Goal: Task Accomplishment & Management: Manage account settings

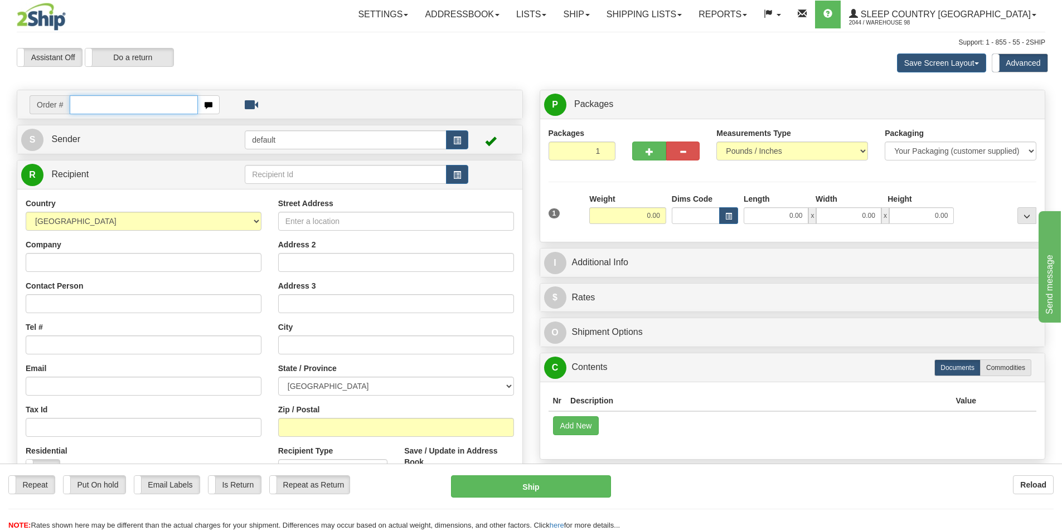
click at [82, 103] on input "text" at bounding box center [134, 104] width 128 height 19
type input "9000I144278"
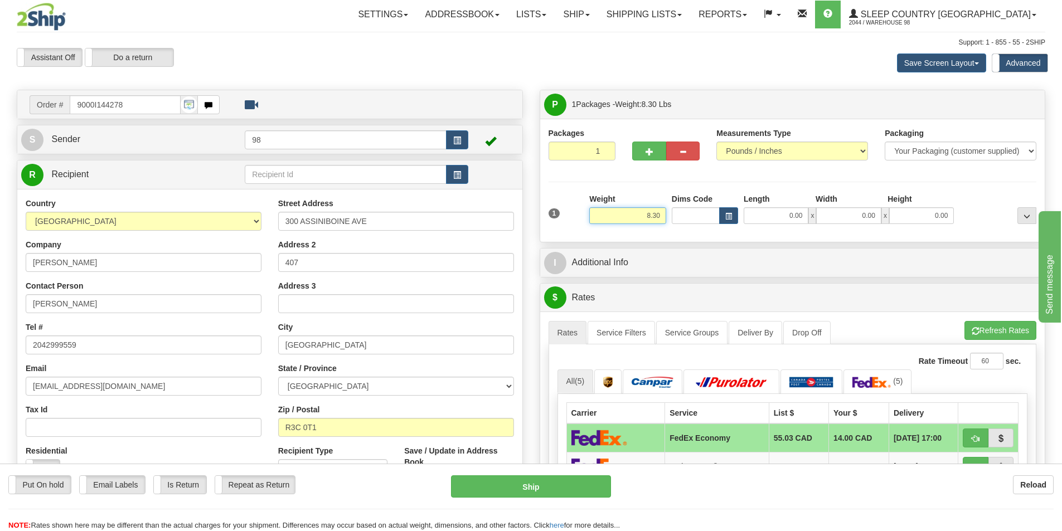
drag, startPoint x: 597, startPoint y: 219, endPoint x: 685, endPoint y: 219, distance: 88.6
click at [685, 219] on div "1 Weight 8.30 Dims Code 0.00" at bounding box center [793, 213] width 494 height 40
type input "6.50"
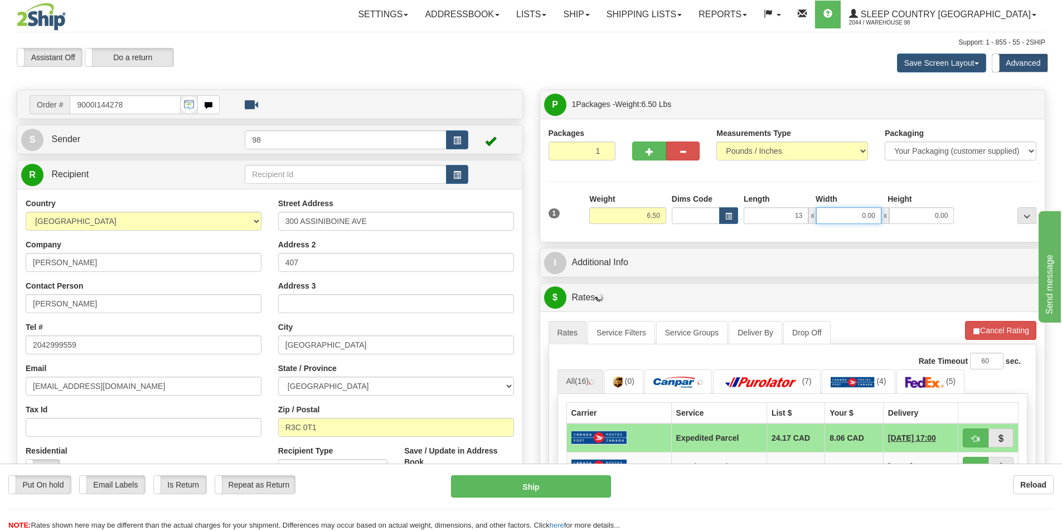
type input "13.00"
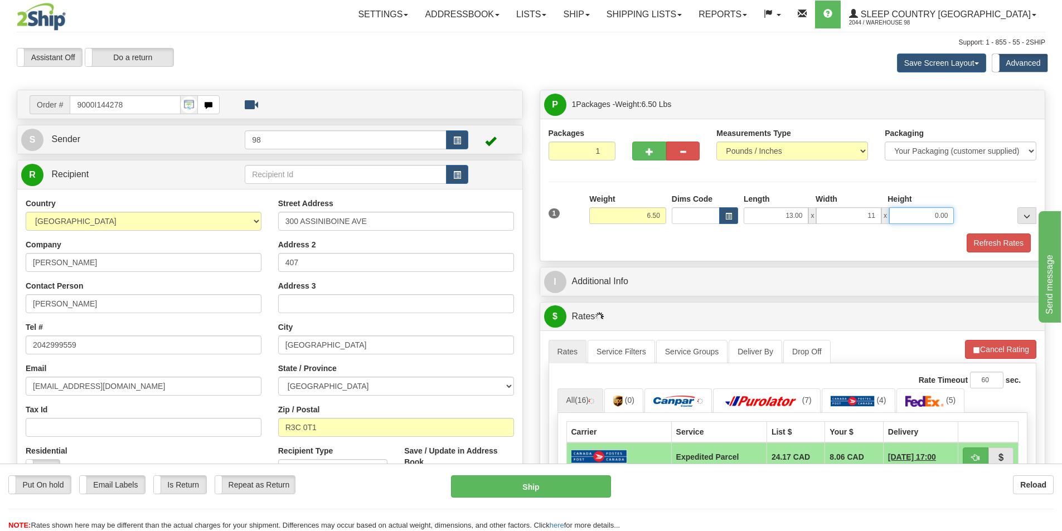
type input "11.00"
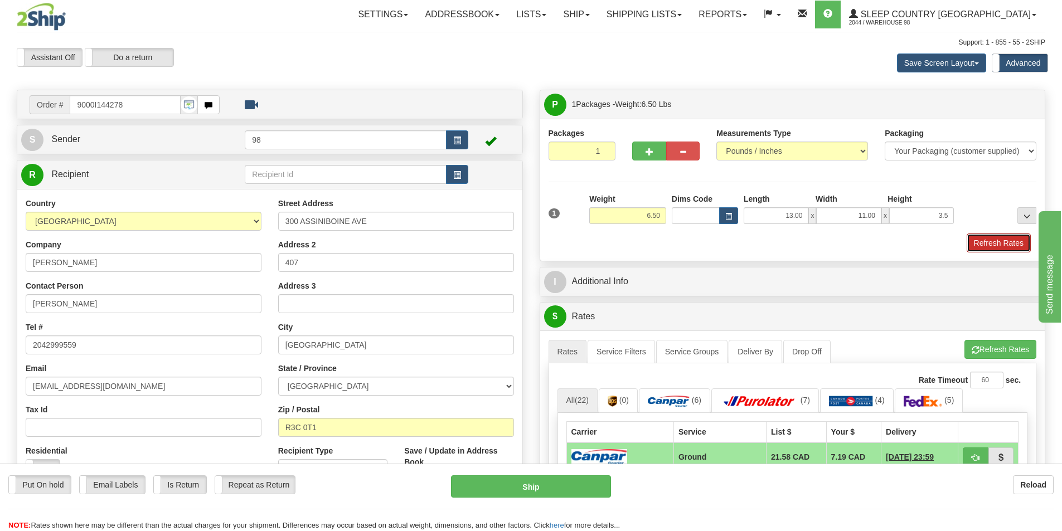
type input "3.50"
click at [1015, 241] on button "Refresh Rates" at bounding box center [998, 242] width 64 height 19
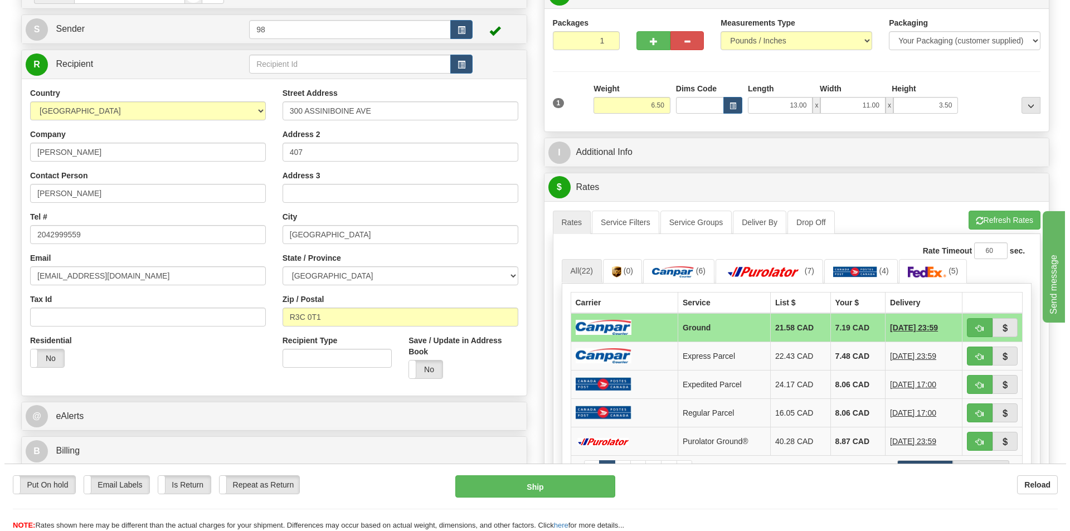
scroll to position [111, 0]
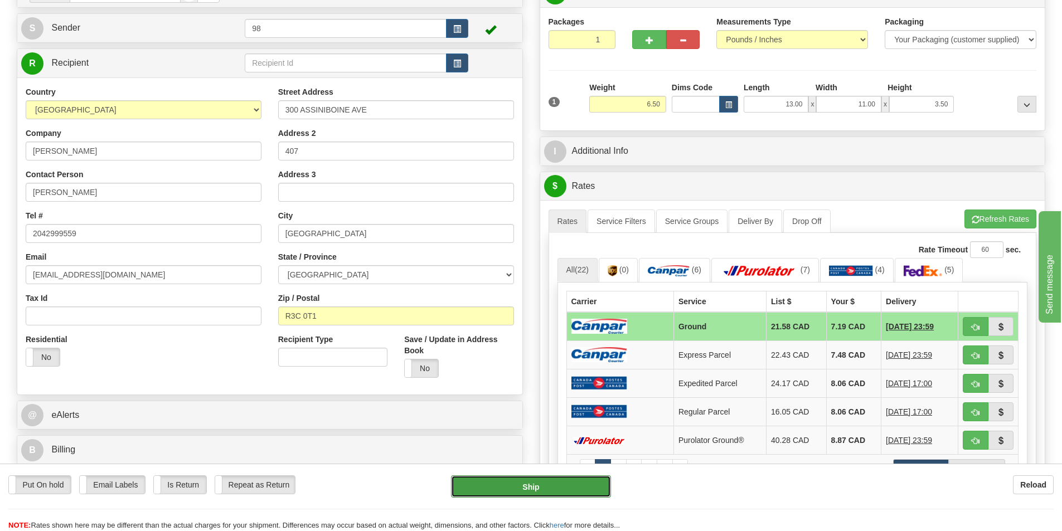
click at [496, 485] on button "Ship" at bounding box center [531, 486] width 160 height 22
type input "1"
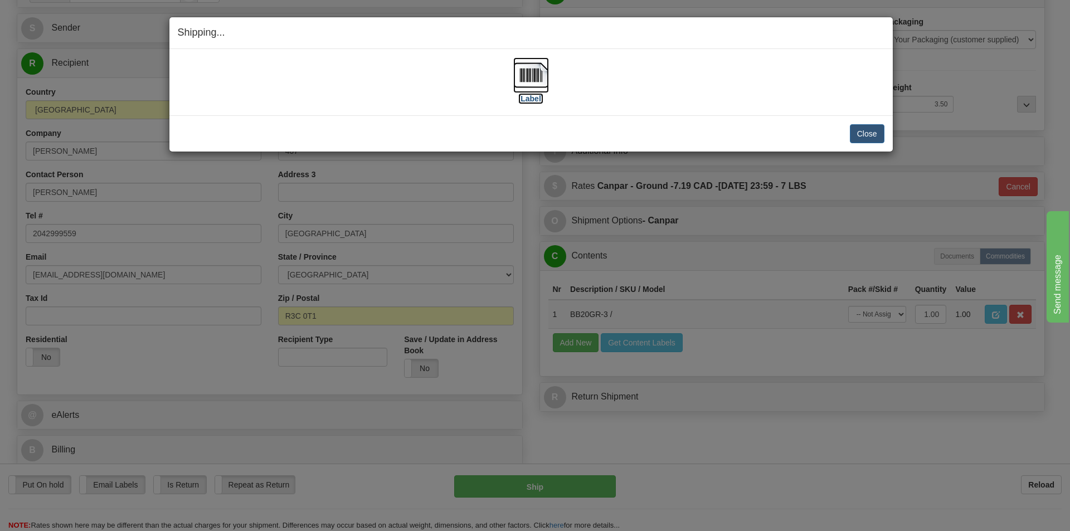
click at [534, 99] on label "[Label]" at bounding box center [531, 98] width 26 height 11
click at [860, 138] on button "Close" at bounding box center [867, 133] width 35 height 19
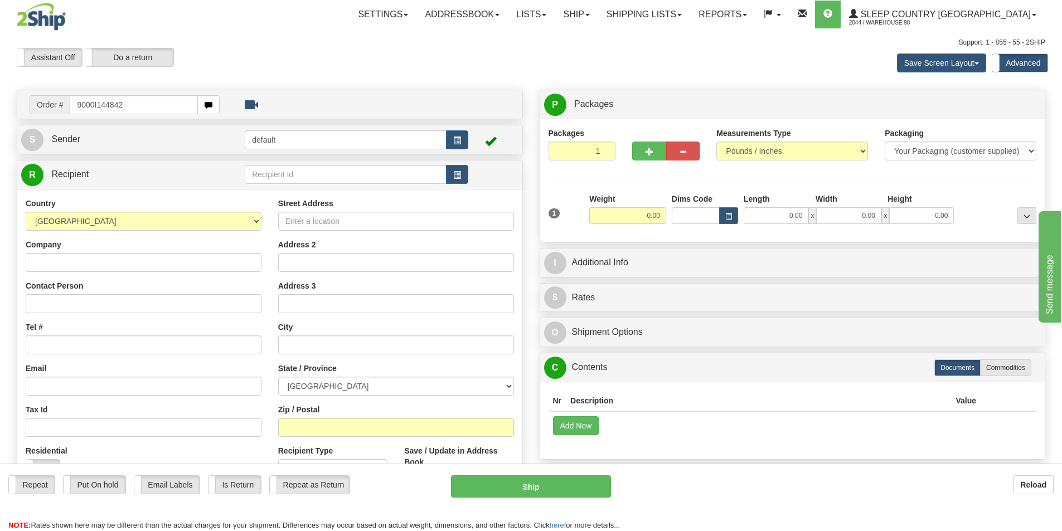
type input "9000I144842"
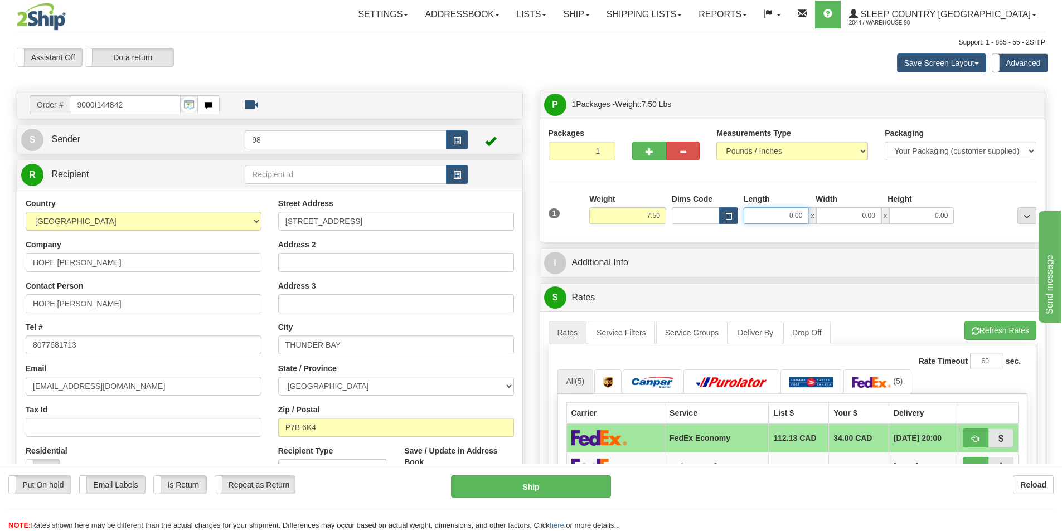
drag, startPoint x: 779, startPoint y: 214, endPoint x: 812, endPoint y: 213, distance: 33.4
click at [812, 213] on div "0.00 x 0.00 x 0.00" at bounding box center [848, 215] width 210 height 17
type input "13.00"
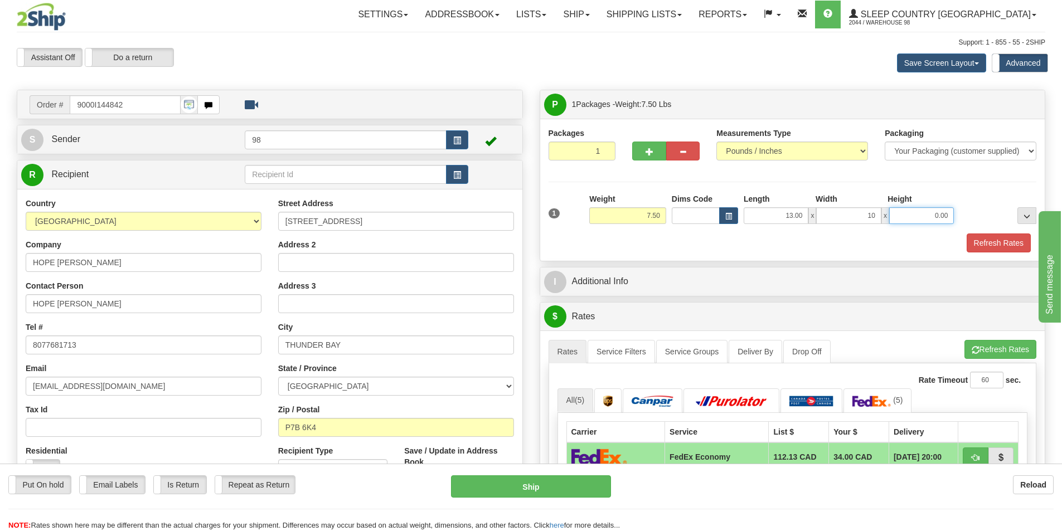
type input "10.00"
type input "4.00"
click at [1001, 244] on button "Refresh Rates" at bounding box center [998, 242] width 64 height 19
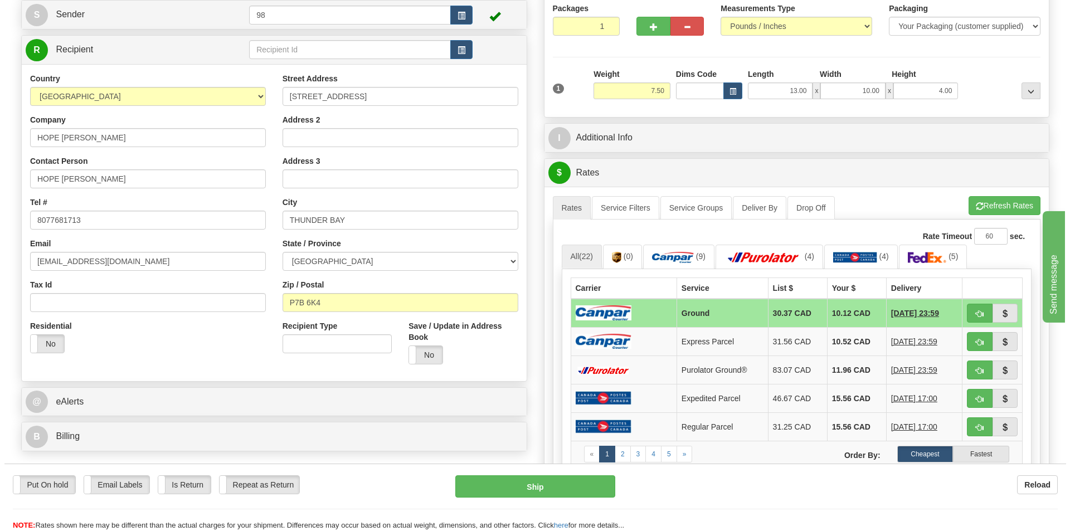
scroll to position [167, 0]
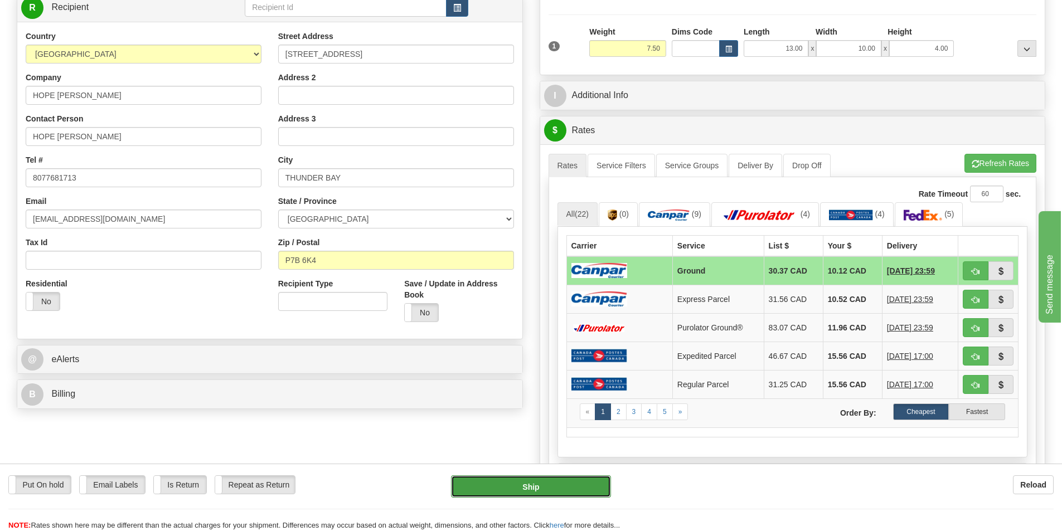
click at [515, 485] on button "Ship" at bounding box center [531, 486] width 160 height 22
type input "1"
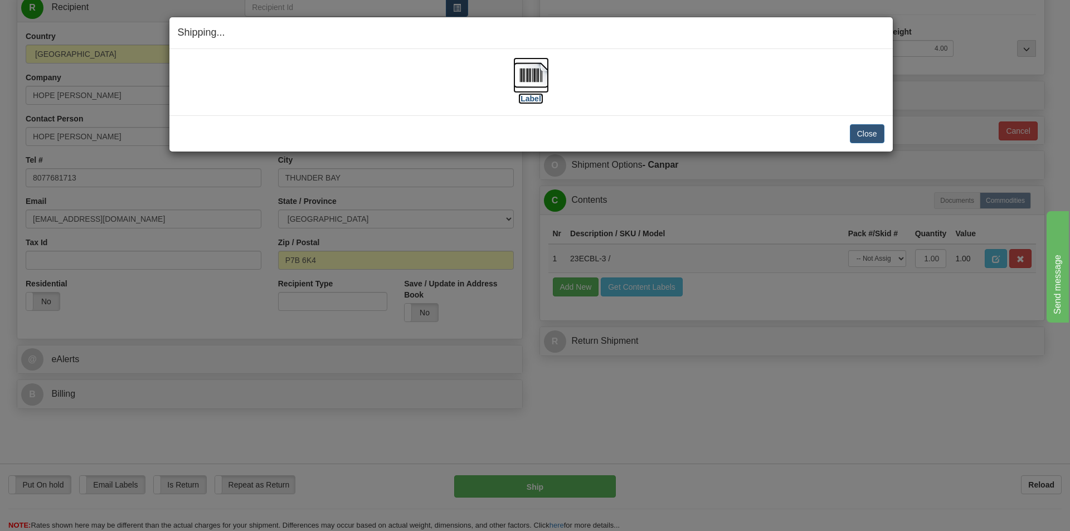
click at [529, 99] on label "[Label]" at bounding box center [531, 98] width 26 height 11
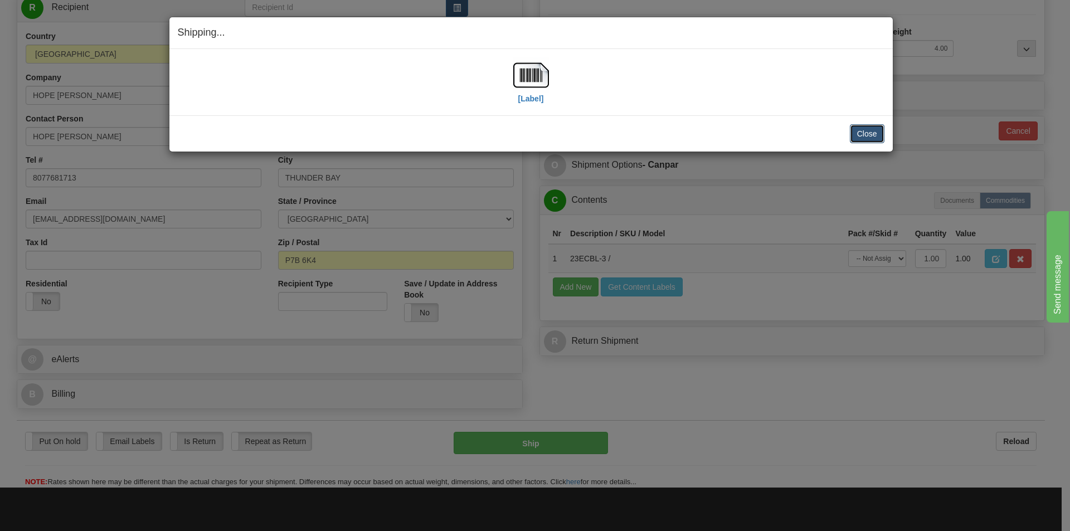
click at [870, 135] on button "Close" at bounding box center [867, 133] width 35 height 19
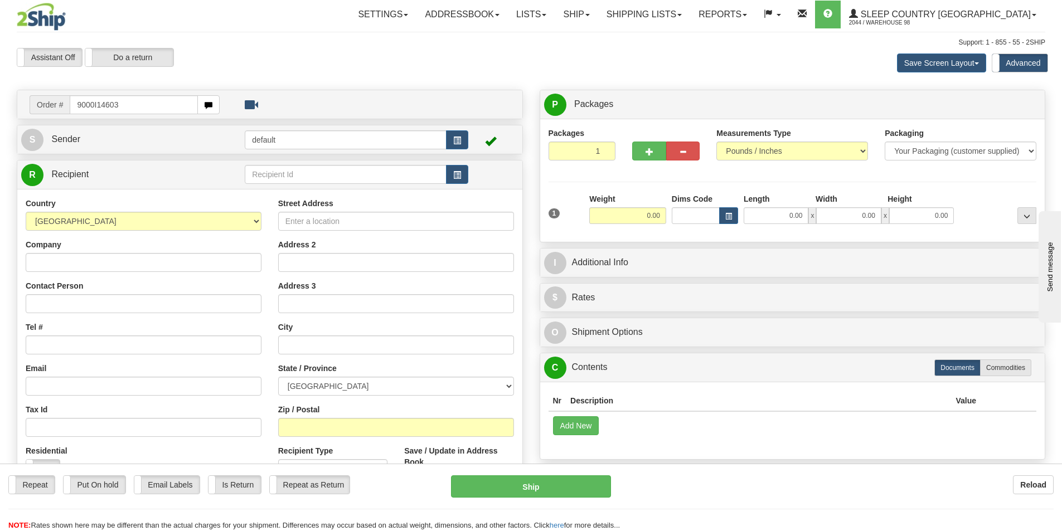
type input "9000I146038"
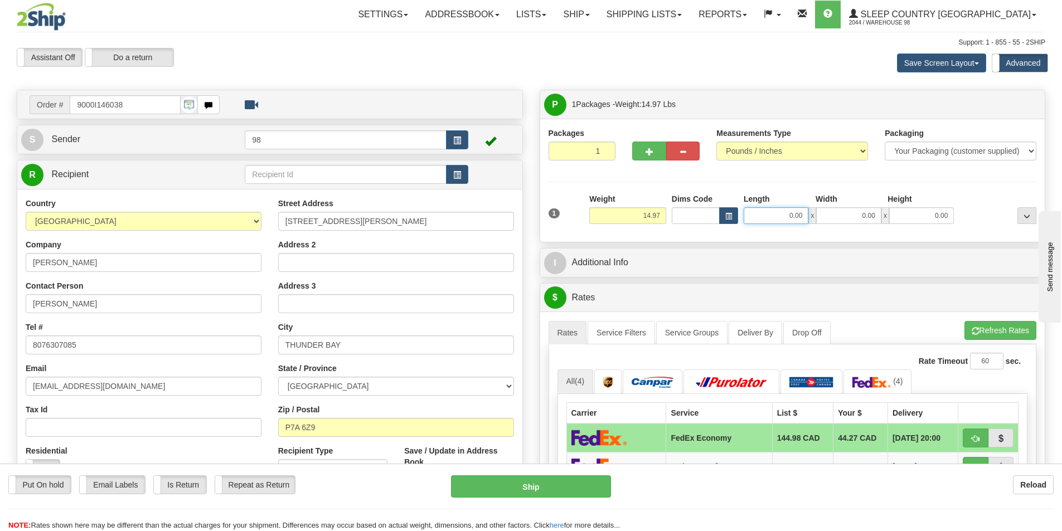
drag, startPoint x: 787, startPoint y: 215, endPoint x: 804, endPoint y: 215, distance: 16.7
click at [804, 215] on input "0.00" at bounding box center [775, 215] width 65 height 17
type input "13.00"
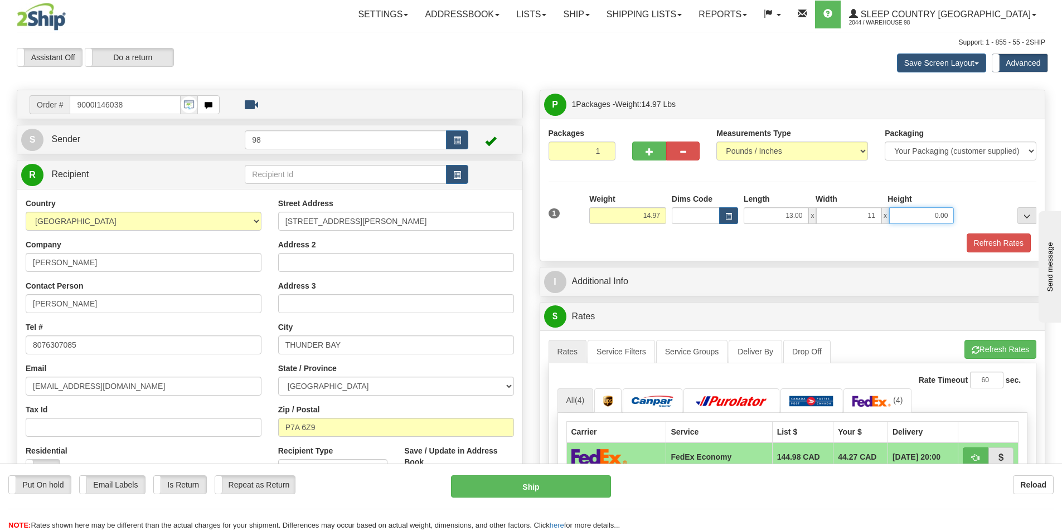
type input "11.00"
type input "9.00"
click at [998, 239] on button "Refresh Rates" at bounding box center [998, 242] width 64 height 19
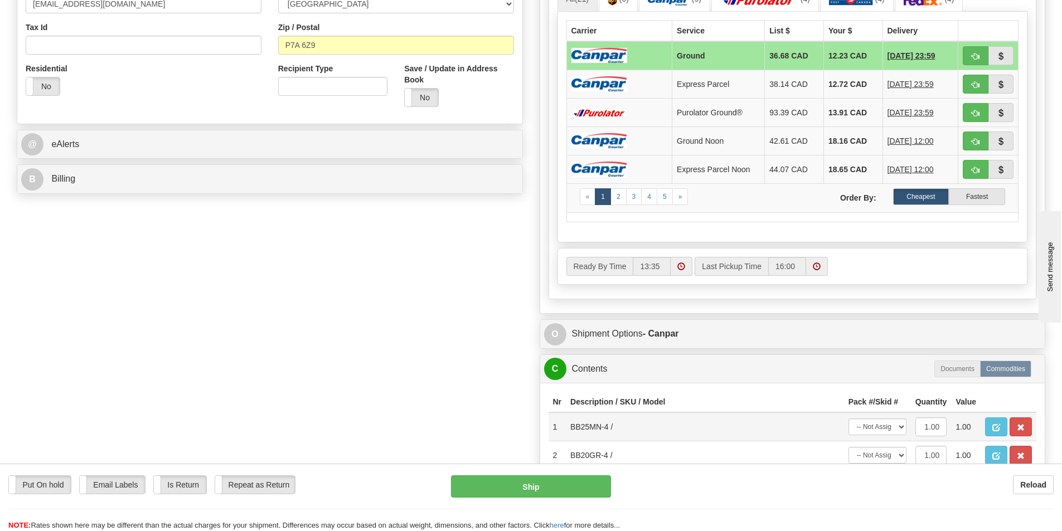
scroll to position [446, 0]
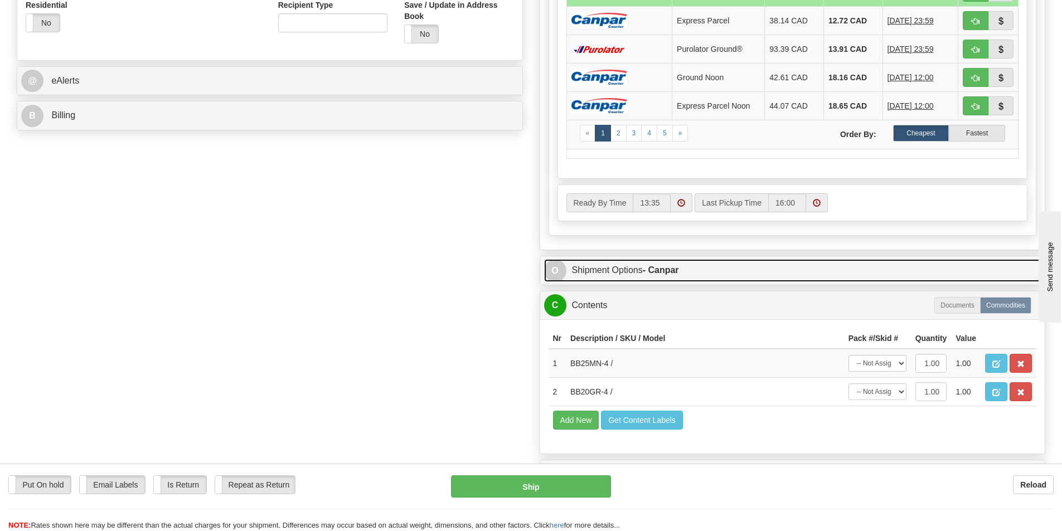
click at [641, 271] on link "O Shipment Options - Canpar" at bounding box center [792, 270] width 497 height 23
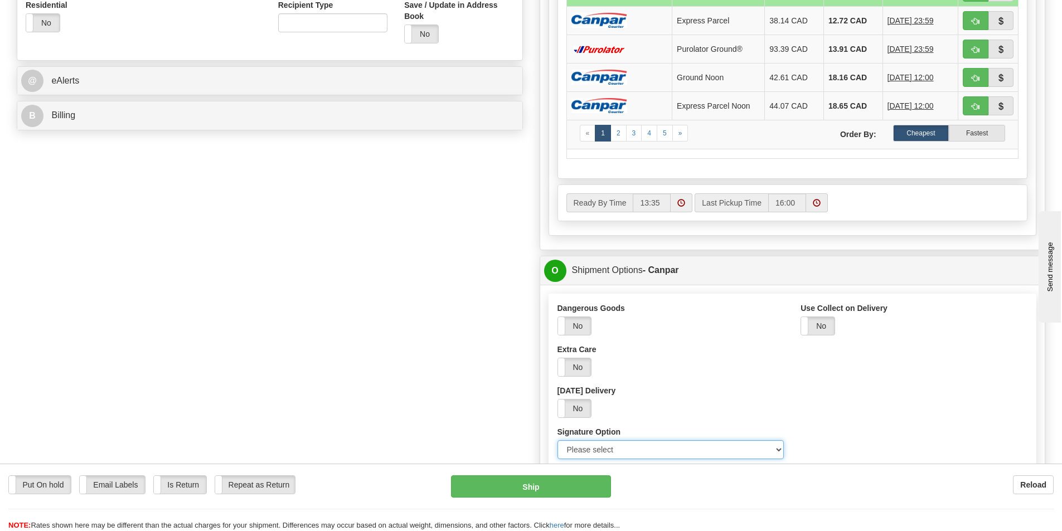
click at [654, 454] on select "Please select No Signature Required Signature Required Adult Signature" at bounding box center [670, 449] width 227 height 19
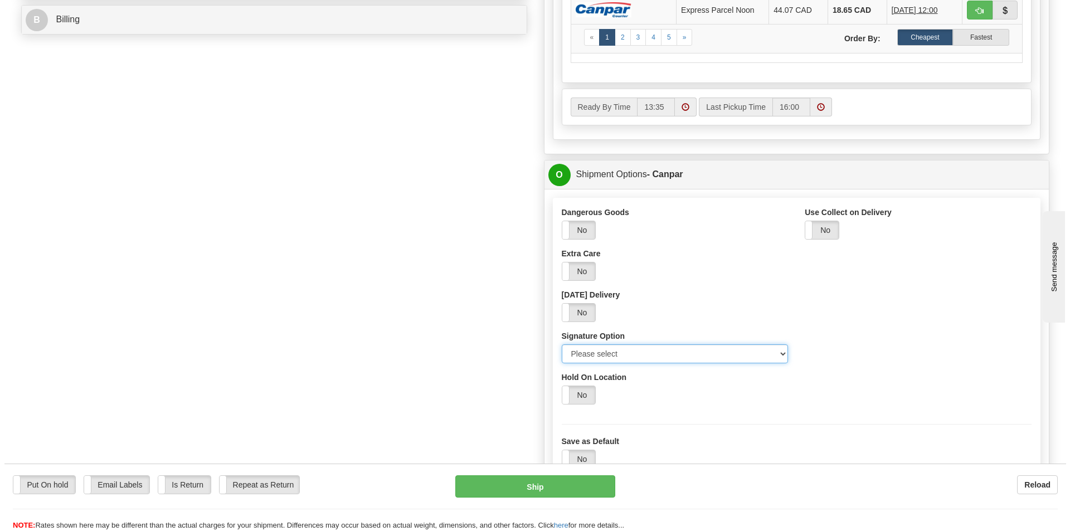
scroll to position [557, 0]
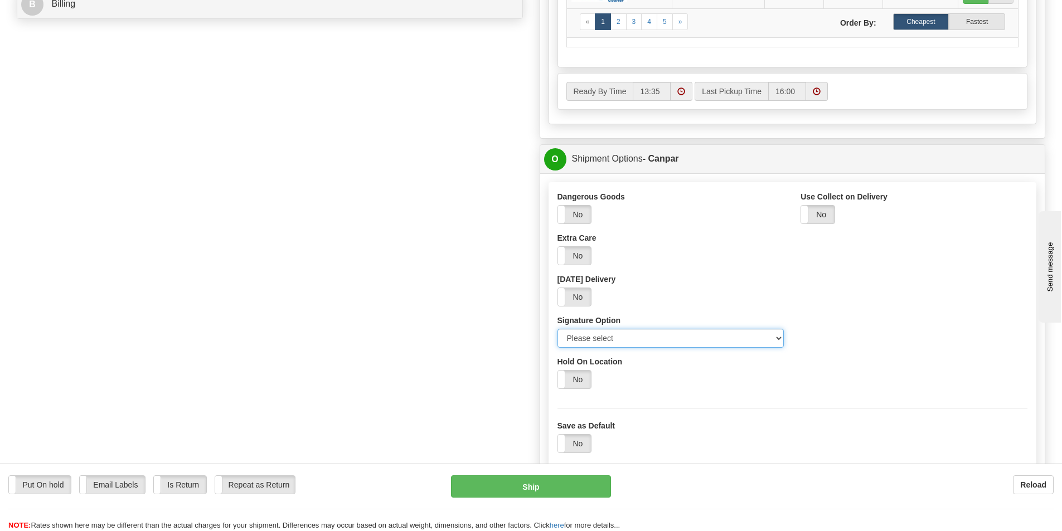
click at [615, 335] on select "Please select No Signature Required Signature Required Adult Signature" at bounding box center [670, 338] width 227 height 19
select select "2"
click at [557, 329] on select "Please select No Signature Required Signature Required Adult Signature" at bounding box center [670, 338] width 227 height 19
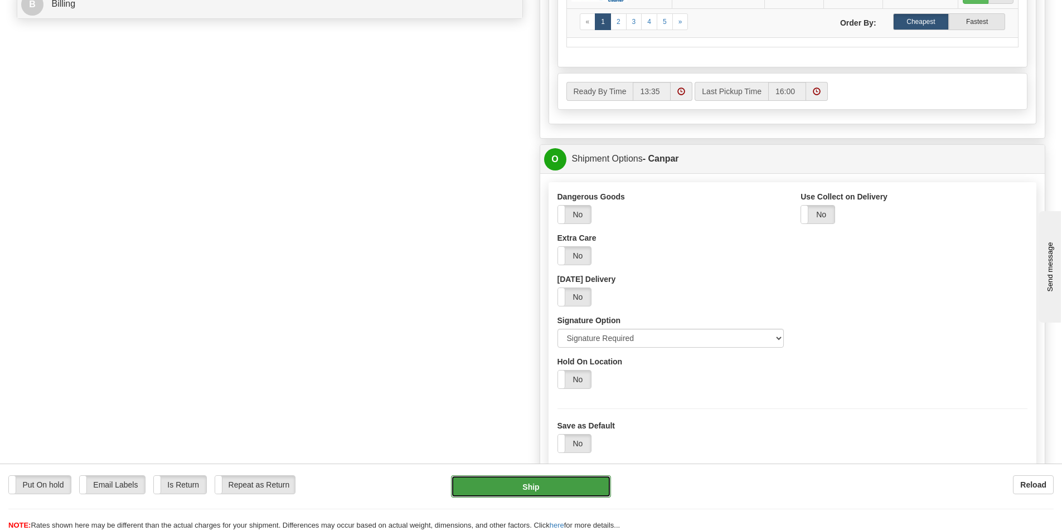
click at [549, 485] on button "Ship" at bounding box center [531, 486] width 160 height 22
type input "1"
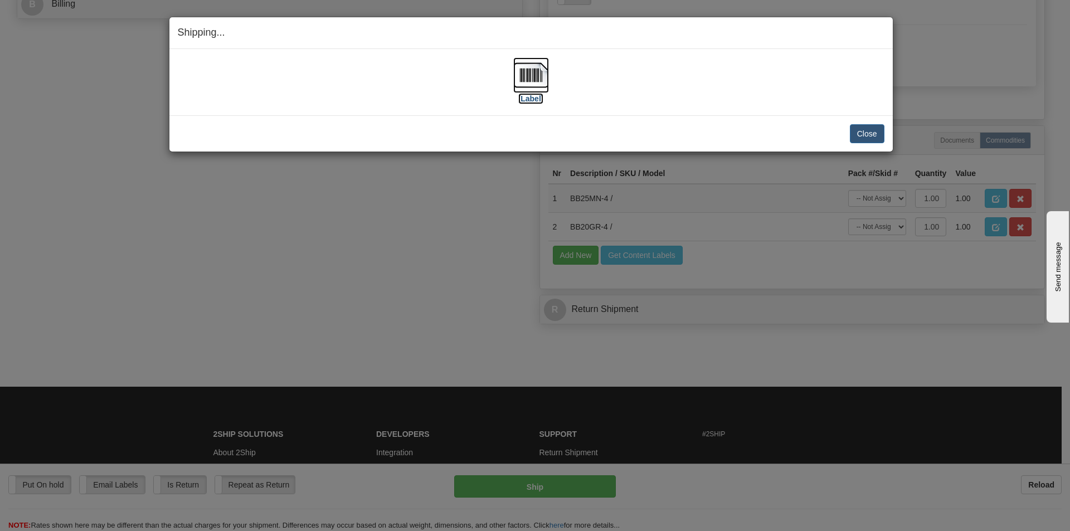
click at [523, 98] on label "[Label]" at bounding box center [531, 98] width 26 height 11
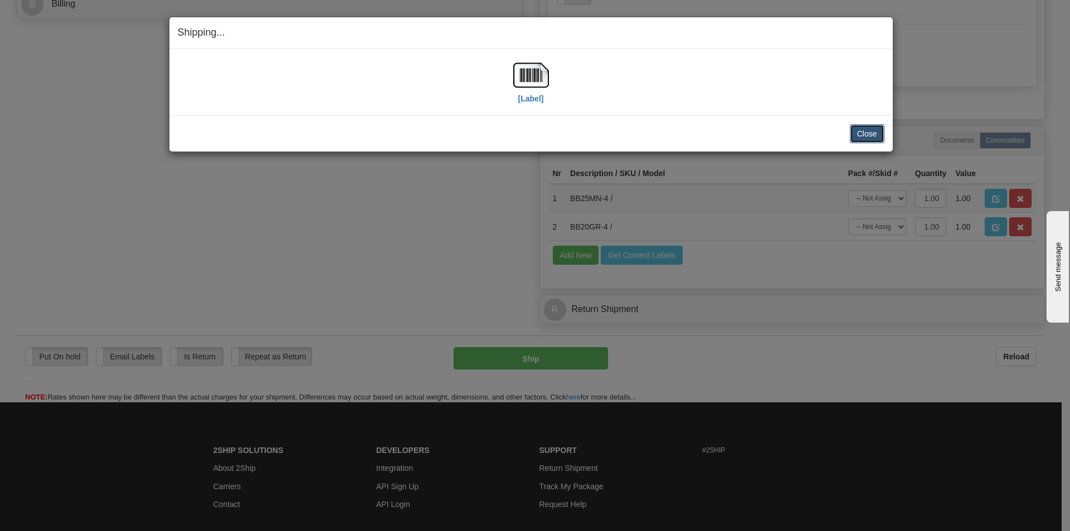
click at [872, 128] on button "Close" at bounding box center [867, 133] width 35 height 19
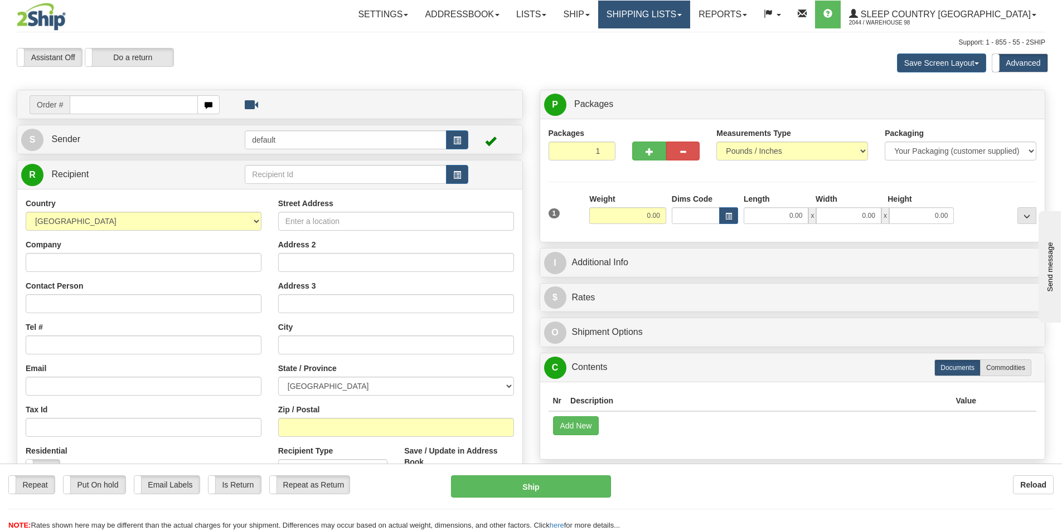
click at [690, 14] on link "Shipping lists" at bounding box center [644, 15] width 92 height 28
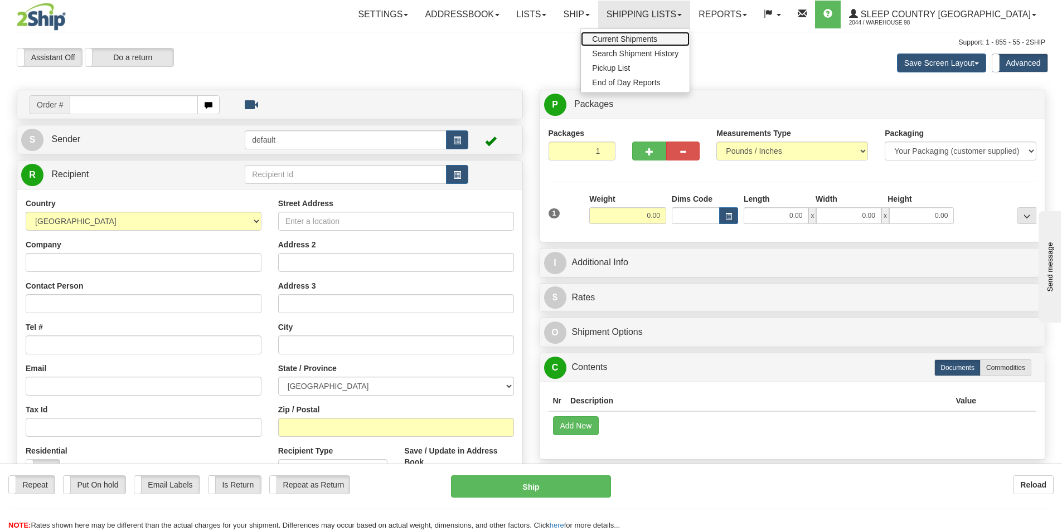
click at [657, 42] on span "Current Shipments" at bounding box center [624, 39] width 65 height 9
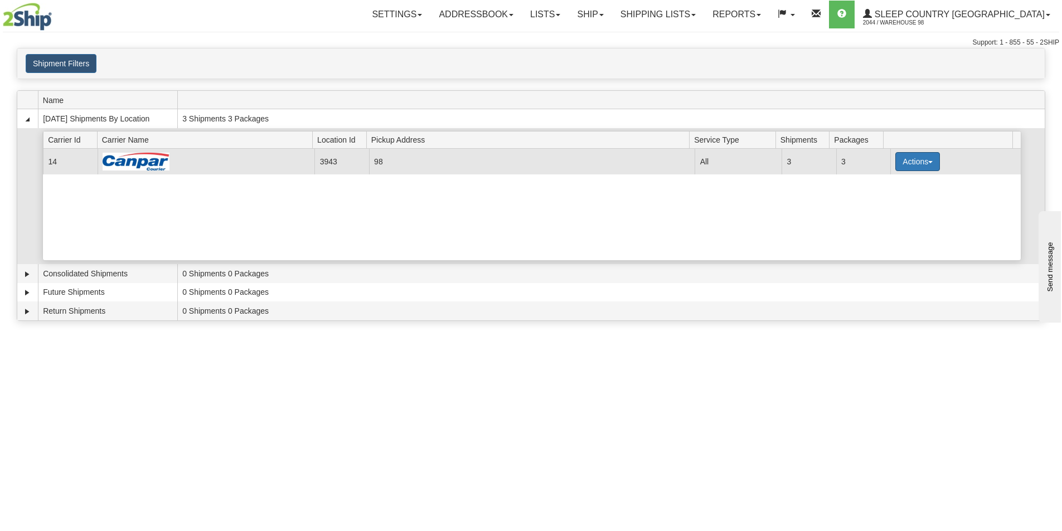
click at [927, 156] on button "Actions" at bounding box center [917, 161] width 45 height 19
click at [868, 197] on span "Close" at bounding box center [874, 197] width 26 height 8
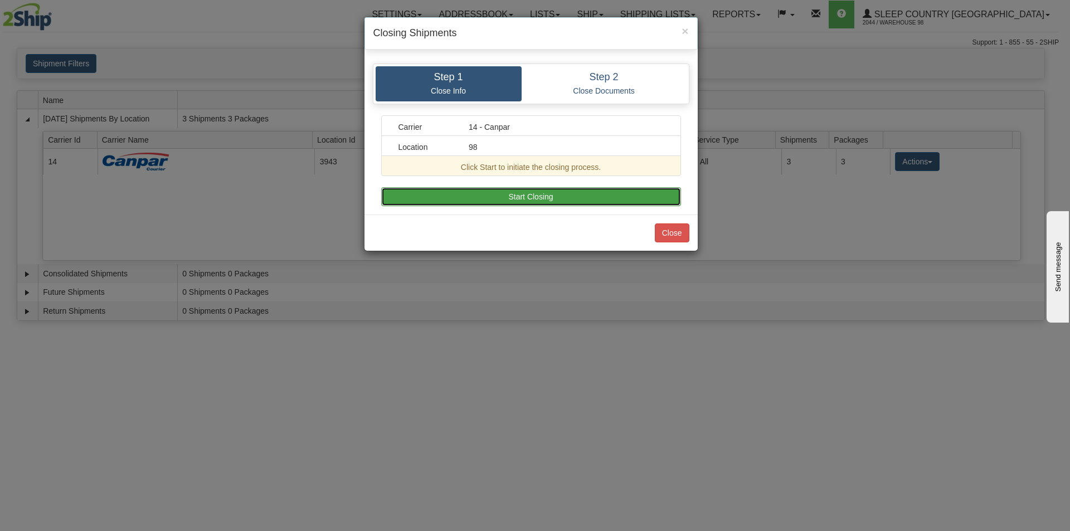
click at [543, 197] on button "Start Closing" at bounding box center [531, 196] width 300 height 19
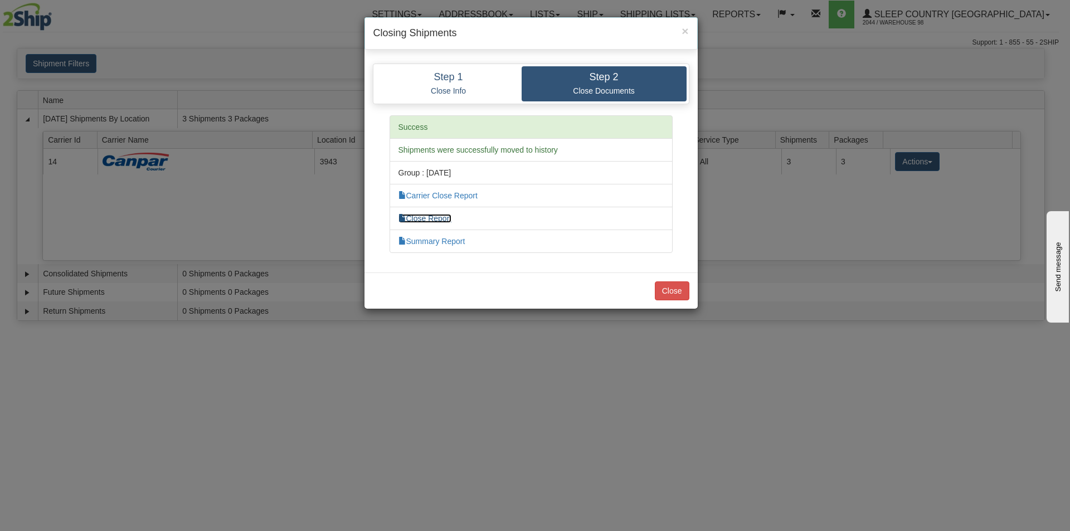
click at [424, 218] on link "Close Report" at bounding box center [424, 218] width 53 height 9
click at [669, 289] on button "Close" at bounding box center [672, 290] width 35 height 19
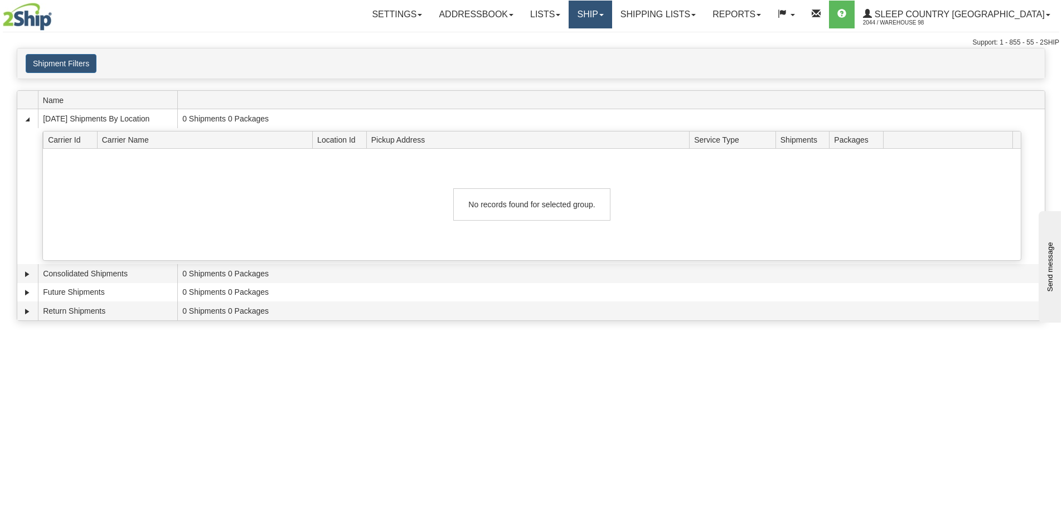
click at [611, 16] on link "Ship" at bounding box center [589, 15] width 43 height 28
click at [564, 36] on span "Ship Screen" at bounding box center [543, 39] width 42 height 9
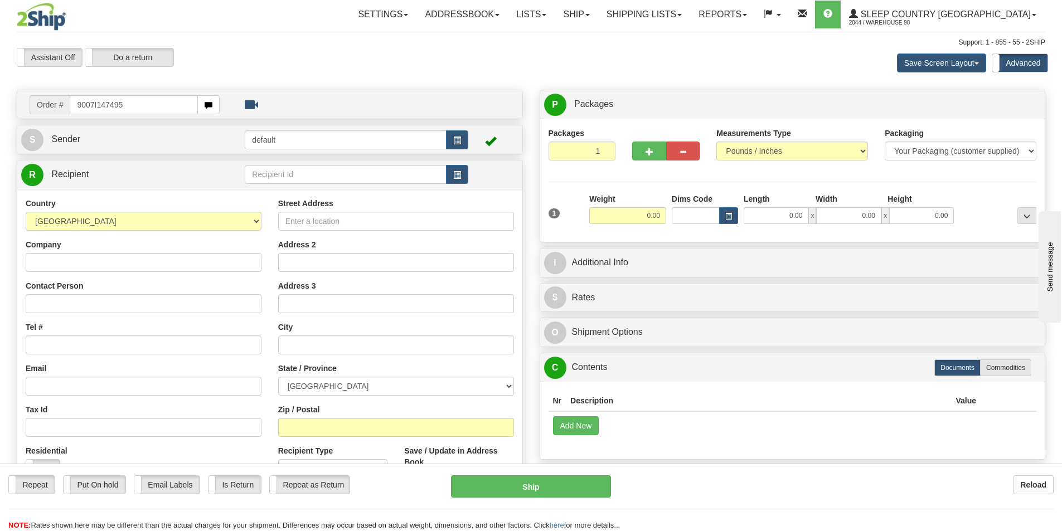
type input "9007I147495"
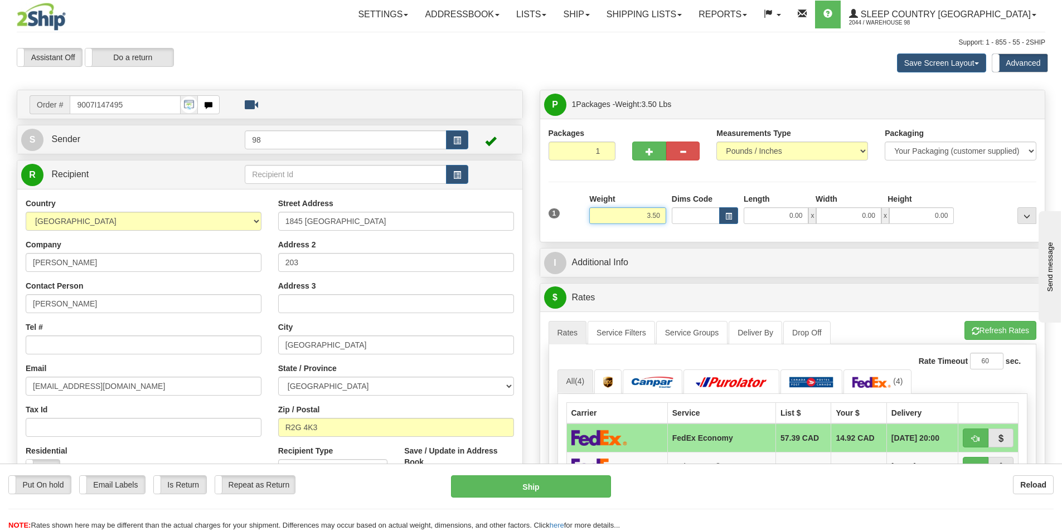
drag, startPoint x: 634, startPoint y: 216, endPoint x: 673, endPoint y: 221, distance: 38.8
click at [673, 221] on div "1 Weight 3.50 Dims Code 0.00" at bounding box center [793, 213] width 494 height 40
type input "4.00"
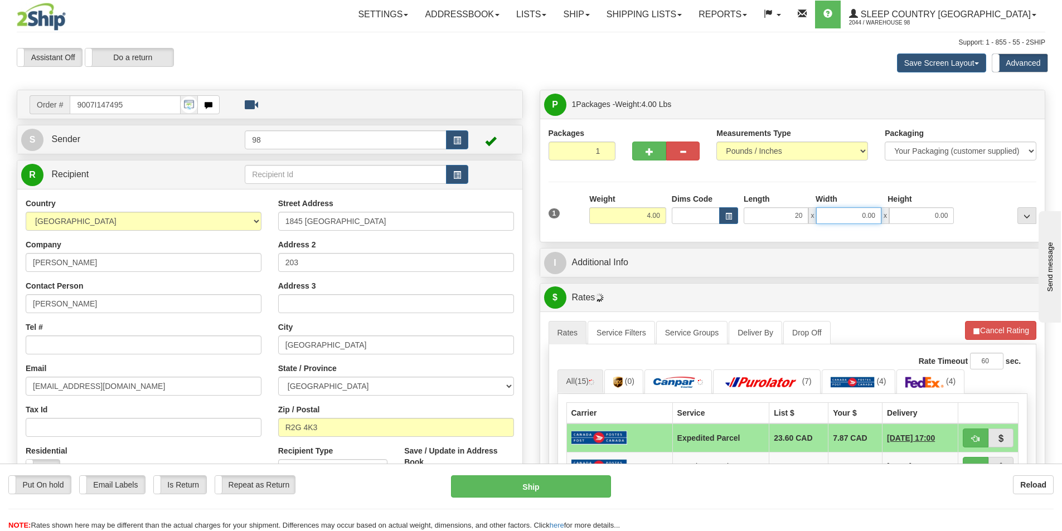
type input "20.00"
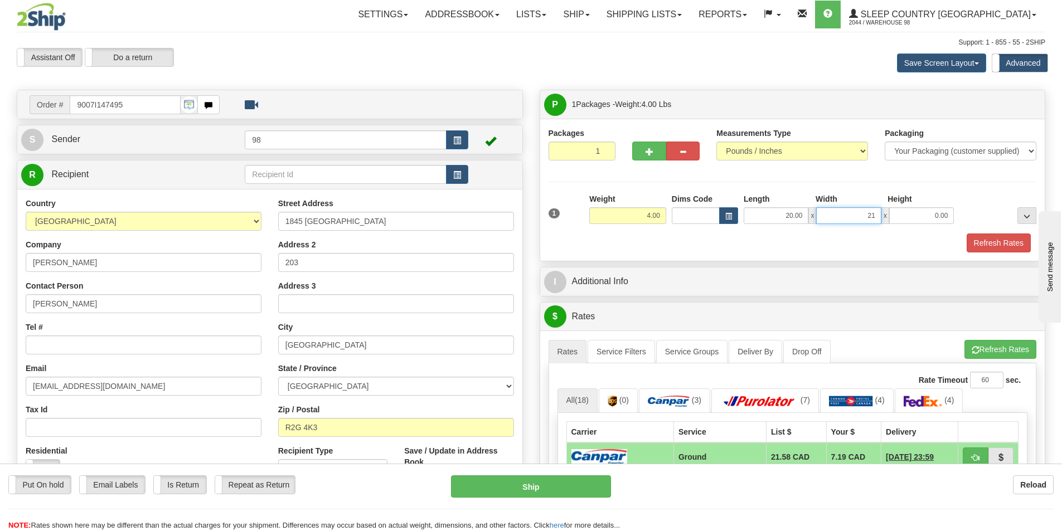
type input "2"
type input "16.00"
type input "3.00"
click at [1006, 243] on button "Refresh Rates" at bounding box center [998, 242] width 64 height 19
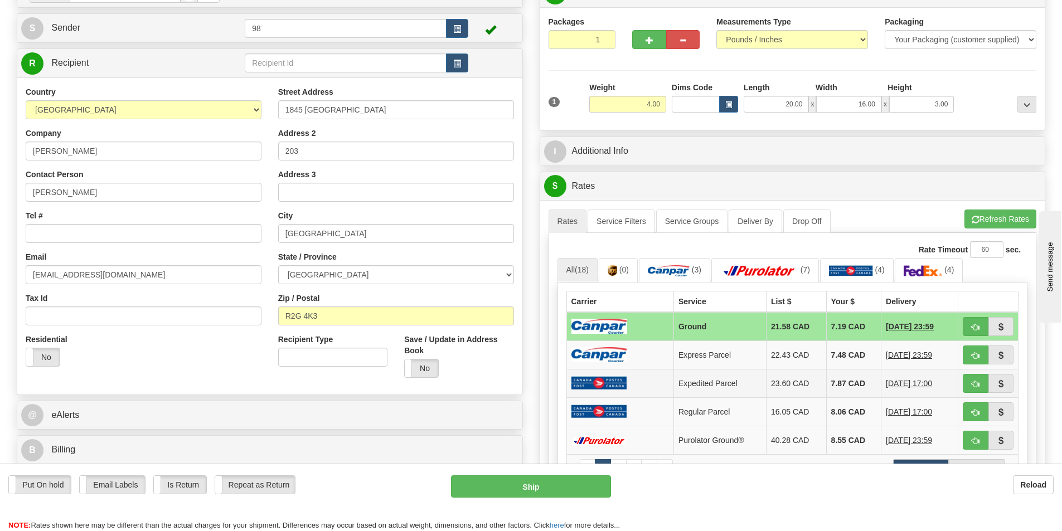
scroll to position [167, 0]
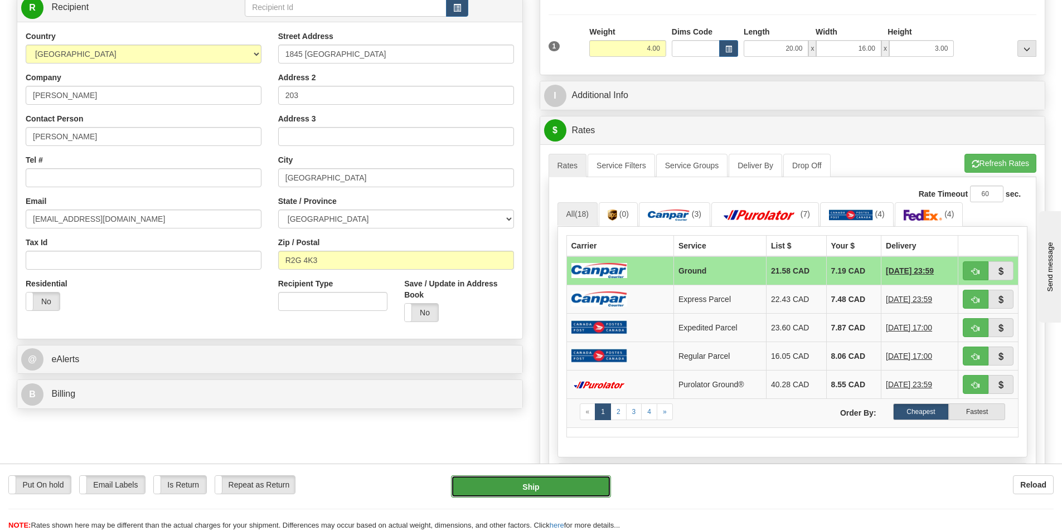
click at [530, 480] on button "Ship" at bounding box center [531, 486] width 160 height 22
type input "1"
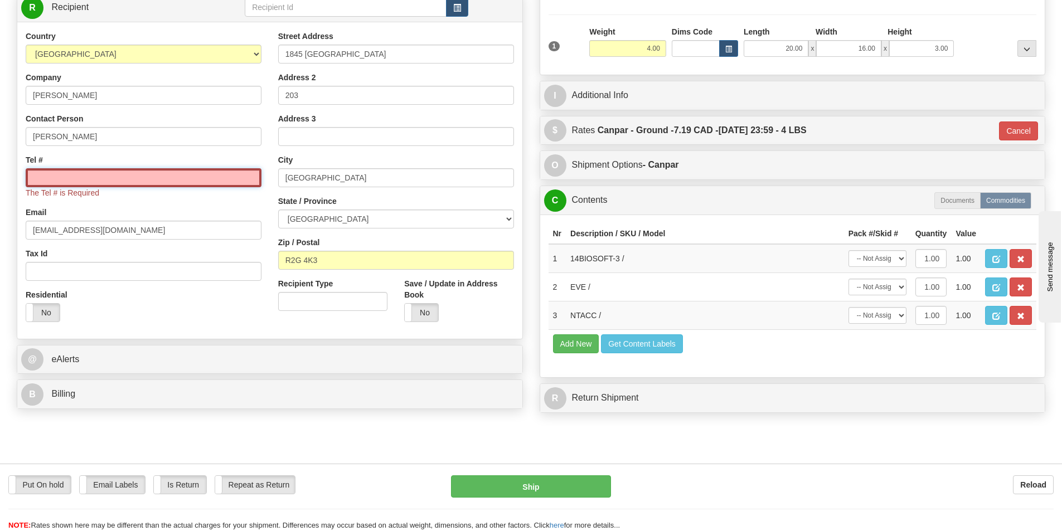
click at [35, 186] on input "Tel #" at bounding box center [144, 177] width 236 height 19
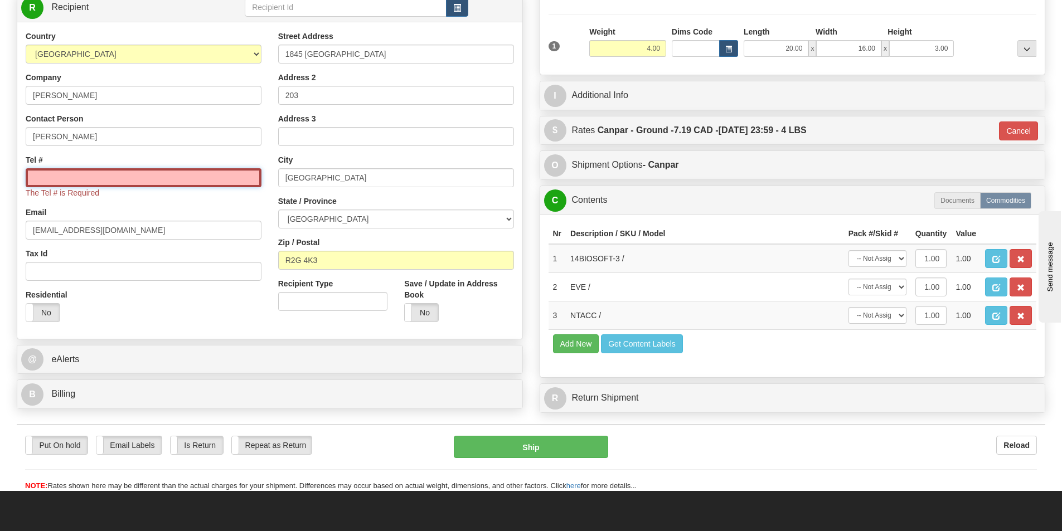
paste input "204 771-7075"
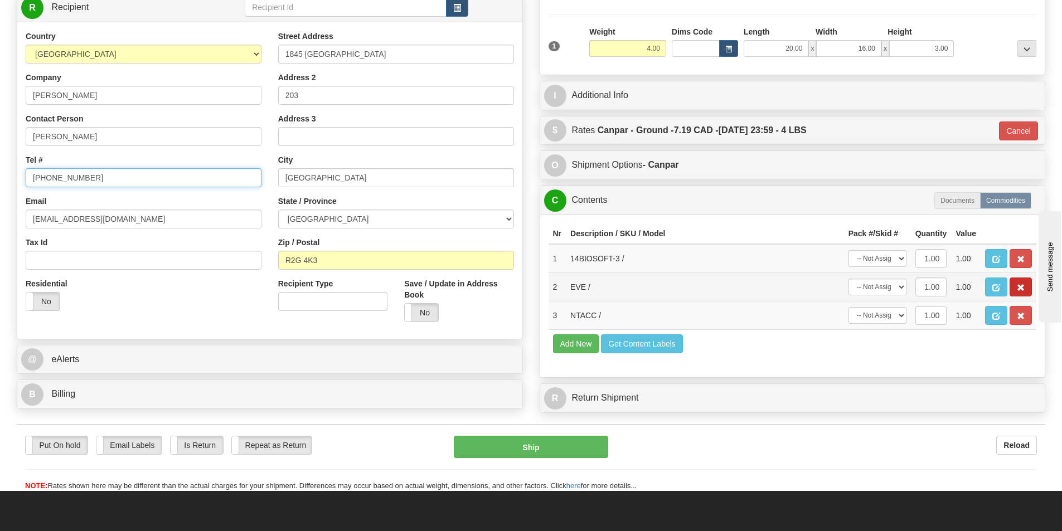
type input "204 771-7075"
click at [1016, 282] on button "button" at bounding box center [1020, 287] width 22 height 19
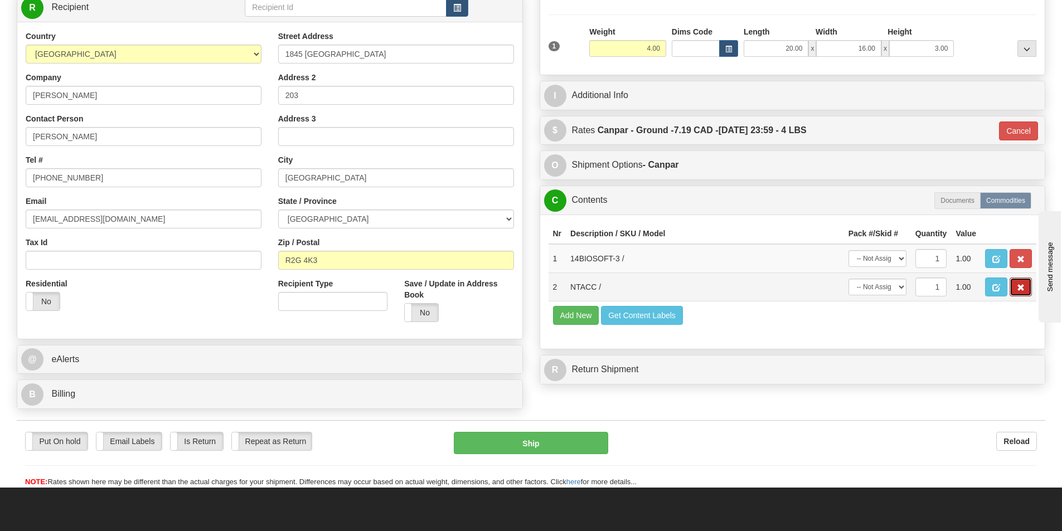
click at [1023, 289] on span "button" at bounding box center [1020, 287] width 8 height 7
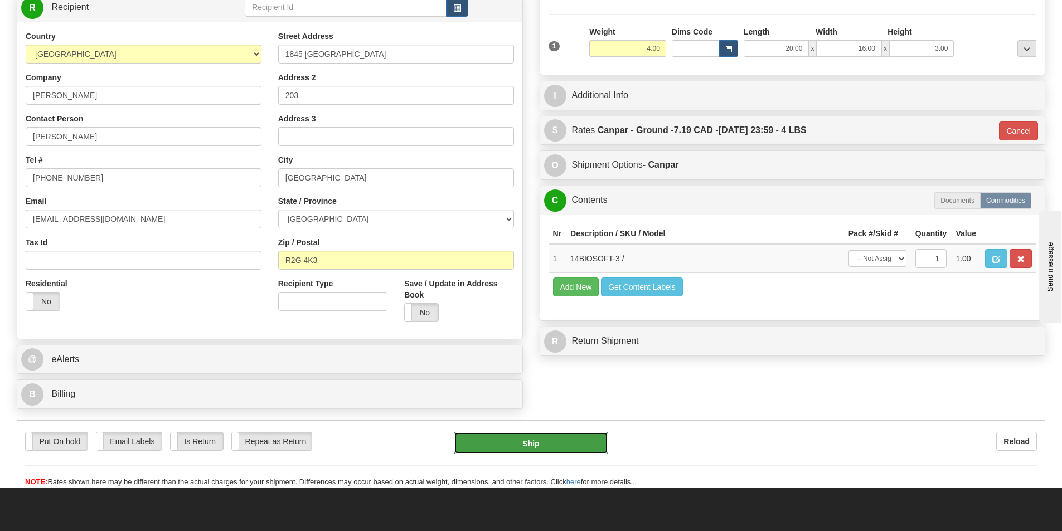
click at [541, 439] on button "Ship" at bounding box center [531, 443] width 154 height 22
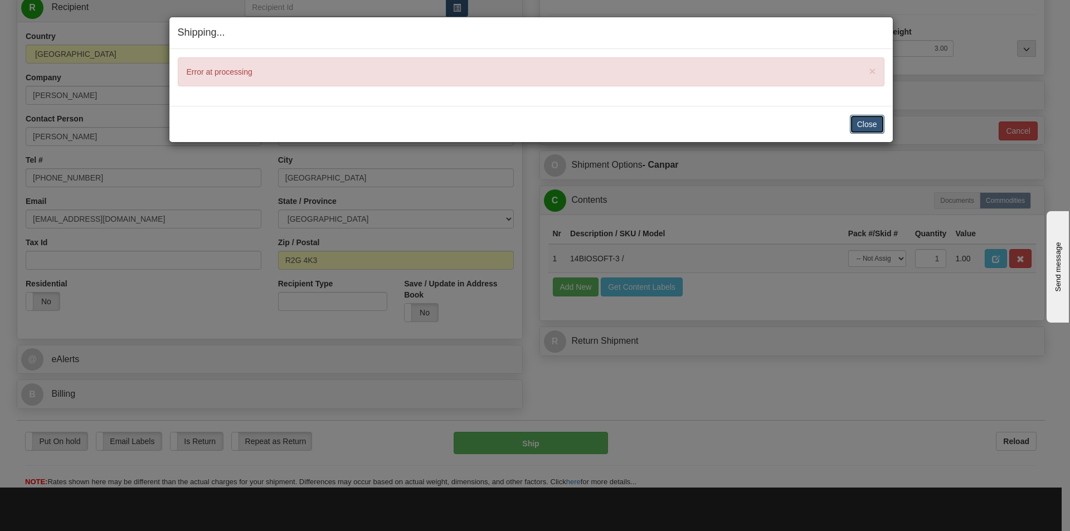
click at [862, 126] on button "Close" at bounding box center [867, 124] width 35 height 19
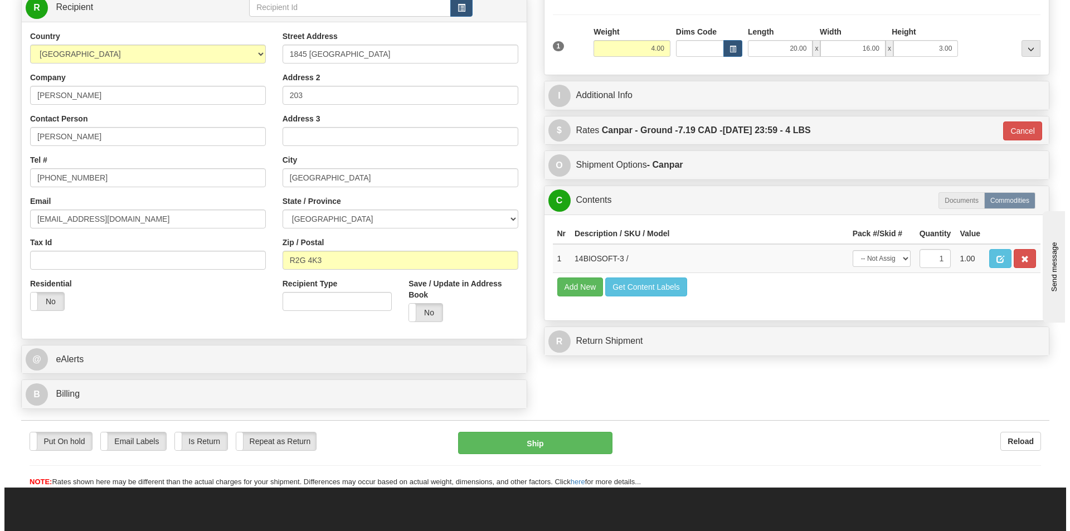
scroll to position [223, 0]
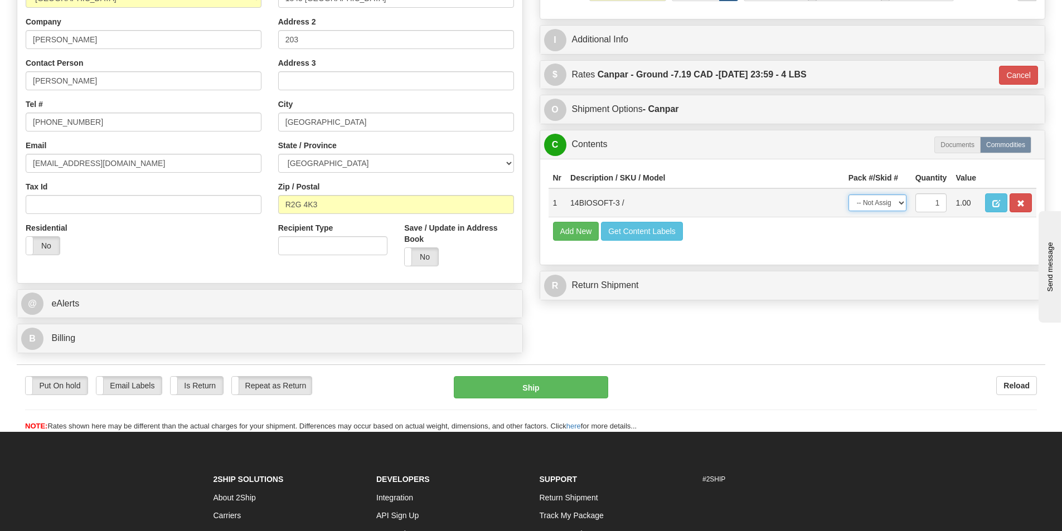
click at [902, 203] on select "-- Not Assigned -- Package 1" at bounding box center [877, 202] width 58 height 17
select select "0"
click at [848, 194] on select "-- Not Assigned -- Package 1" at bounding box center [877, 202] width 58 height 17
click at [536, 392] on button "Ship" at bounding box center [531, 387] width 154 height 22
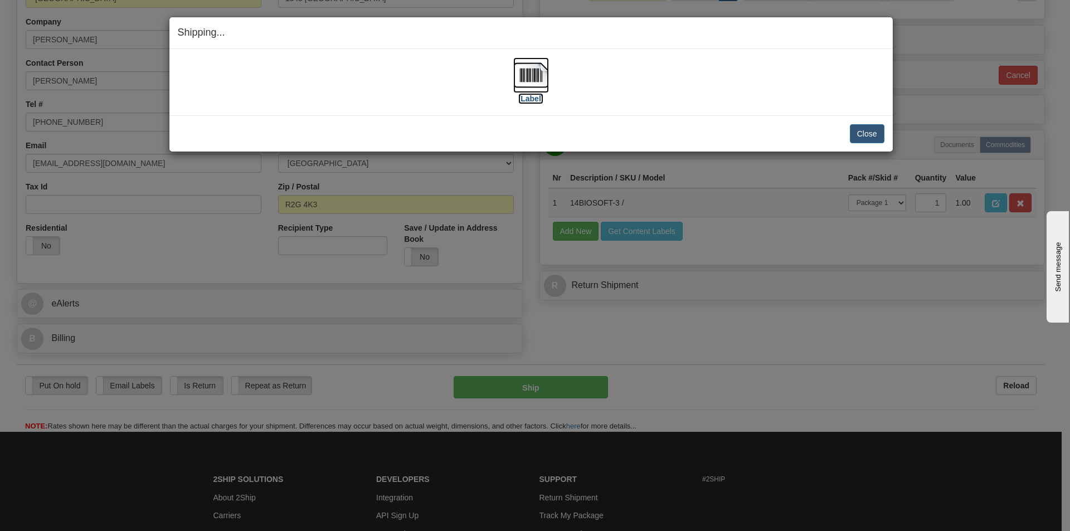
click at [534, 102] on label "[Label]" at bounding box center [531, 98] width 26 height 11
click at [866, 134] on button "Close" at bounding box center [867, 133] width 35 height 19
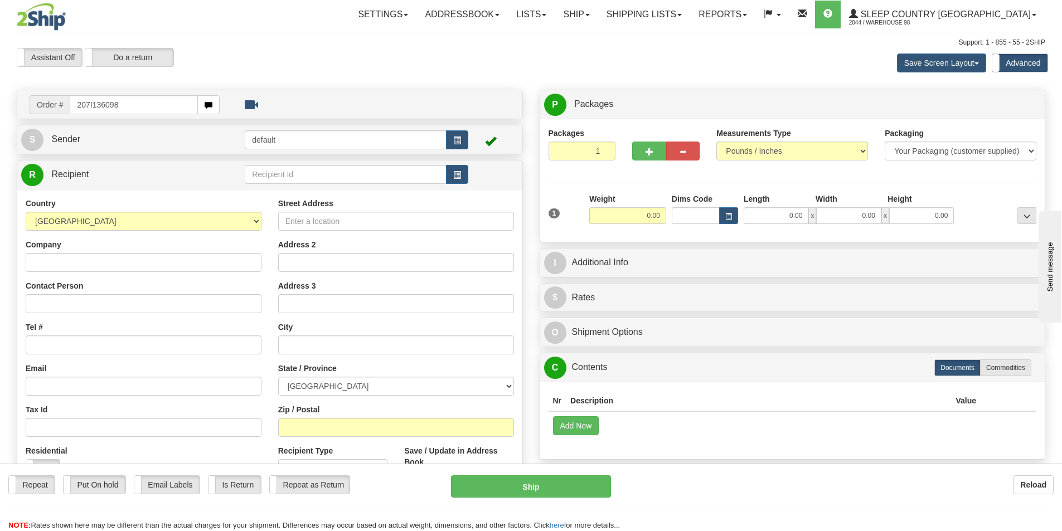
type input "207I136098"
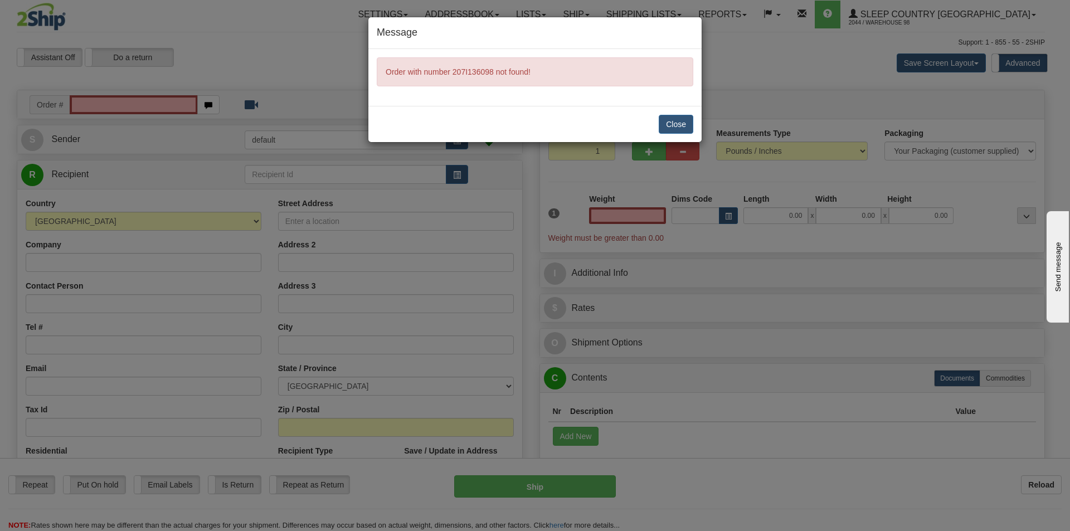
type input "0.00"
click at [677, 124] on button "Close" at bounding box center [676, 124] width 35 height 19
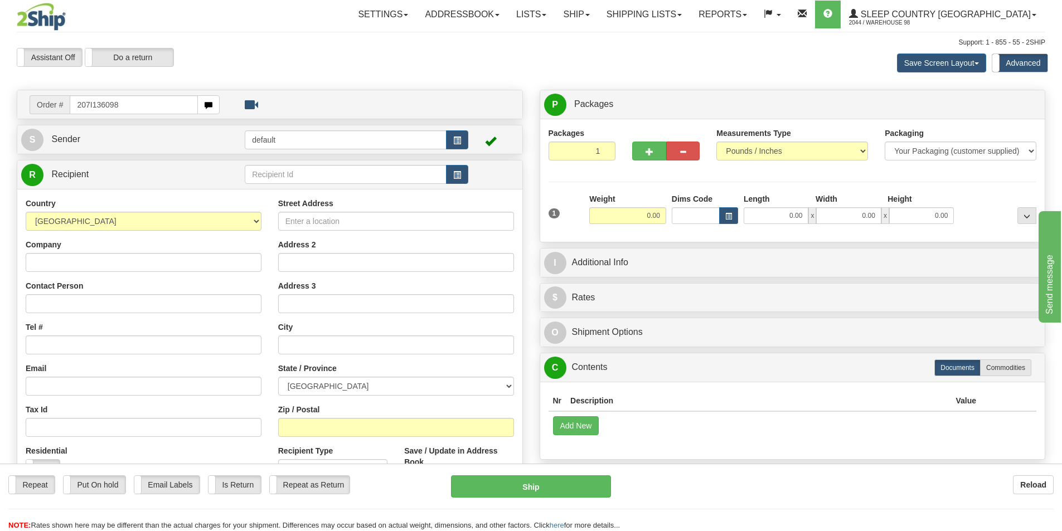
type input "207I136098"
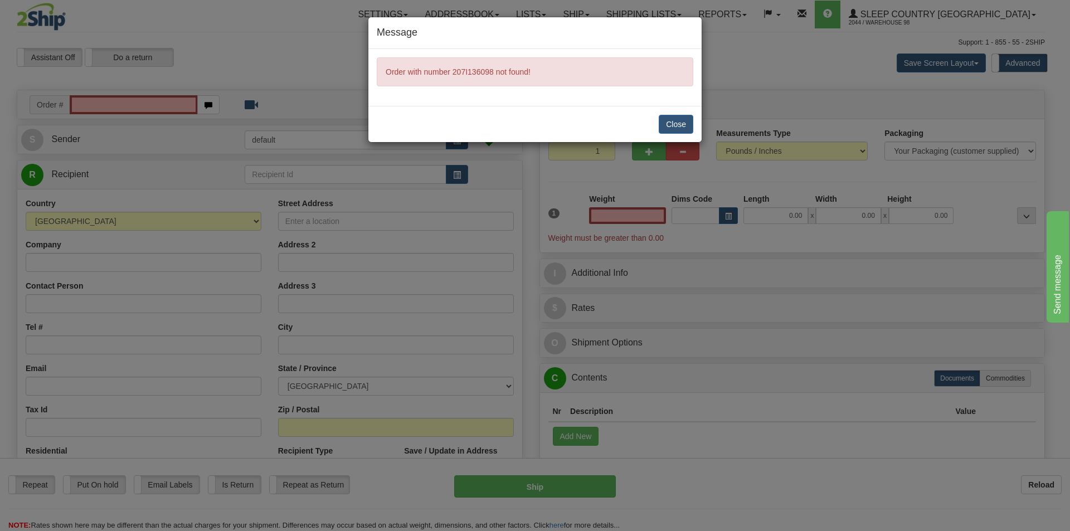
type input "0.00"
click at [677, 123] on button "Close" at bounding box center [676, 124] width 35 height 19
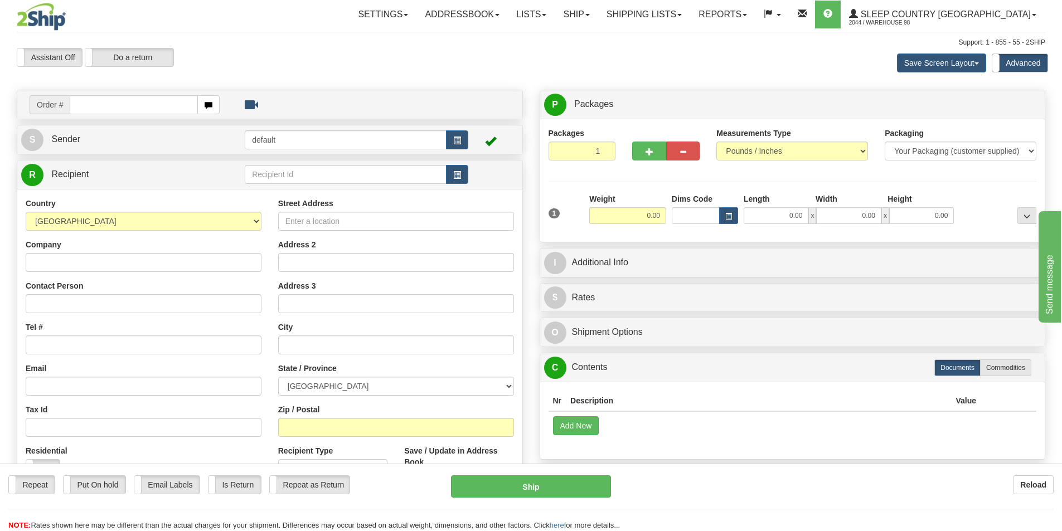
click at [689, 487] on div "Reload" at bounding box center [840, 484] width 426 height 19
click at [117, 101] on input "text" at bounding box center [134, 104] width 128 height 19
type input "207I136098"
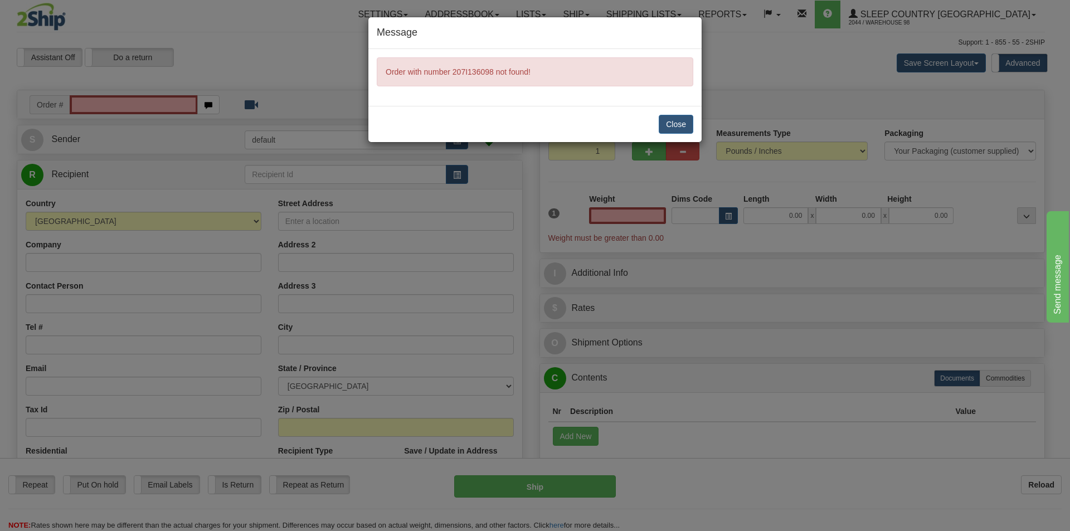
type input "0.00"
click at [685, 125] on button "Close" at bounding box center [676, 124] width 35 height 19
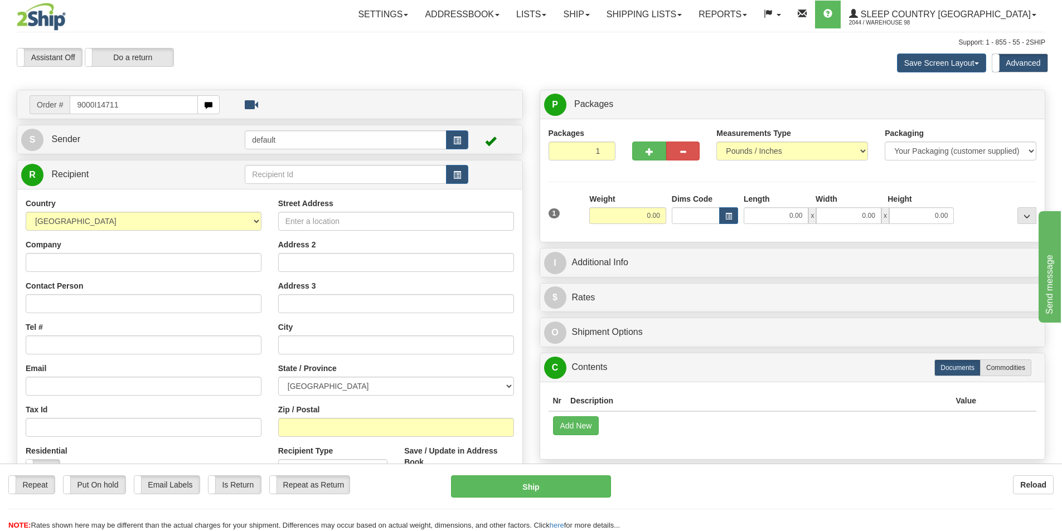
type input "9000I147115"
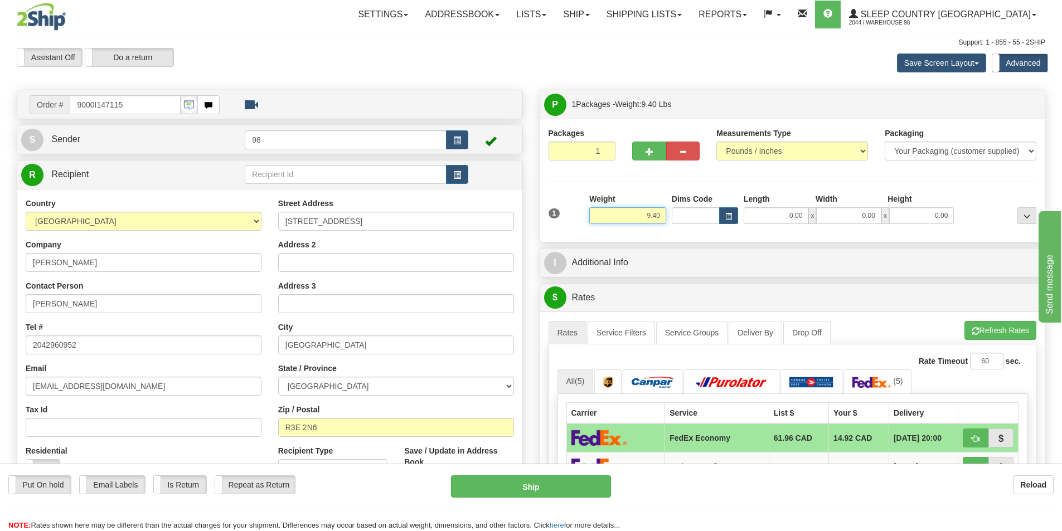
drag, startPoint x: 635, startPoint y: 217, endPoint x: 663, endPoint y: 220, distance: 28.6
click at [663, 220] on input "9.40" at bounding box center [627, 215] width 77 height 17
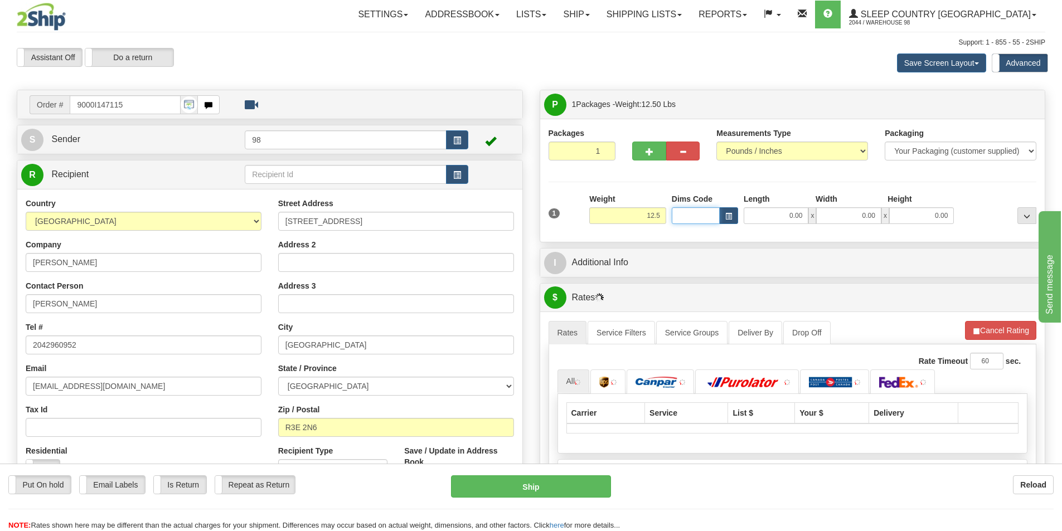
type input "12.50"
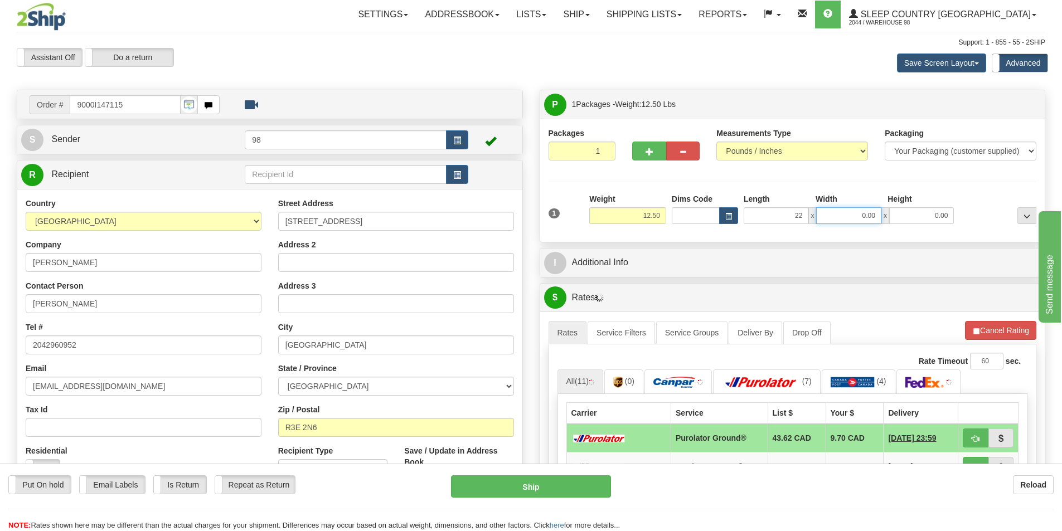
type input "22.00"
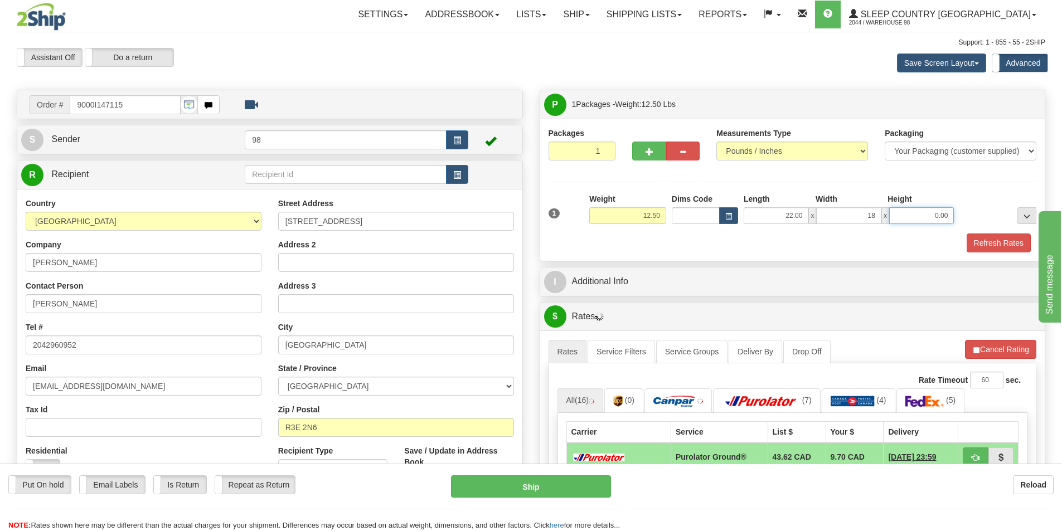
type input "18.00"
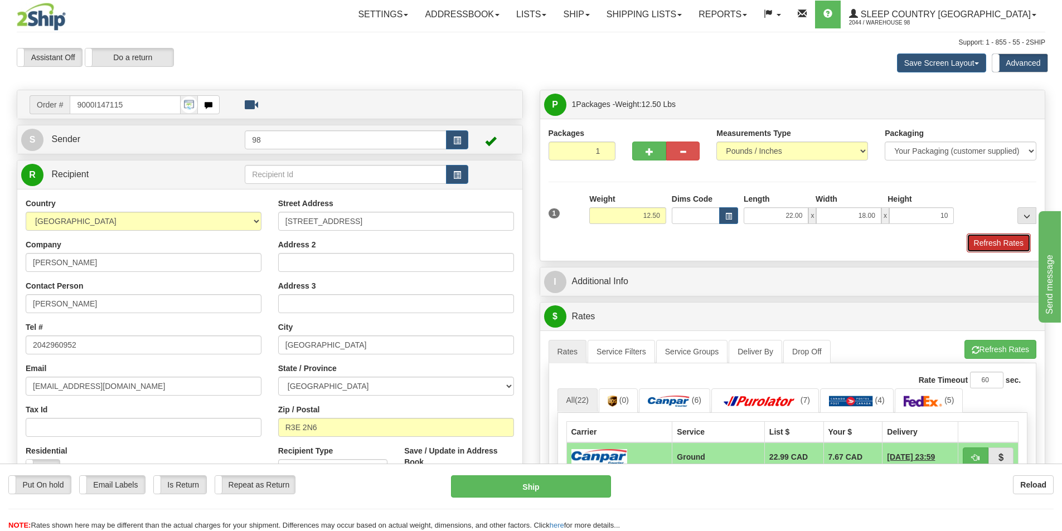
type input "10.00"
click at [1008, 242] on button "Refresh Rates" at bounding box center [998, 242] width 64 height 19
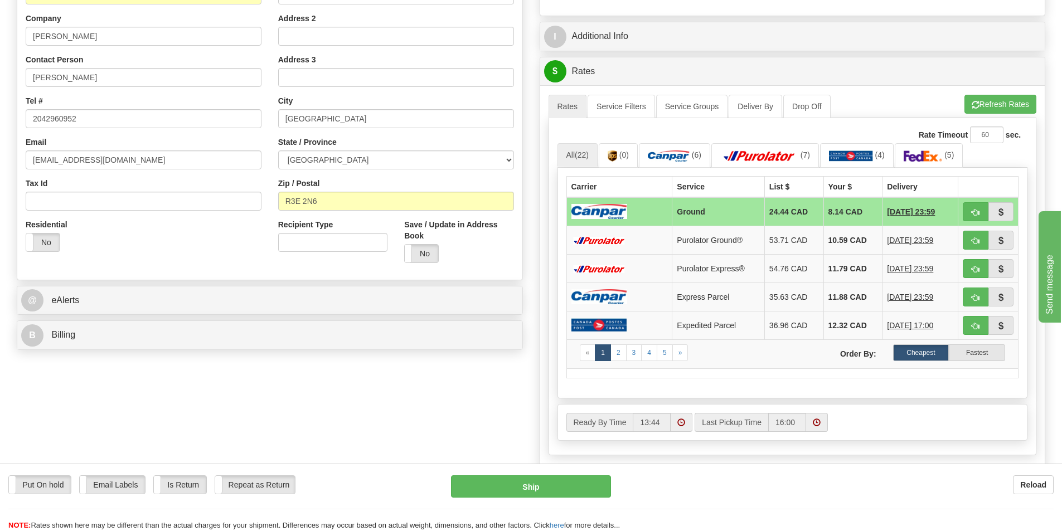
scroll to position [279, 0]
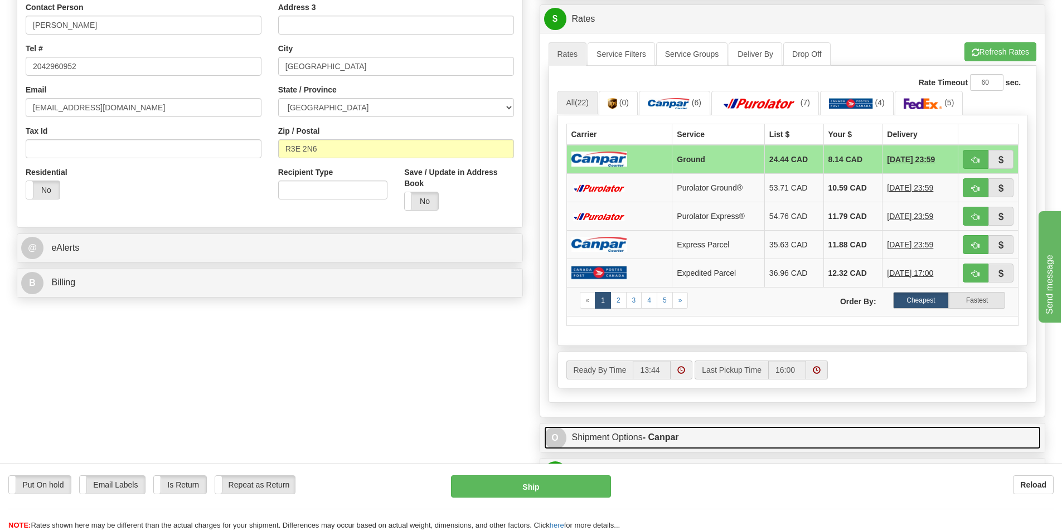
click at [639, 435] on link "O Shipment Options - Canpar" at bounding box center [792, 437] width 497 height 23
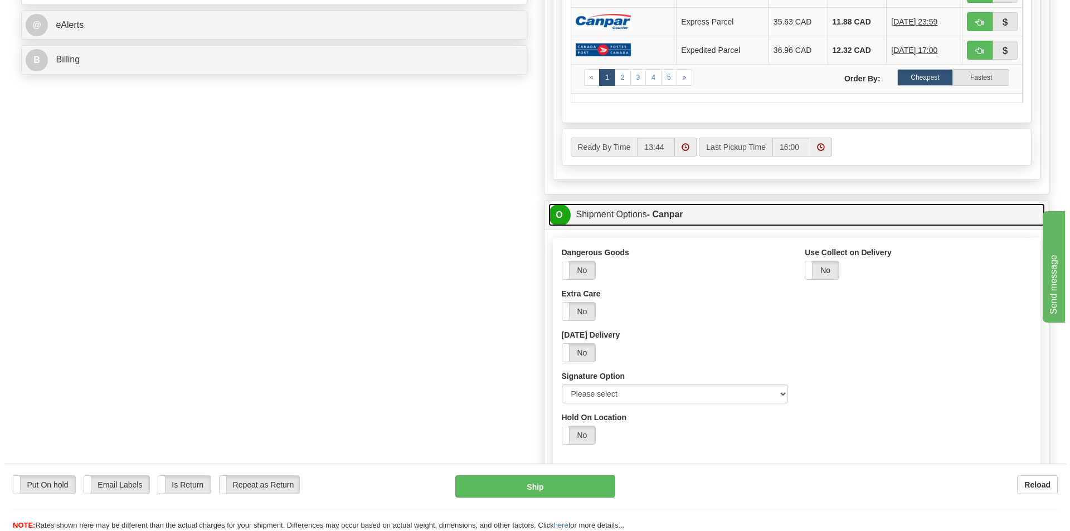
scroll to position [557, 0]
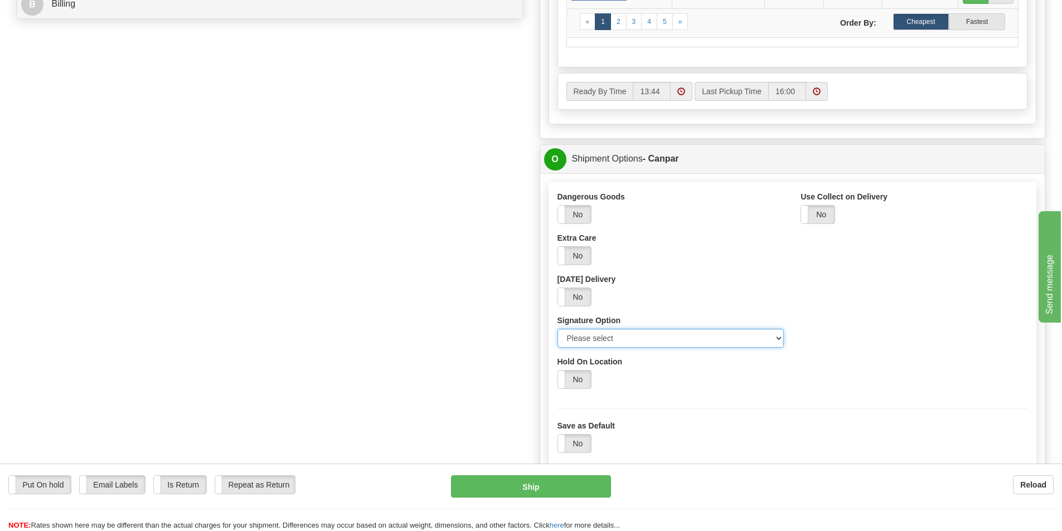
click at [648, 336] on select "Please select No Signature Required Signature Required Adult Signature" at bounding box center [670, 338] width 227 height 19
select select "2"
click at [557, 329] on select "Please select No Signature Required Signature Required Adult Signature" at bounding box center [670, 338] width 227 height 19
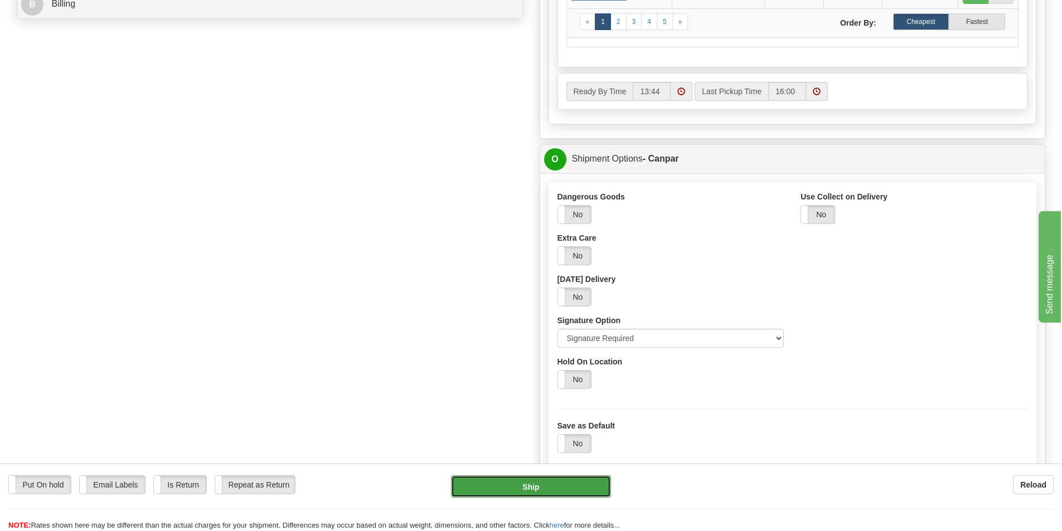
click at [537, 489] on button "Ship" at bounding box center [531, 486] width 160 height 22
type input "1"
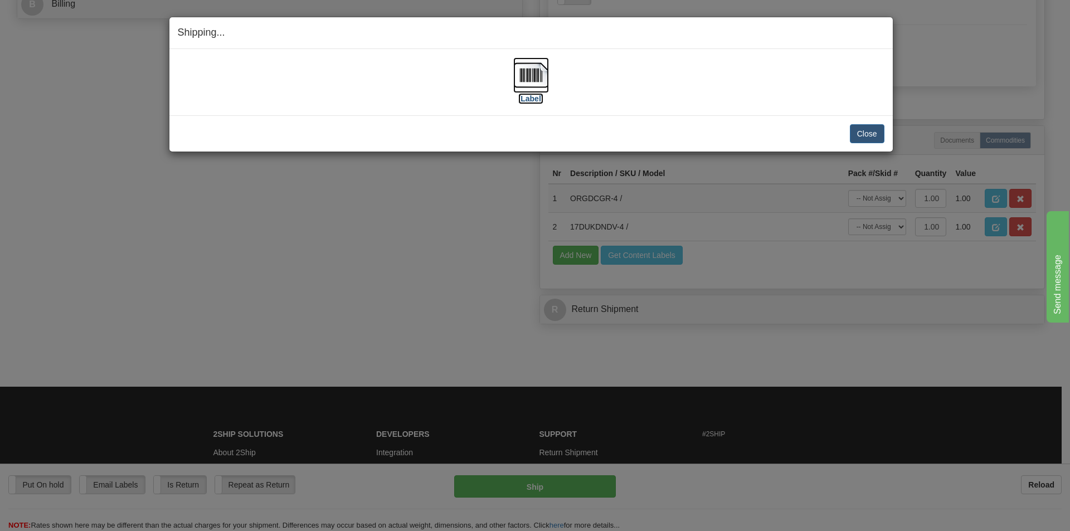
click at [534, 98] on label "[Label]" at bounding box center [531, 98] width 26 height 11
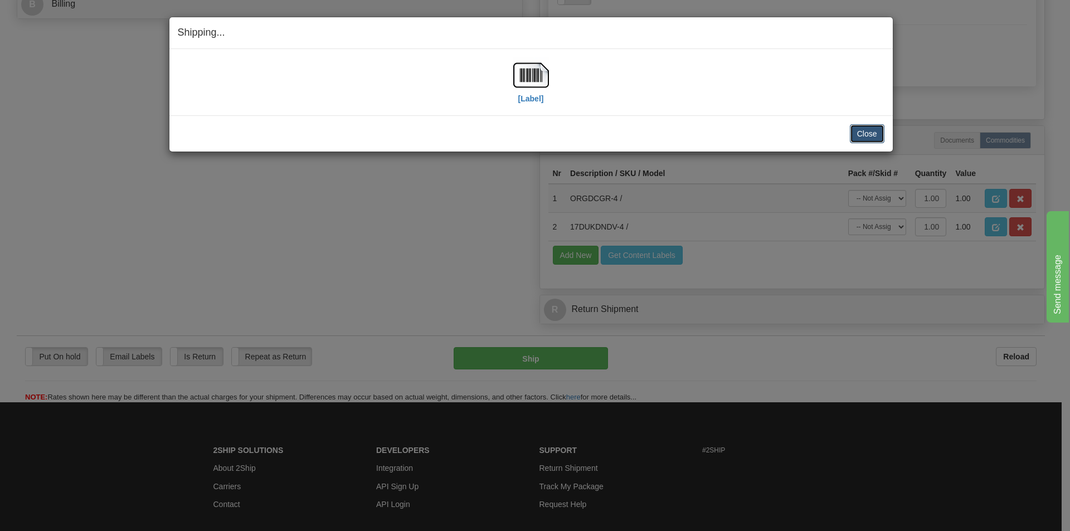
click at [874, 130] on button "Close" at bounding box center [867, 133] width 35 height 19
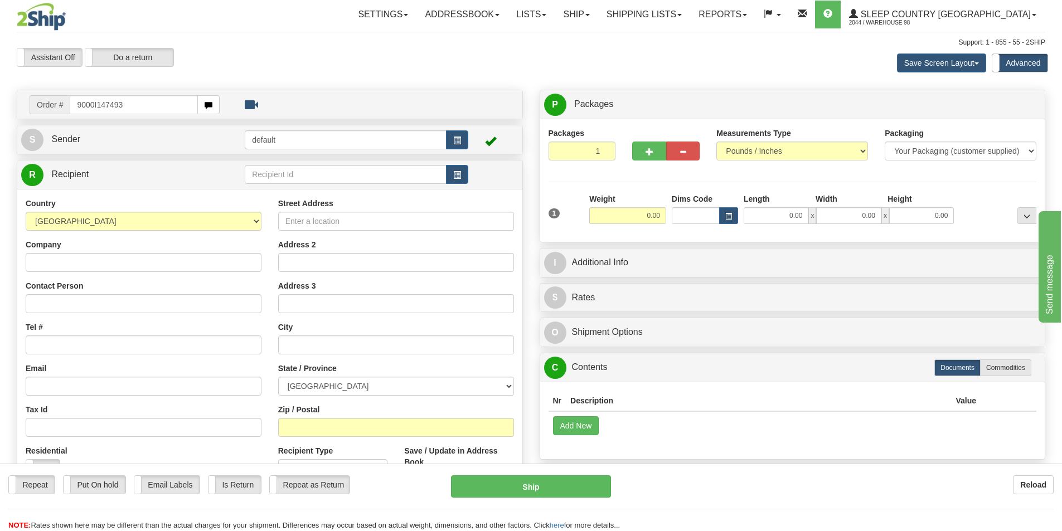
type input "9000I147493"
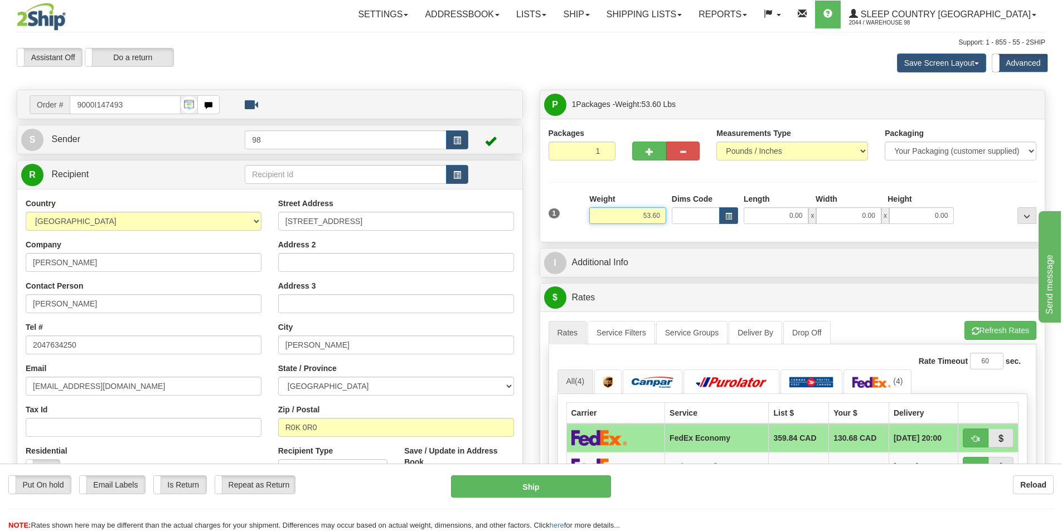
drag, startPoint x: 638, startPoint y: 216, endPoint x: 681, endPoint y: 212, distance: 43.6
click at [681, 212] on div "1 Weight 53.60 Dims Code x x" at bounding box center [793, 213] width 494 height 40
type input "9.00"
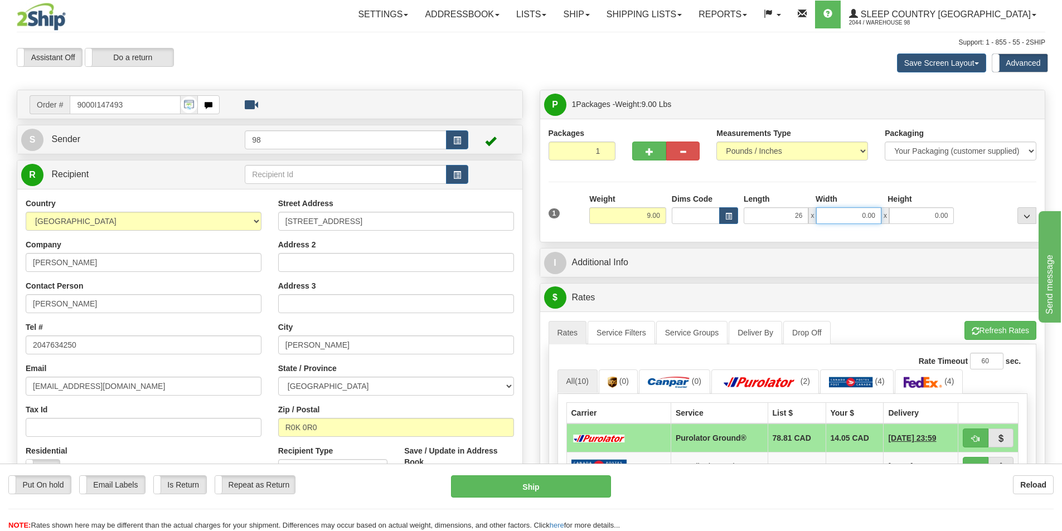
type input "26.00"
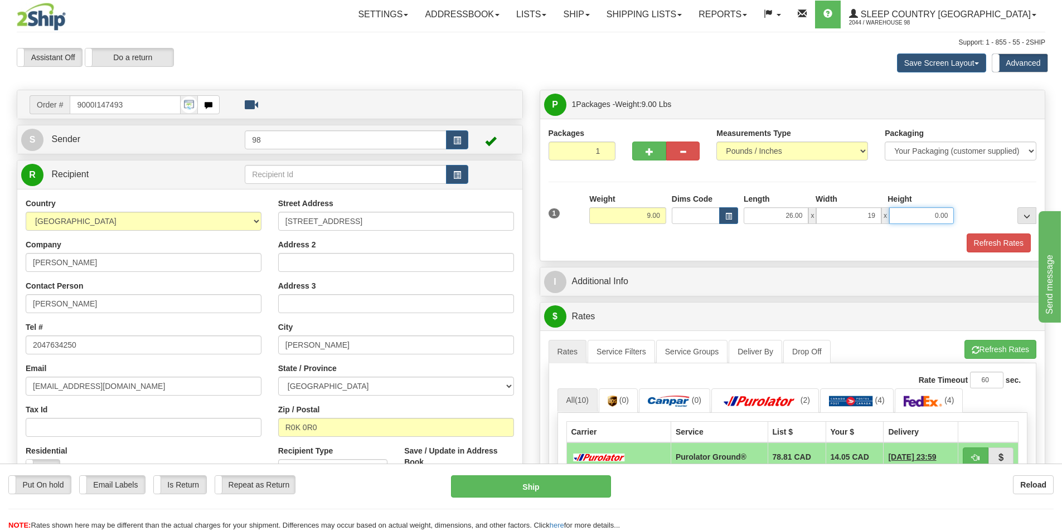
type input "19.00"
type input "11.00"
click at [1005, 243] on button "Refresh Rates" at bounding box center [998, 242] width 64 height 19
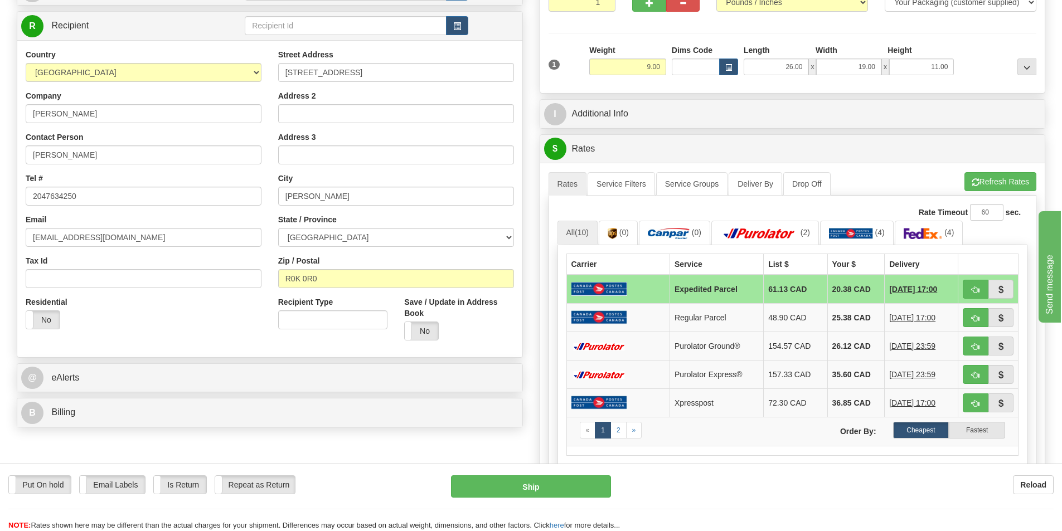
scroll to position [167, 0]
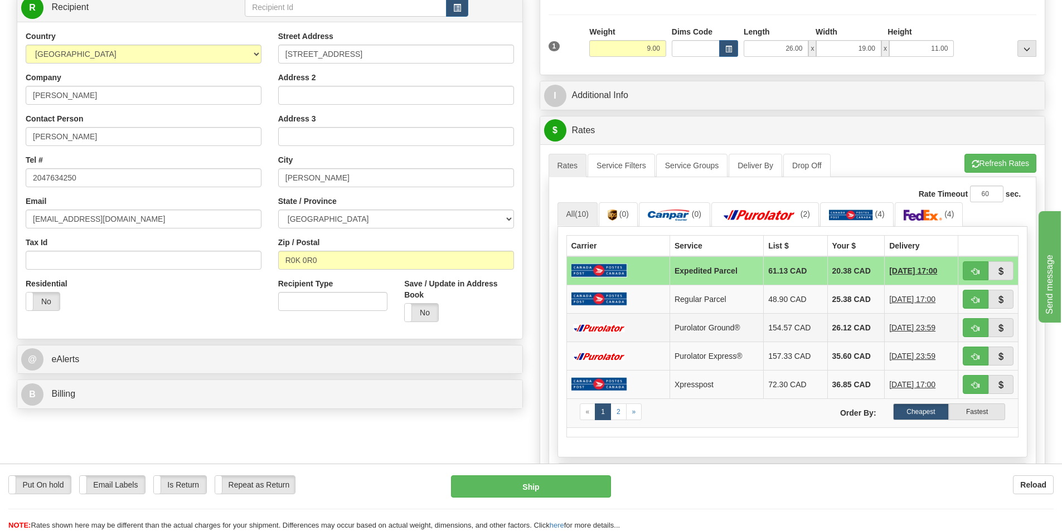
click at [630, 326] on td at bounding box center [617, 327] width 103 height 28
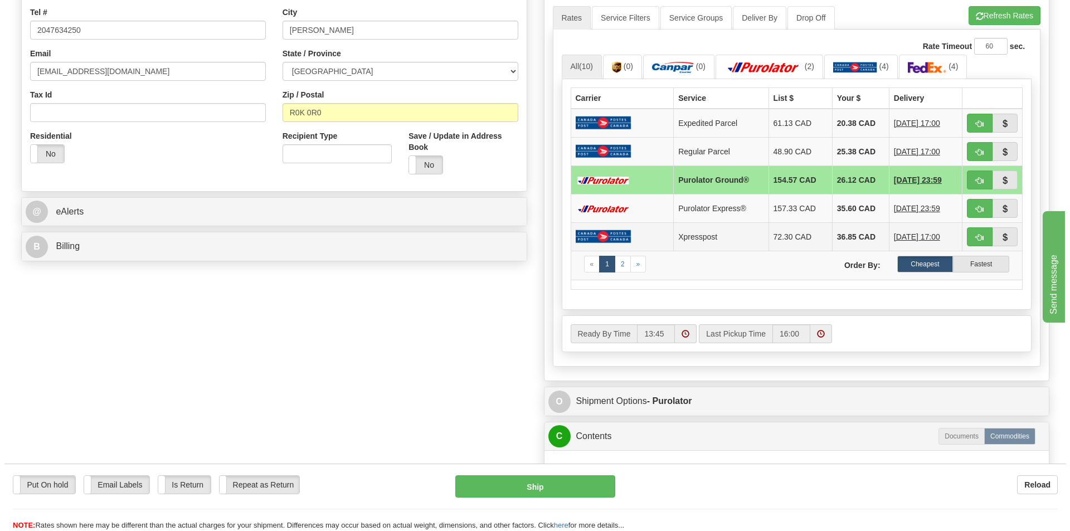
scroll to position [334, 0]
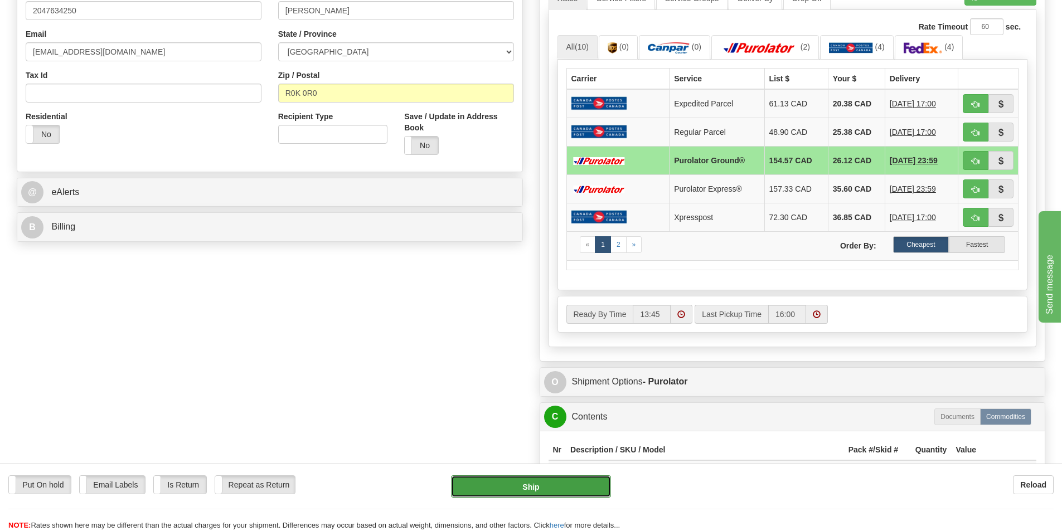
click at [544, 488] on button "Ship" at bounding box center [531, 486] width 160 height 22
type input "260"
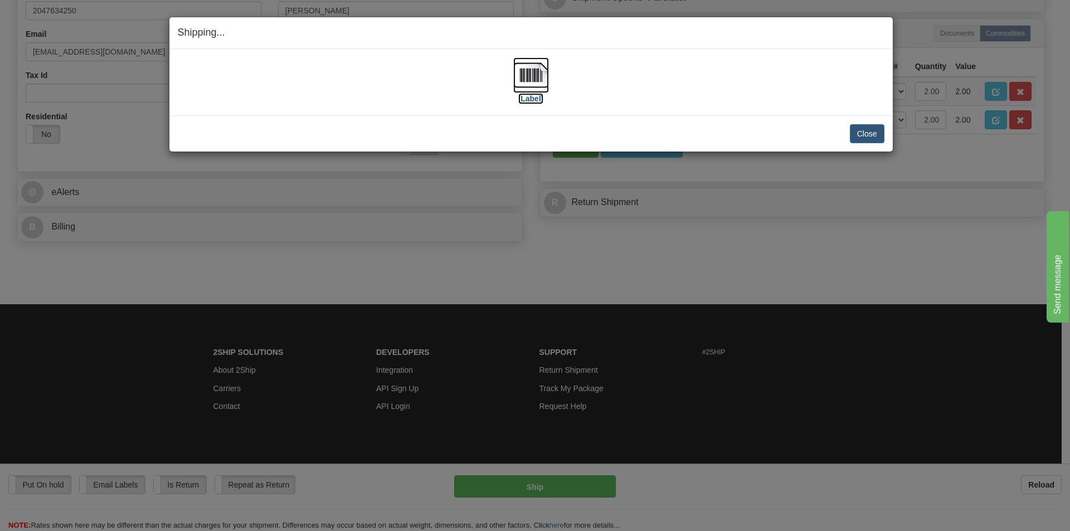
click at [526, 94] on label "[Label]" at bounding box center [531, 98] width 26 height 11
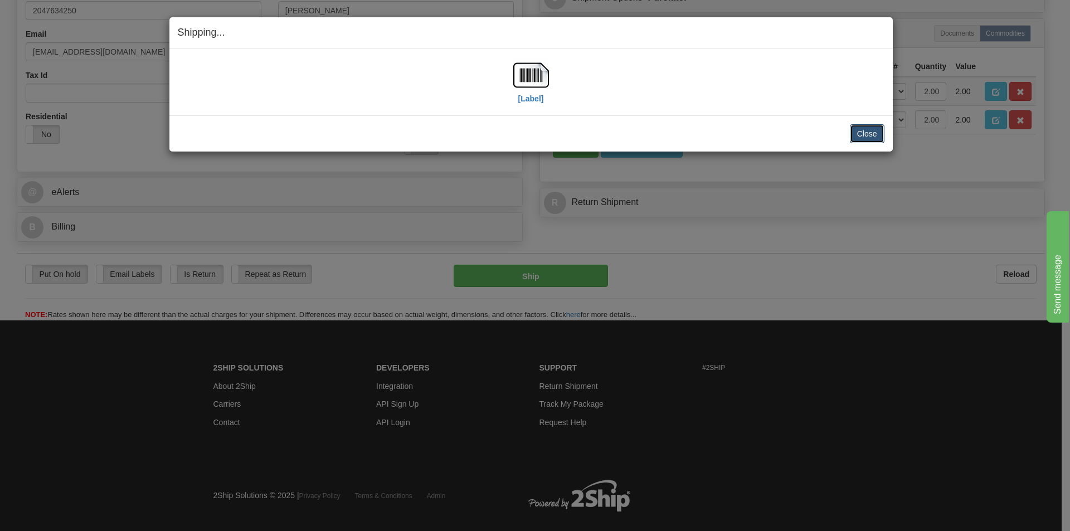
click at [865, 135] on button "Close" at bounding box center [867, 133] width 35 height 19
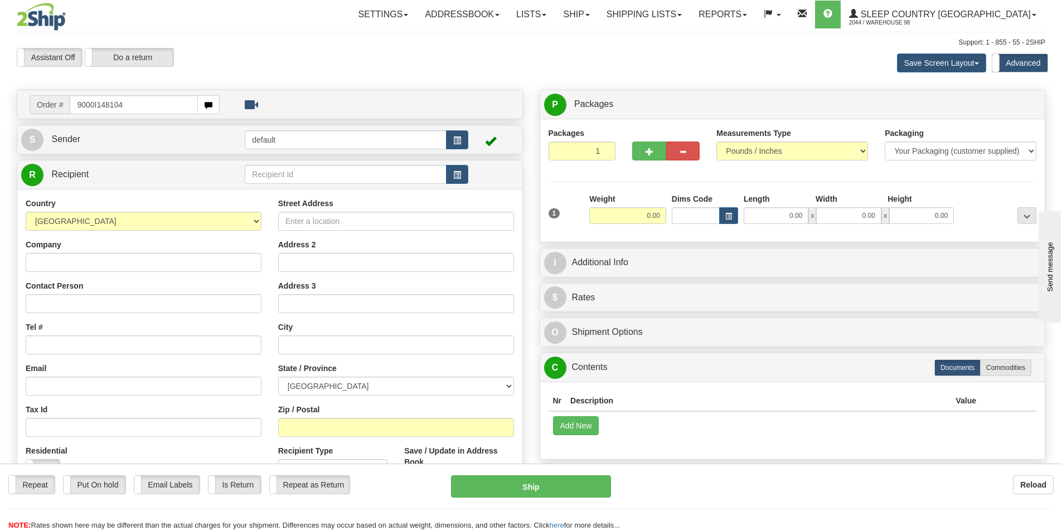
type input "9000I148104"
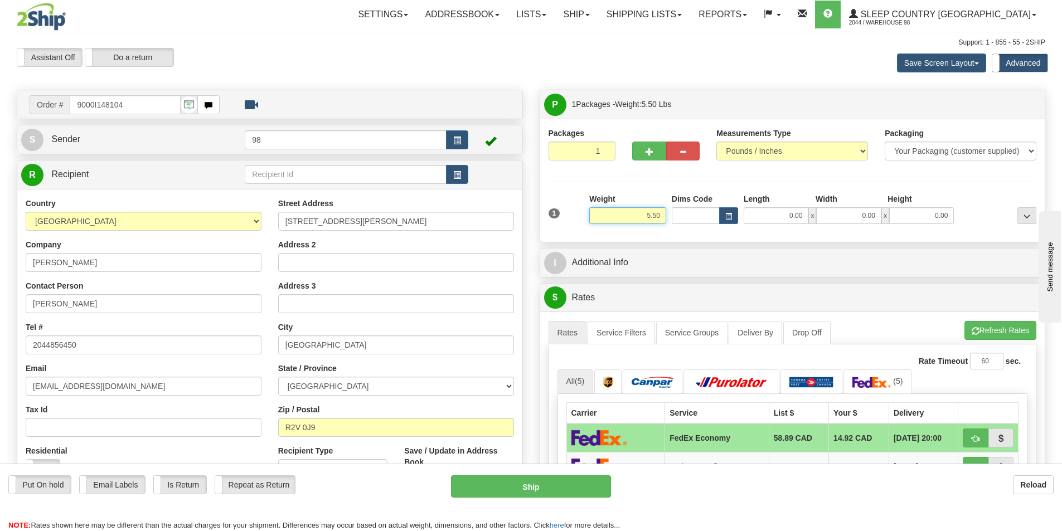
drag, startPoint x: 621, startPoint y: 210, endPoint x: 673, endPoint y: 221, distance: 53.1
click at [673, 221] on div "1 Weight 5.50 Dims Code 0.00" at bounding box center [793, 213] width 494 height 40
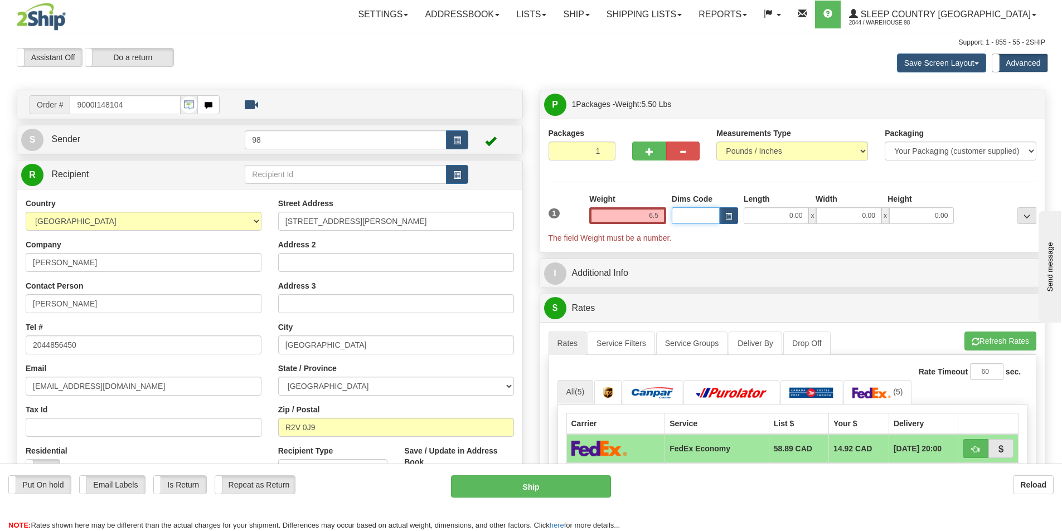
type input "6.50"
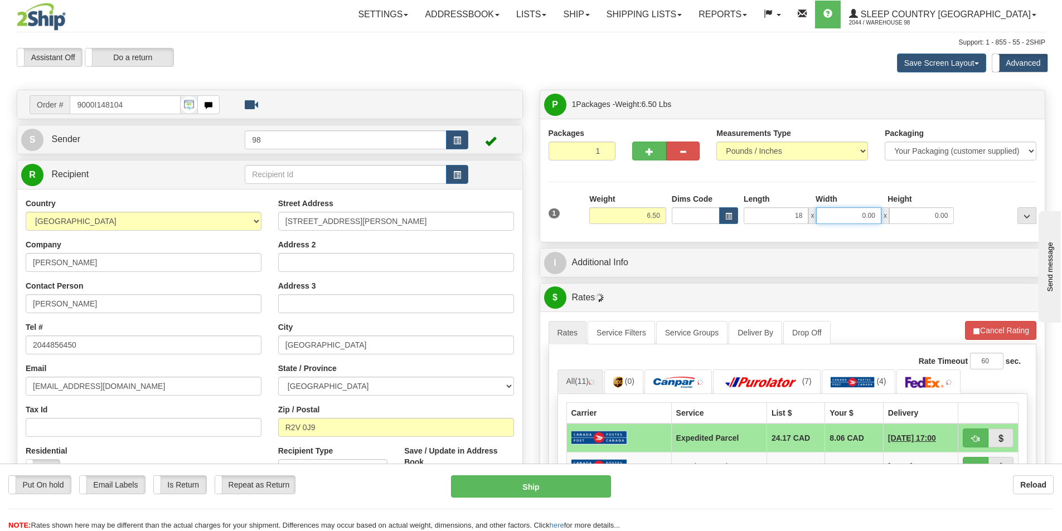
type input "18.00"
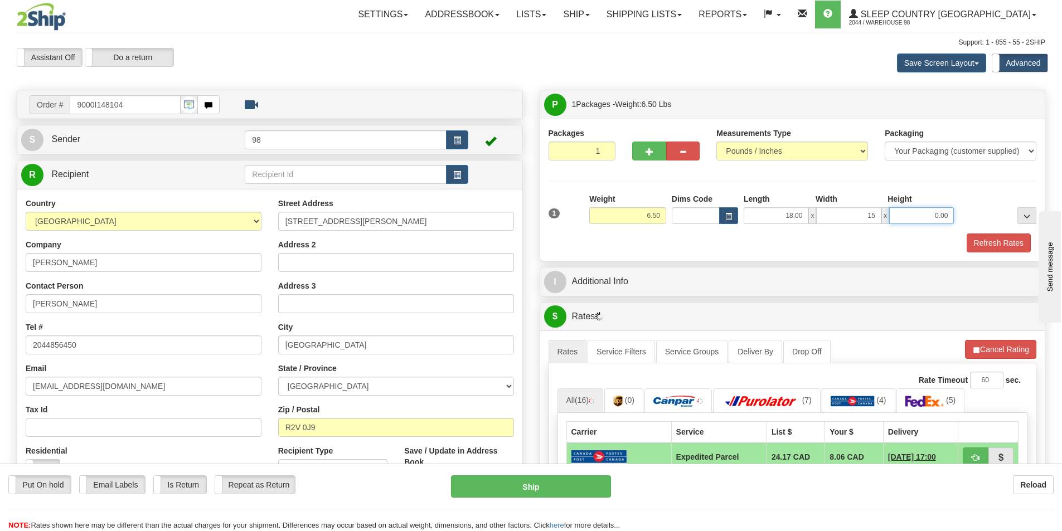
type input "15.00"
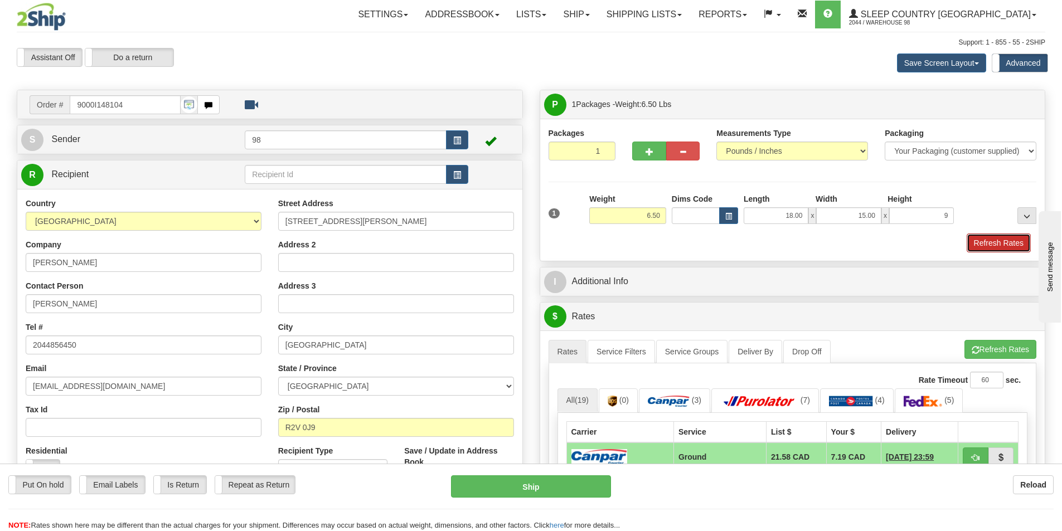
type input "9.00"
click at [989, 241] on button "Refresh Rates" at bounding box center [998, 242] width 64 height 19
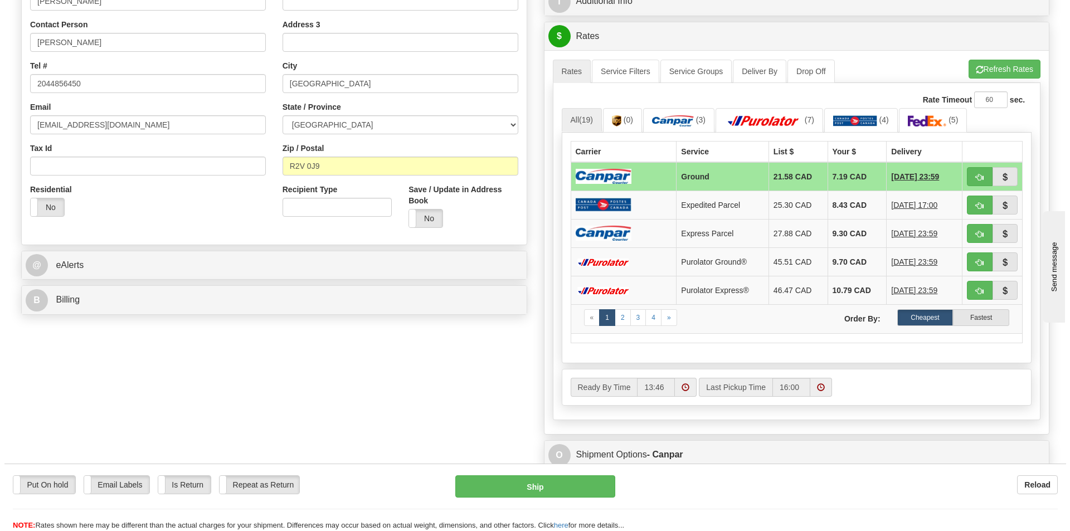
scroll to position [279, 0]
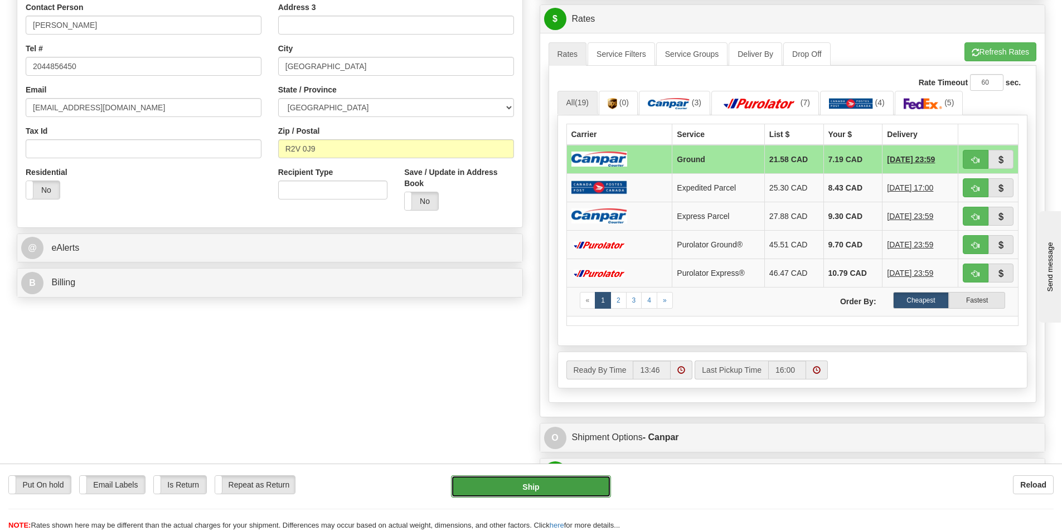
click at [508, 483] on button "Ship" at bounding box center [531, 486] width 160 height 22
type input "1"
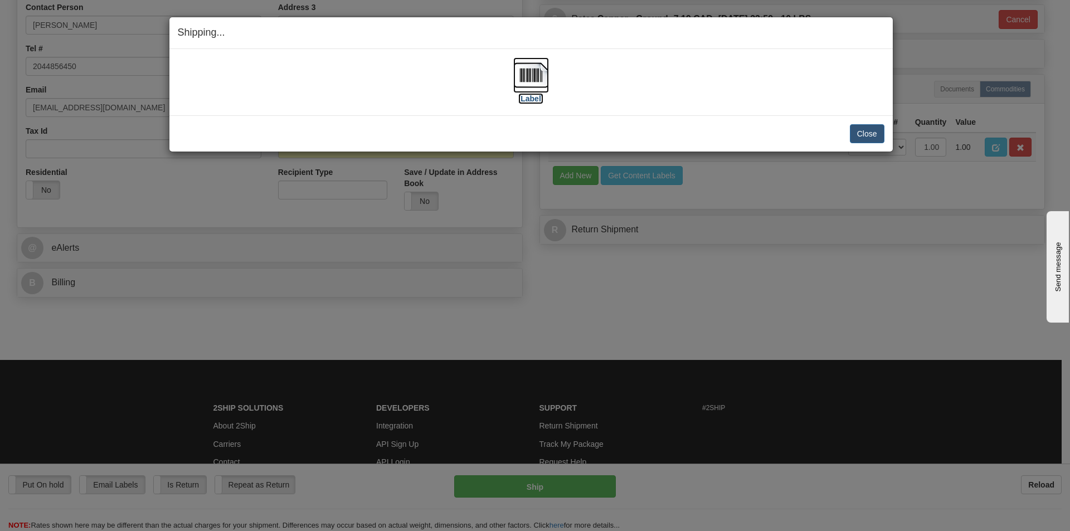
click at [528, 101] on label "[Label]" at bounding box center [531, 98] width 26 height 11
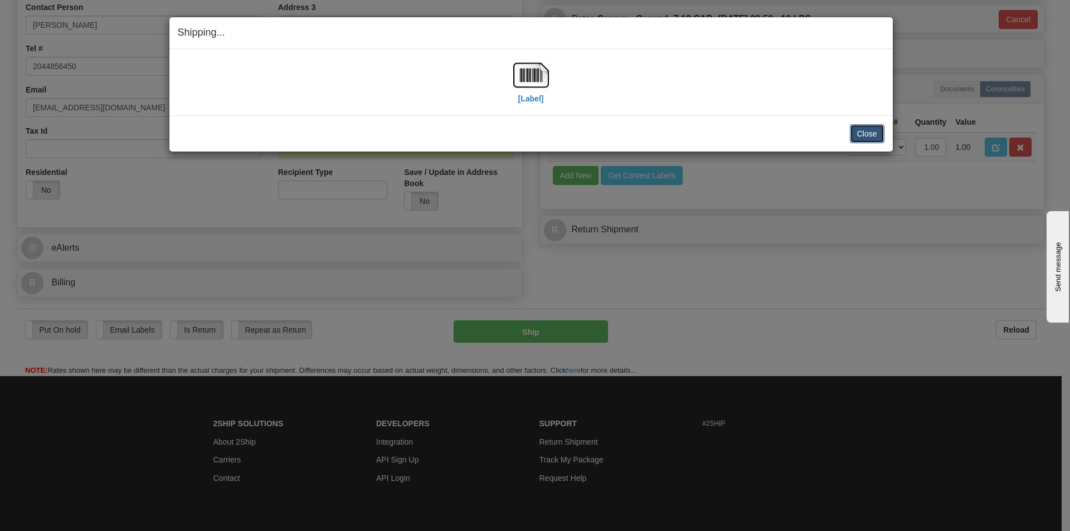
click at [861, 140] on button "Close" at bounding box center [867, 133] width 35 height 19
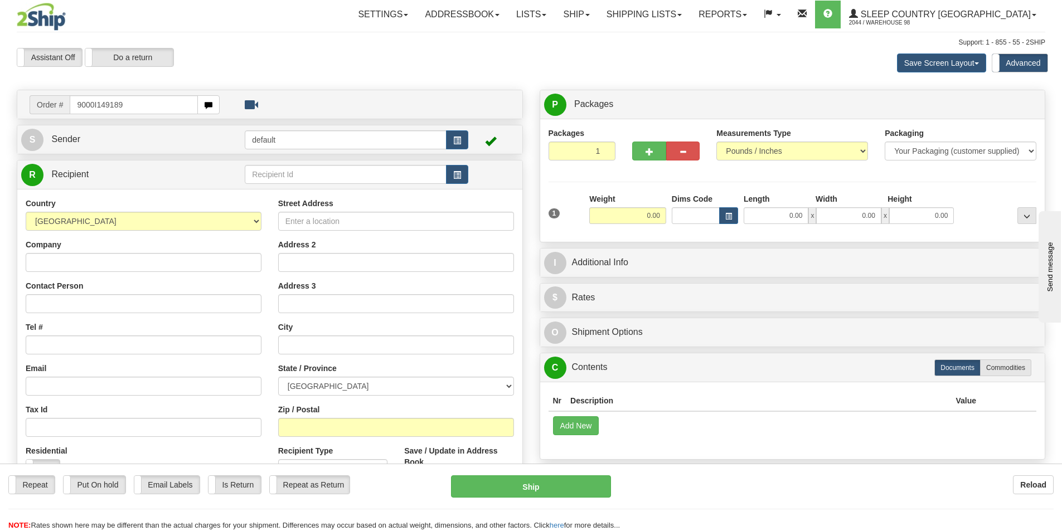
type input "9000I149189"
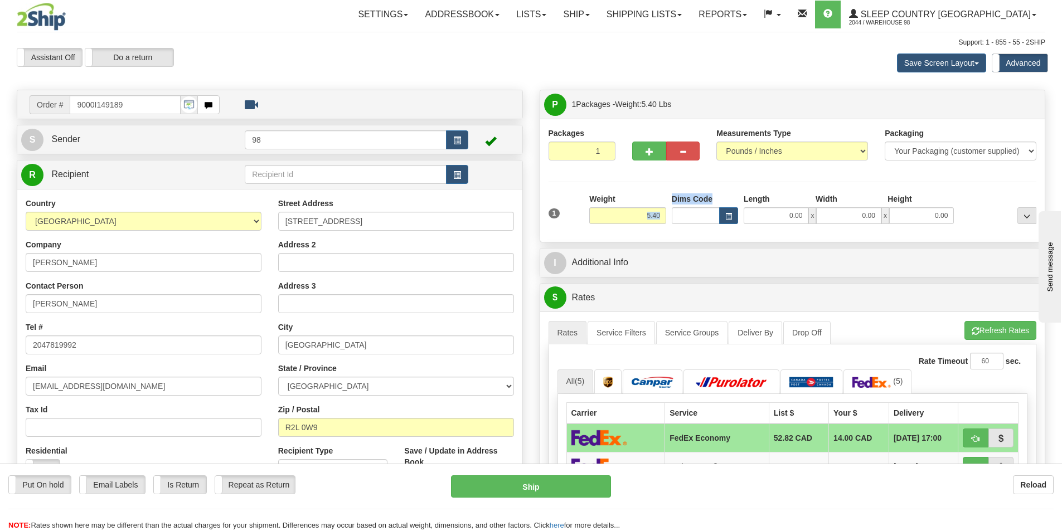
drag, startPoint x: 610, startPoint y: 206, endPoint x: 673, endPoint y: 207, distance: 63.0
click at [673, 207] on div "1 Weight 5.40 Dims Code 0.00" at bounding box center [793, 213] width 494 height 40
click at [619, 176] on div "Packages 1 1 Measurements Type" at bounding box center [792, 181] width 488 height 106
drag, startPoint x: 638, startPoint y: 220, endPoint x: 664, endPoint y: 216, distance: 25.9
click at [664, 216] on input "5.40" at bounding box center [627, 215] width 77 height 17
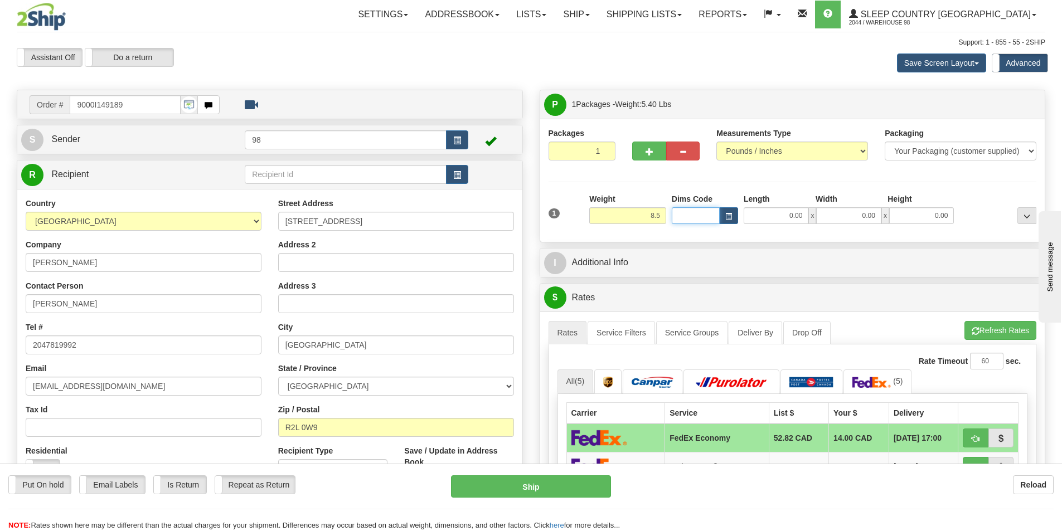
type input "8.50"
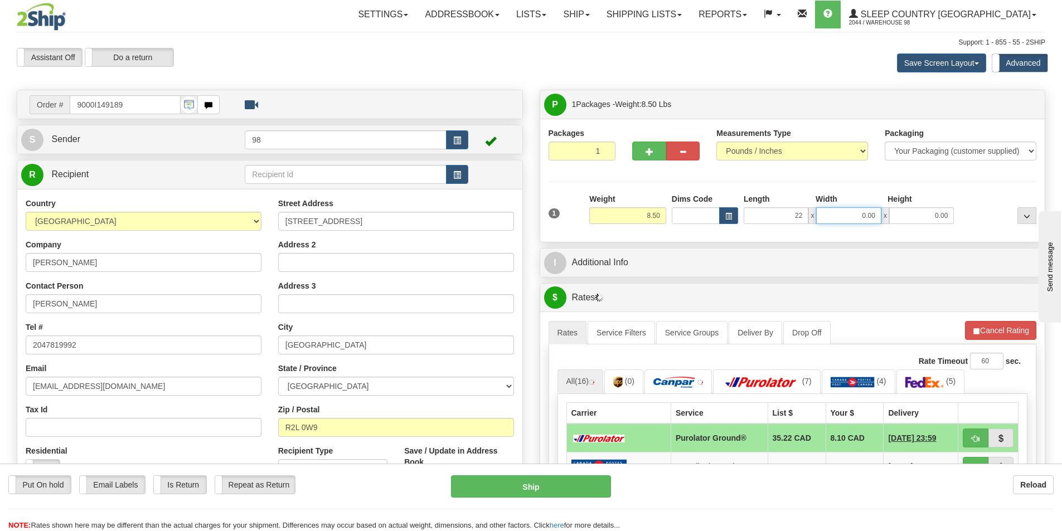
type input "22.00"
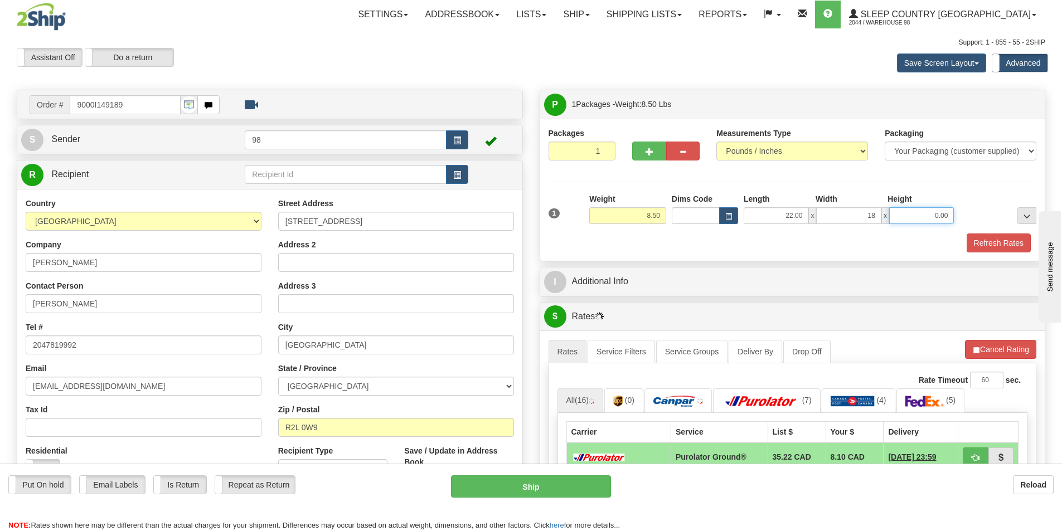
type input "18.00"
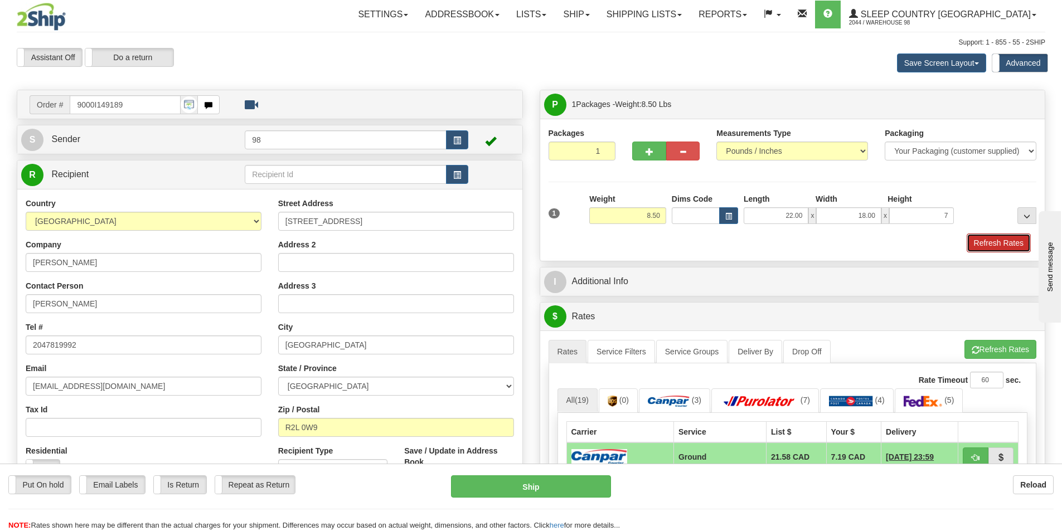
type input "7.00"
drag, startPoint x: 1003, startPoint y: 240, endPoint x: 943, endPoint y: 250, distance: 60.5
click at [1001, 240] on button "Refresh Rates" at bounding box center [998, 242] width 64 height 19
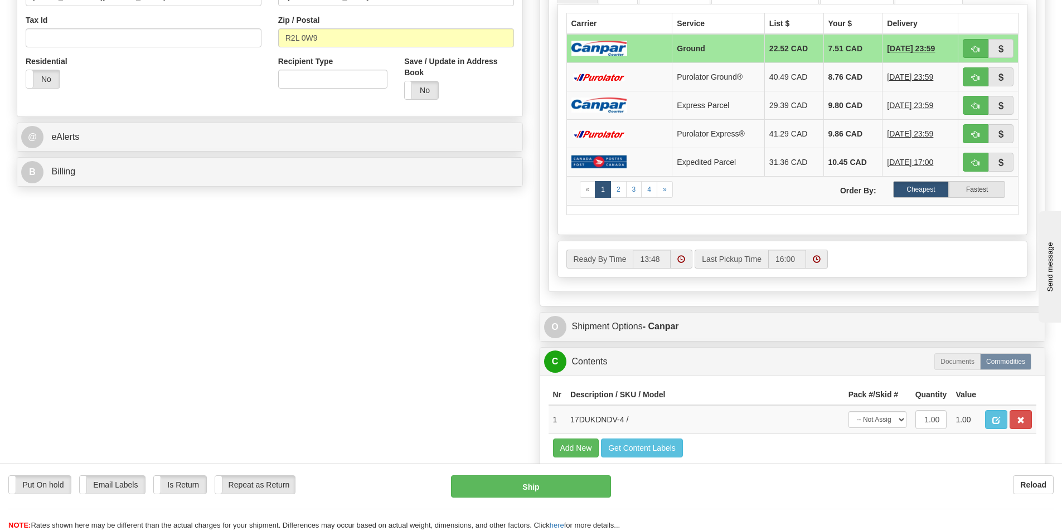
scroll to position [390, 0]
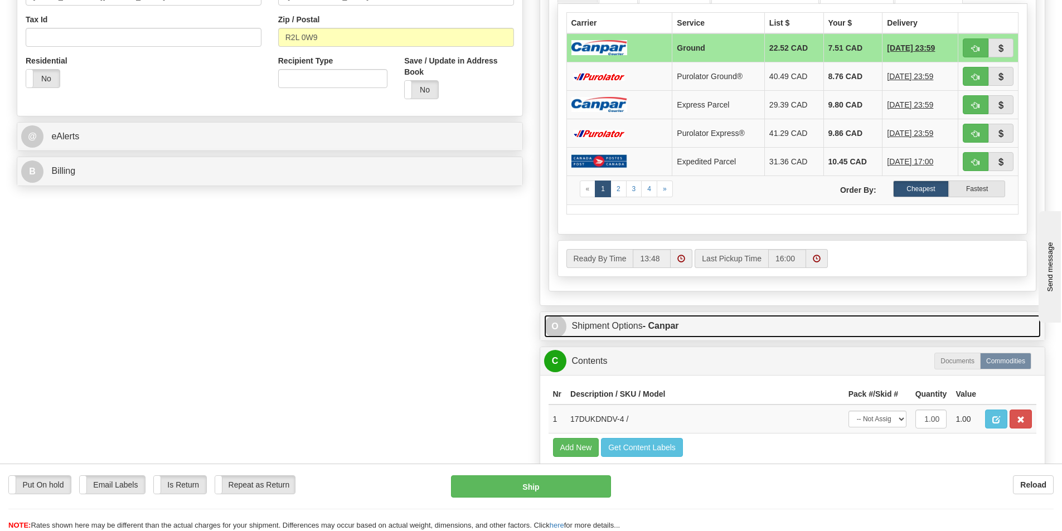
click at [667, 329] on strong "- Canpar" at bounding box center [661, 325] width 36 height 9
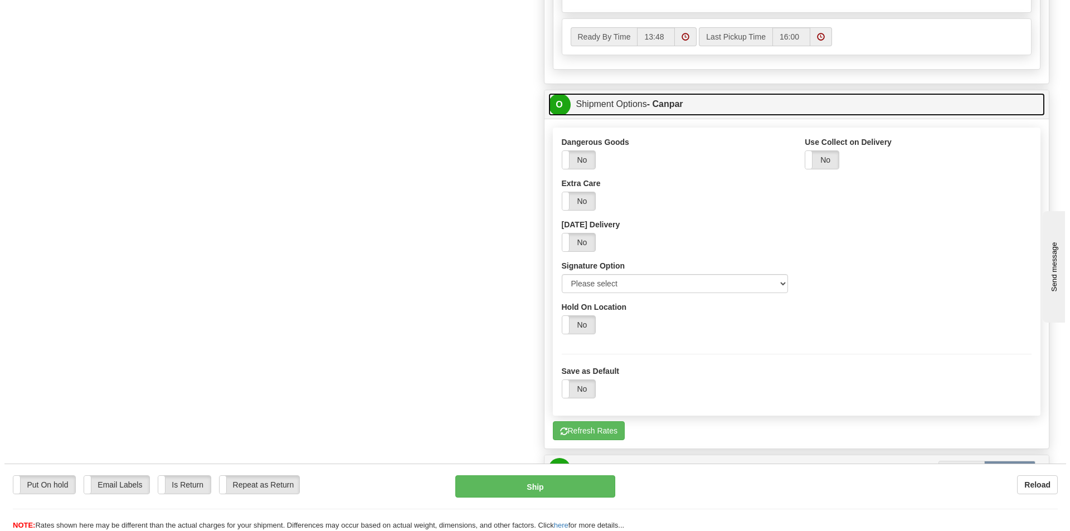
scroll to position [613, 0]
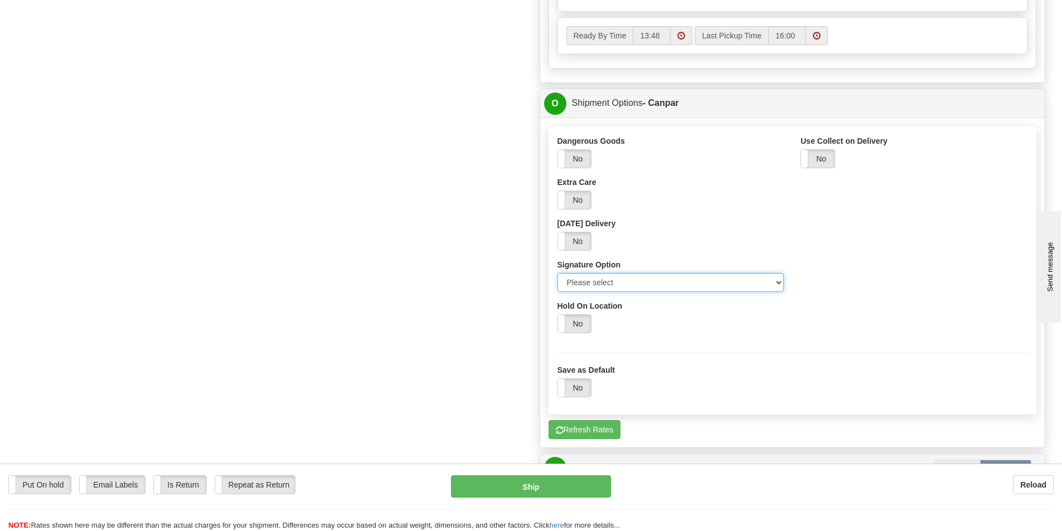
click at [653, 279] on select "Please select No Signature Required Signature Required Adult Signature" at bounding box center [670, 282] width 227 height 19
select select "2"
click at [557, 273] on select "Please select No Signature Required Signature Required Adult Signature" at bounding box center [670, 282] width 227 height 19
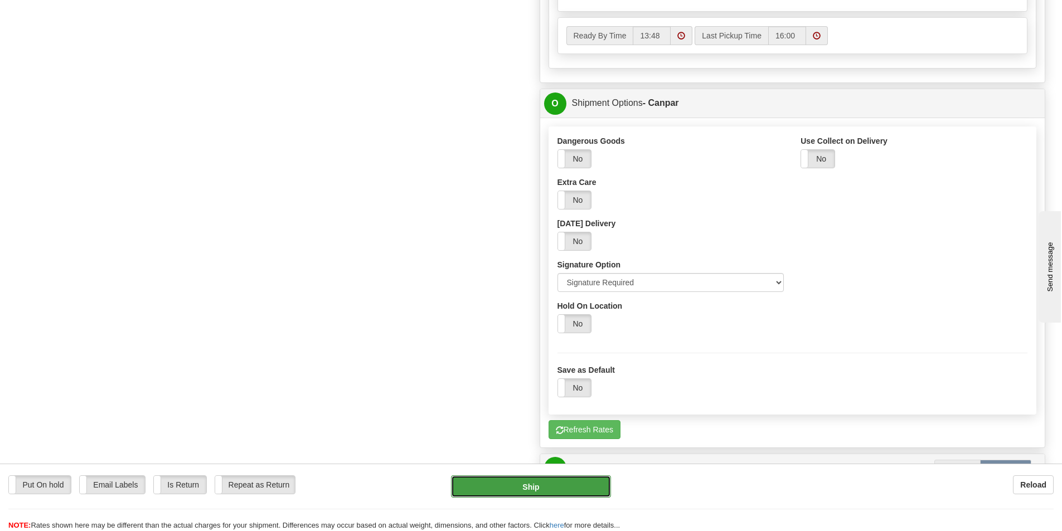
click at [540, 488] on button "Ship" at bounding box center [531, 486] width 160 height 22
type input "1"
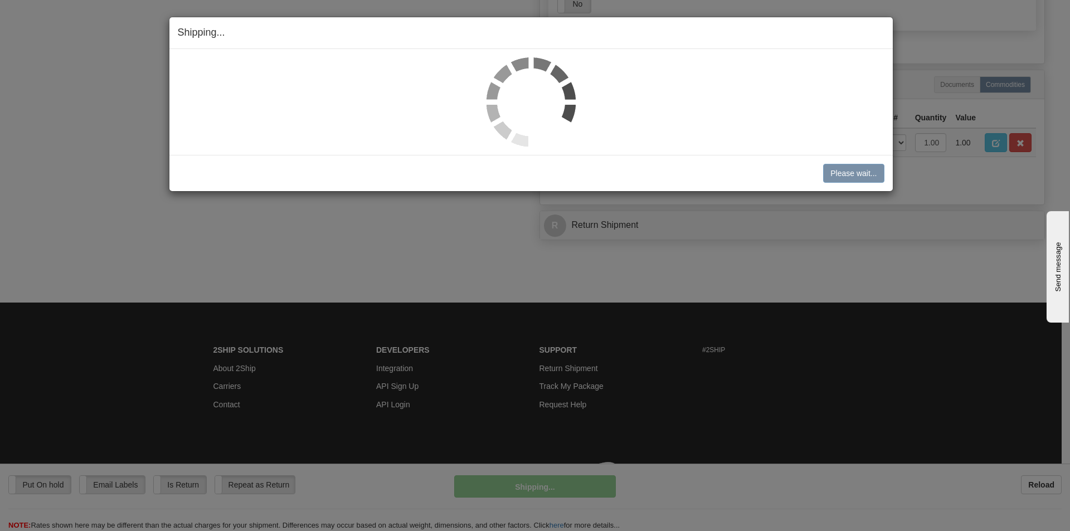
scroll to position [605, 0]
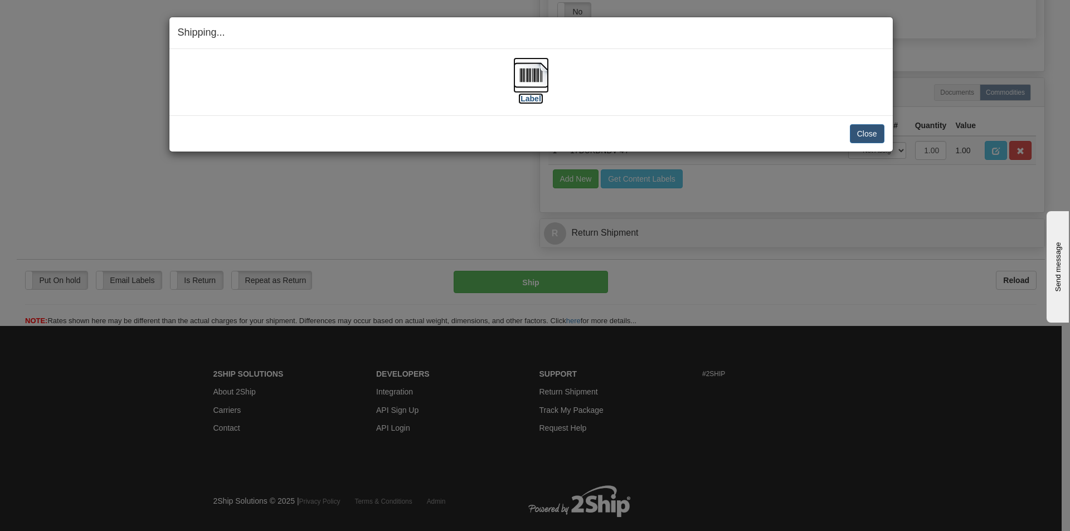
click at [528, 96] on label "[Label]" at bounding box center [531, 98] width 26 height 11
click at [867, 135] on button "Close" at bounding box center [867, 133] width 35 height 19
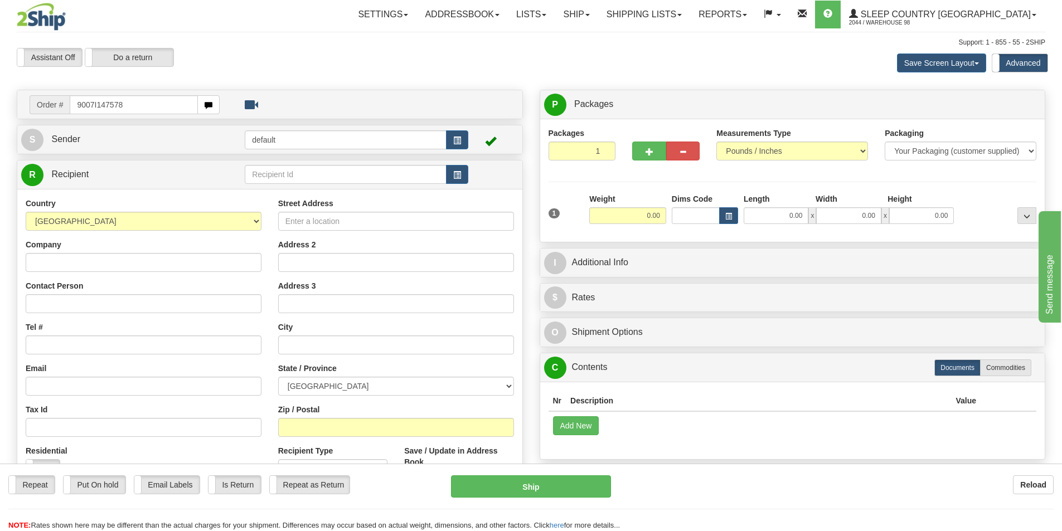
type input "9007I147578"
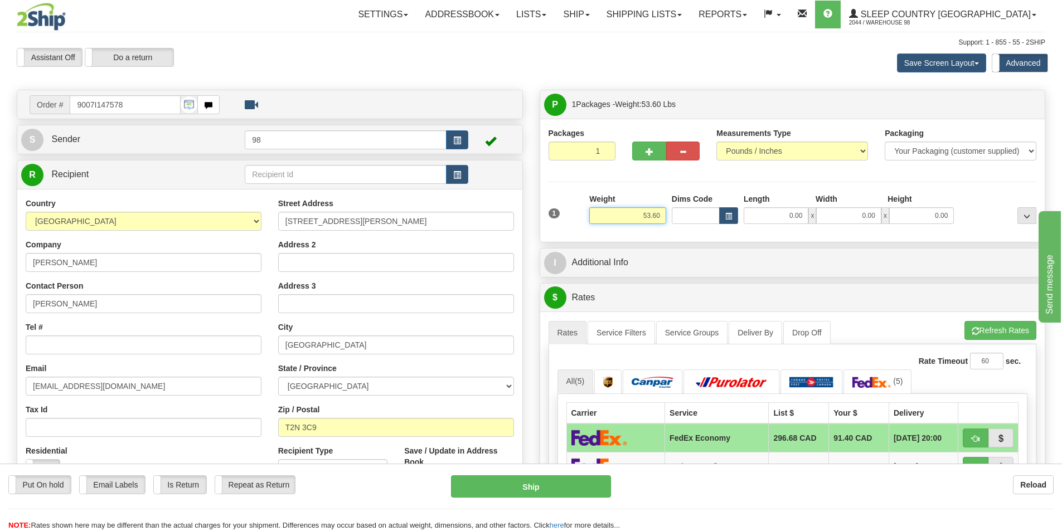
drag, startPoint x: 621, startPoint y: 215, endPoint x: 707, endPoint y: 215, distance: 85.8
click at [707, 215] on div "1 Weight 53.60 Dims Code x x" at bounding box center [793, 213] width 494 height 40
type input "9.00"
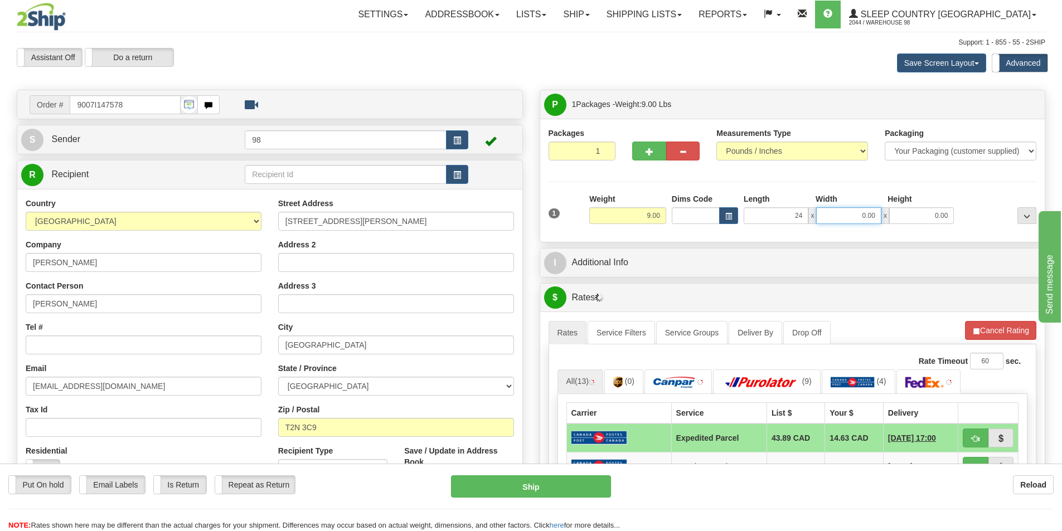
type input "24.00"
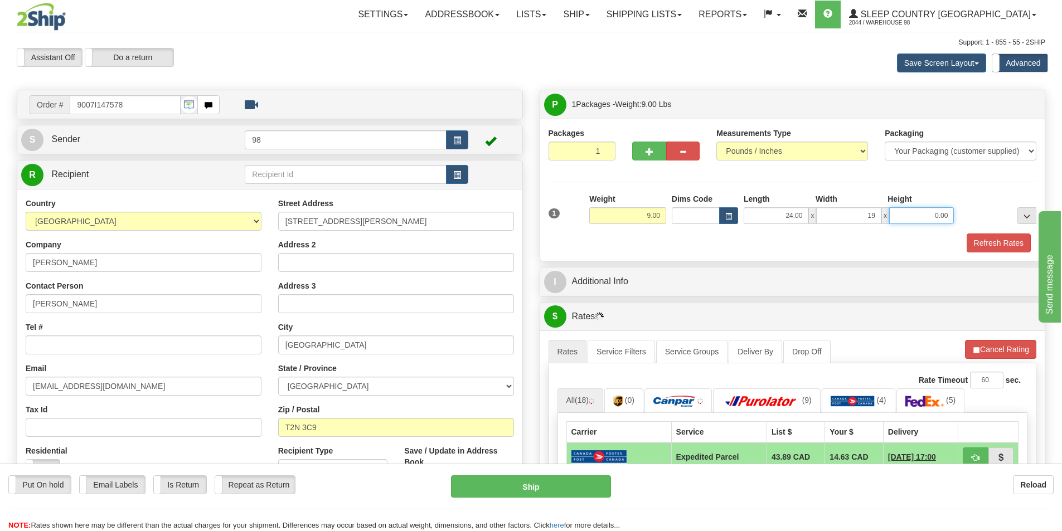
type input "19.00"
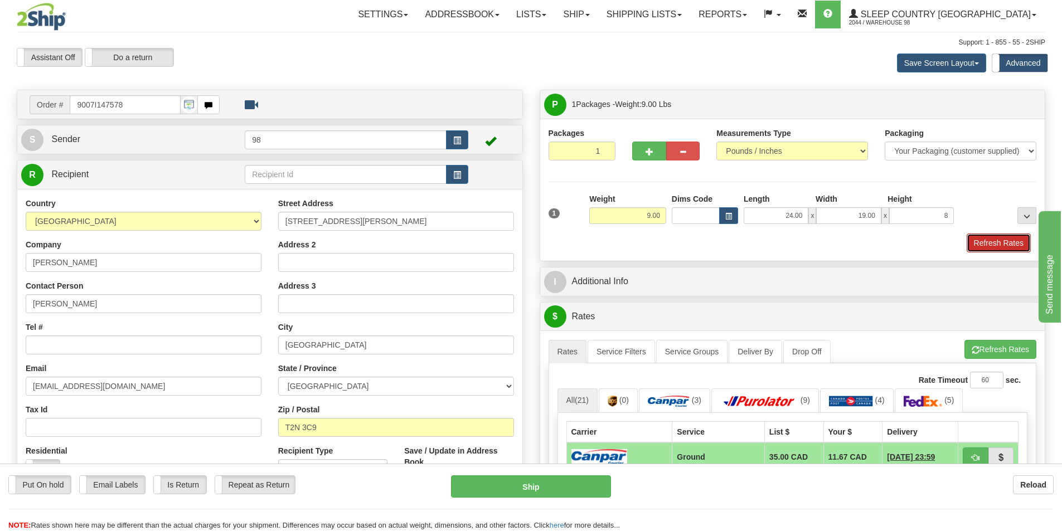
type input "8.00"
click at [986, 243] on button "Refresh Rates" at bounding box center [998, 242] width 64 height 19
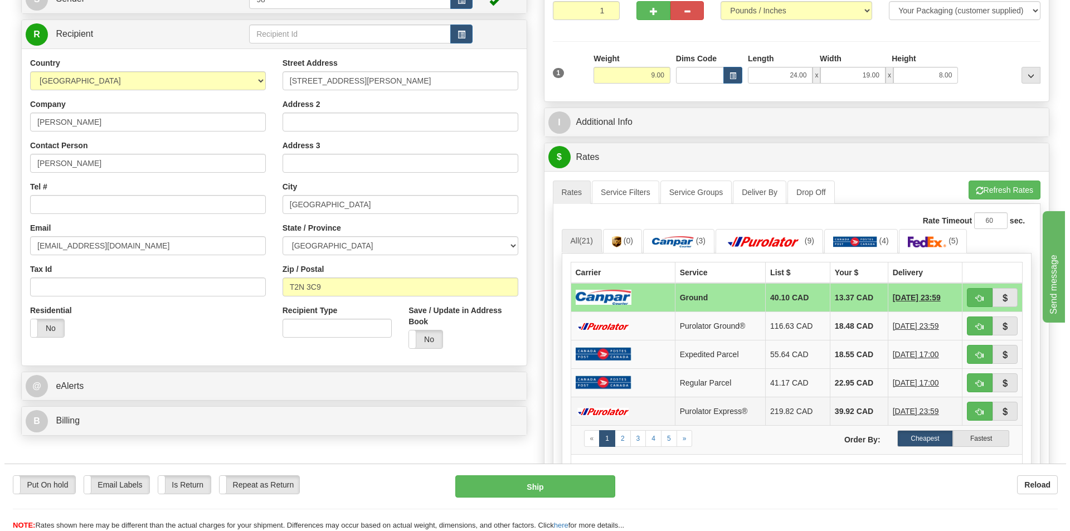
scroll to position [167, 0]
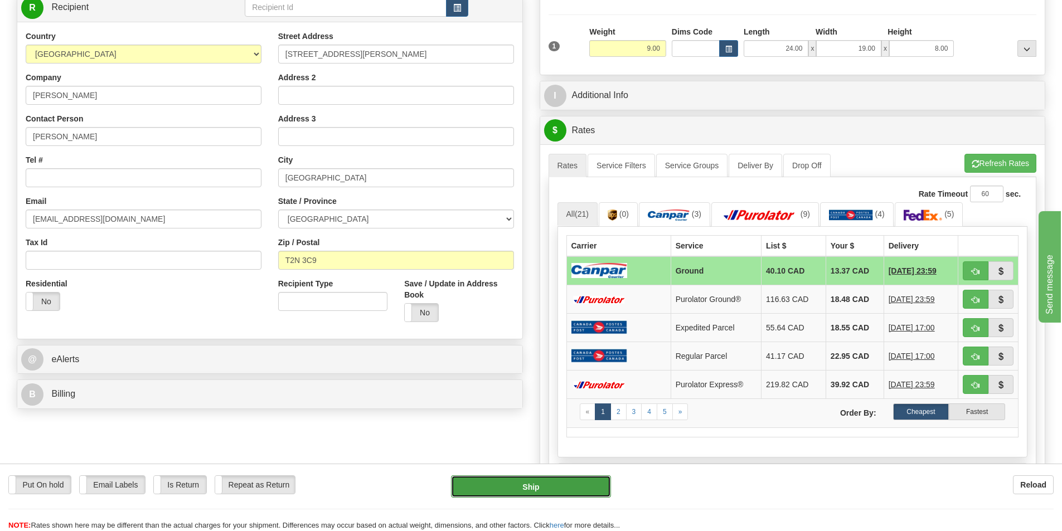
click at [561, 486] on button "Ship" at bounding box center [531, 486] width 160 height 22
type input "1"
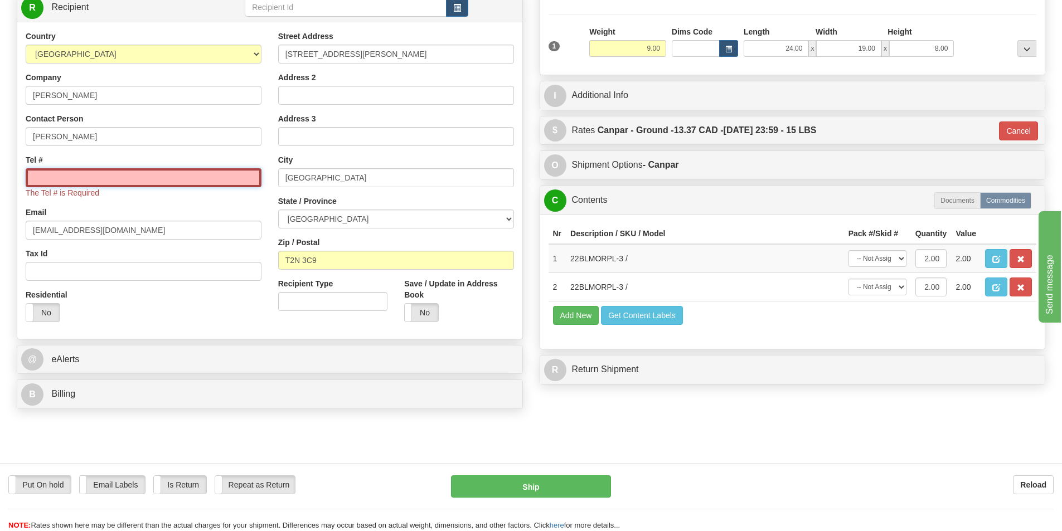
click at [51, 175] on input "Tel #" at bounding box center [144, 177] width 236 height 19
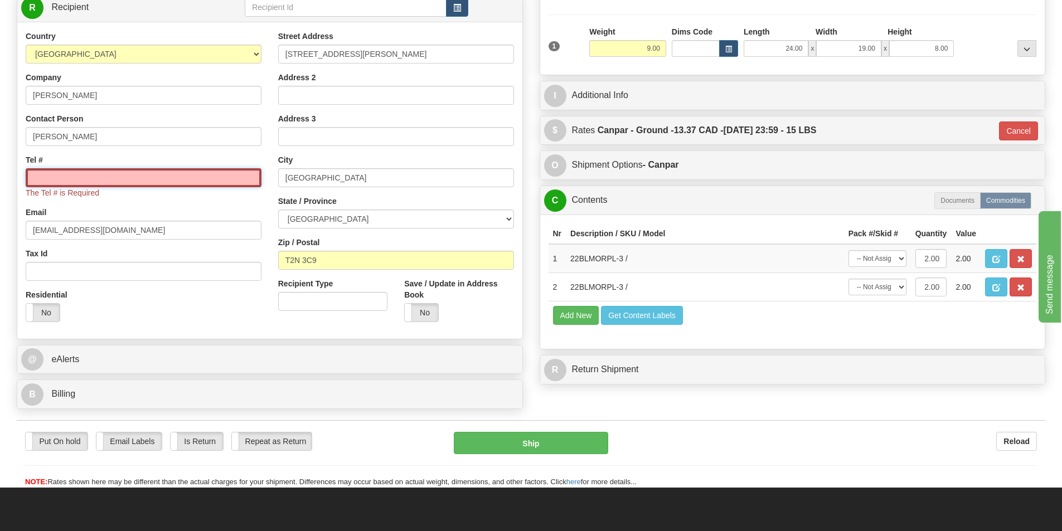
paste input "902 629-5125"
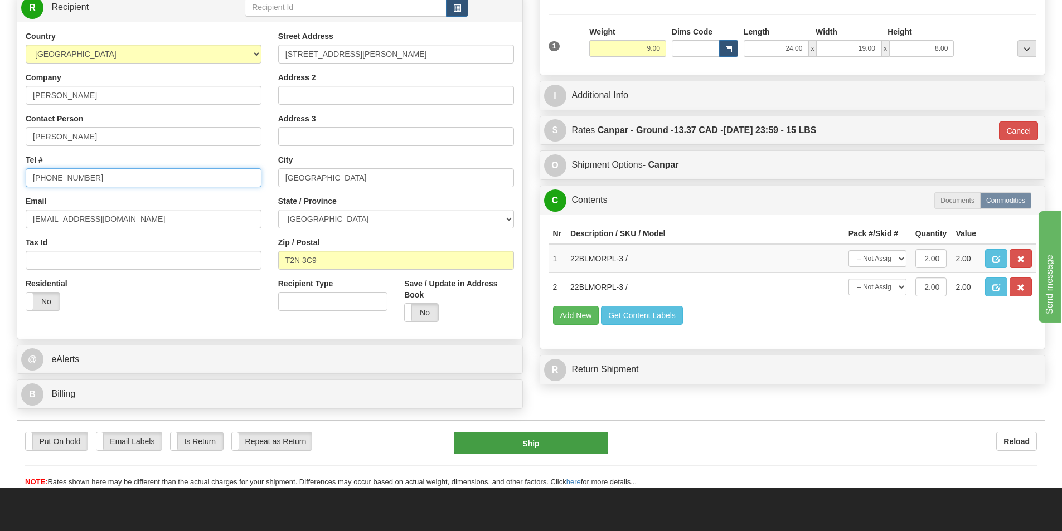
type input "902 629-5125"
click at [530, 446] on button "Ship" at bounding box center [531, 443] width 154 height 22
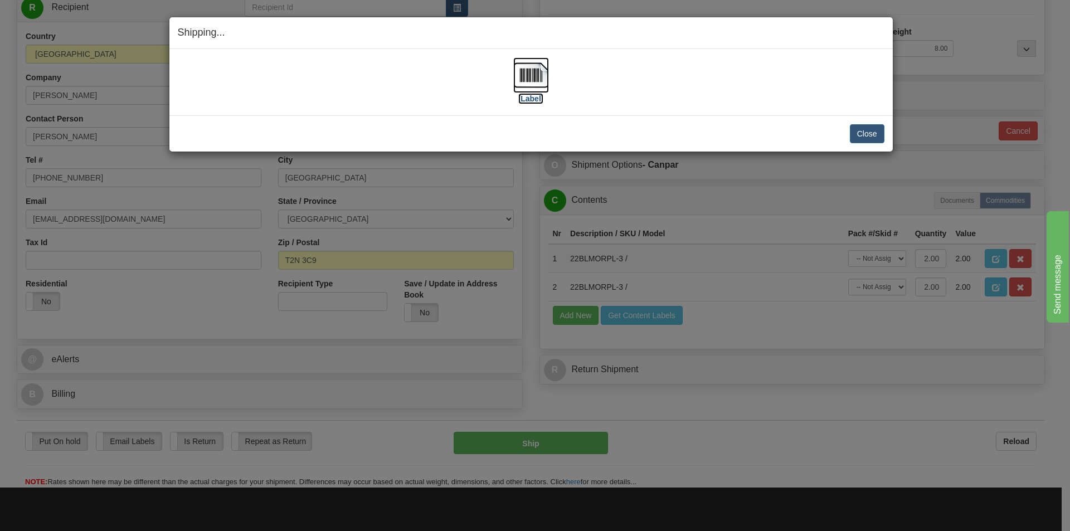
click at [531, 92] on img at bounding box center [531, 75] width 36 height 36
click at [861, 133] on button "Close" at bounding box center [867, 133] width 35 height 19
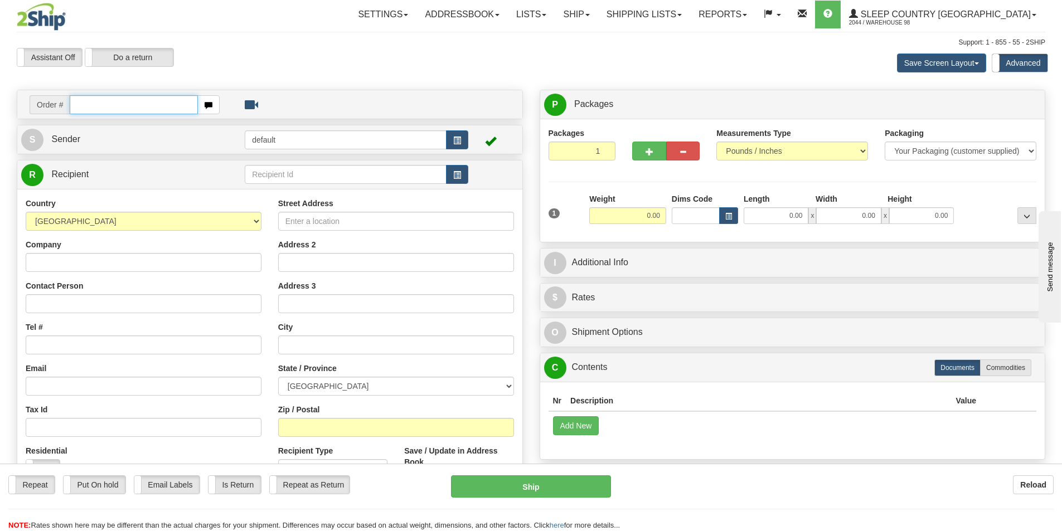
click at [100, 106] on input "text" at bounding box center [134, 104] width 128 height 19
click at [100, 105] on input "text" at bounding box center [134, 104] width 128 height 19
type input "207i136098"
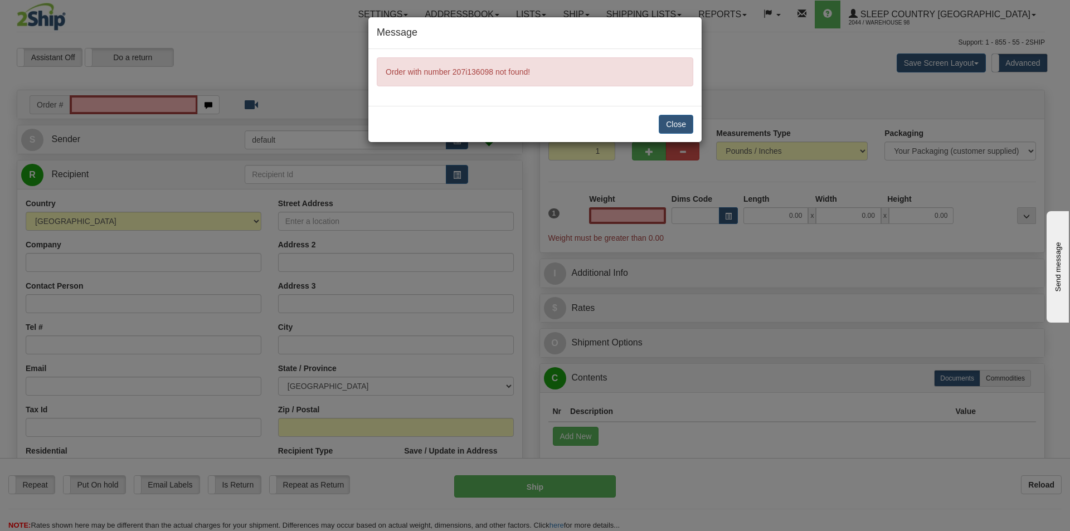
type input "0.00"
click at [678, 120] on button "Close" at bounding box center [676, 124] width 35 height 19
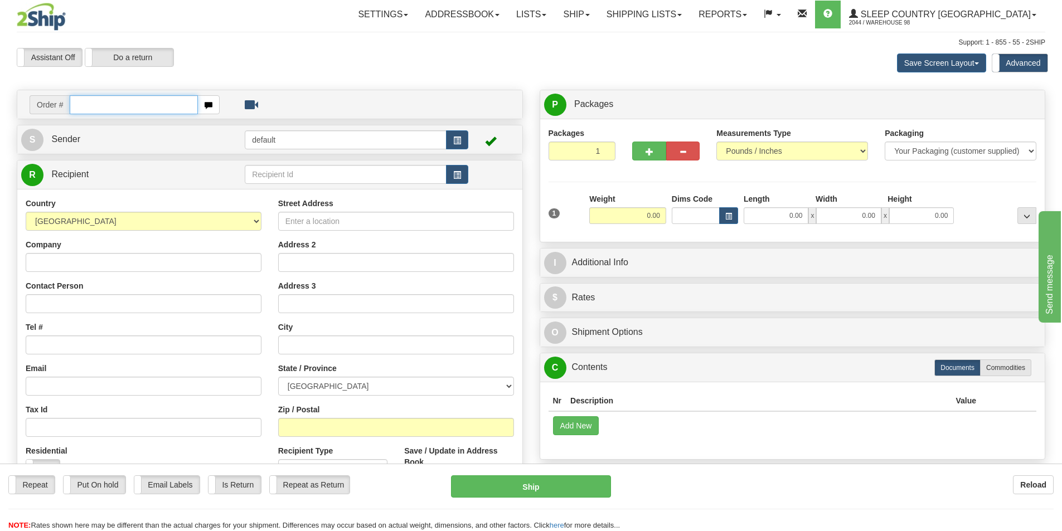
click at [118, 108] on input "text" at bounding box center [134, 104] width 128 height 19
type input "9000i152094"
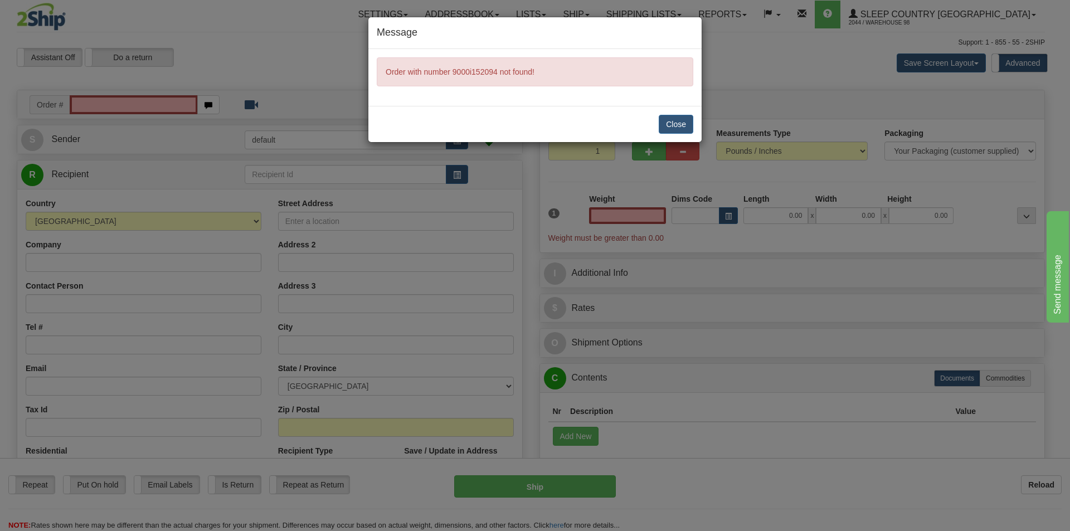
type input "0.00"
click at [669, 125] on button "Close" at bounding box center [676, 124] width 35 height 19
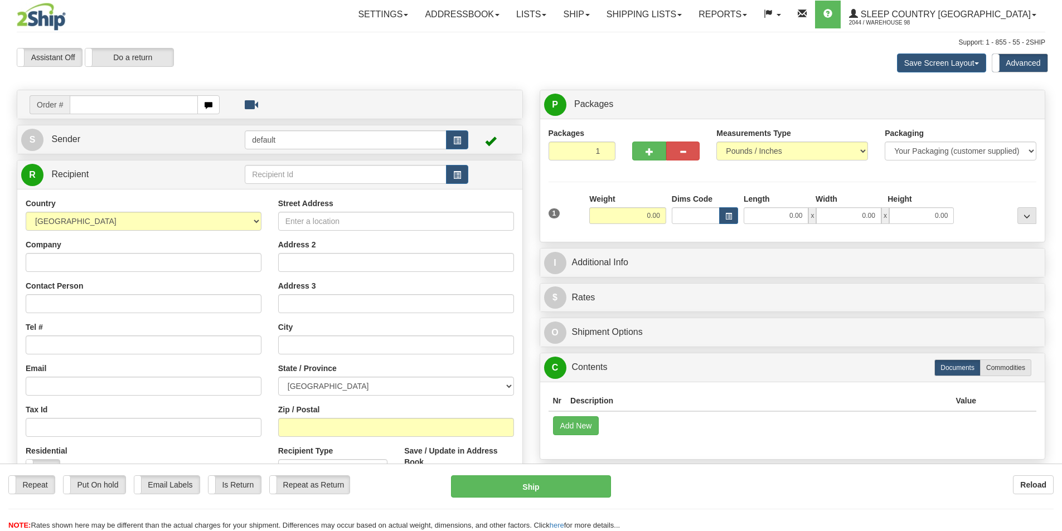
drag, startPoint x: 0, startPoint y: 0, endPoint x: 82, endPoint y: 105, distance: 133.8
click at [82, 105] on input "text" at bounding box center [134, 104] width 128 height 19
type input "9000I152094"
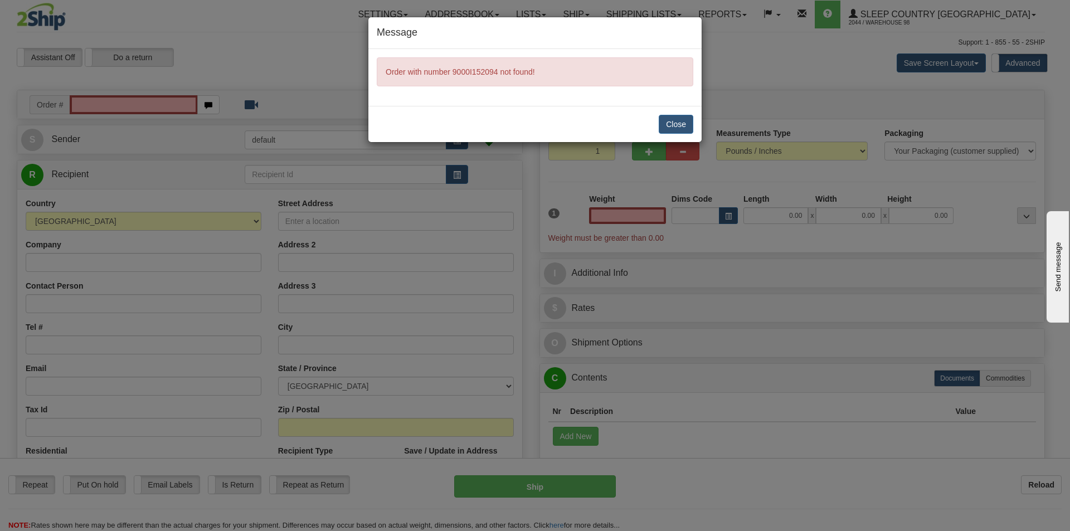
type input "0.00"
click at [676, 126] on button "Close" at bounding box center [676, 124] width 35 height 19
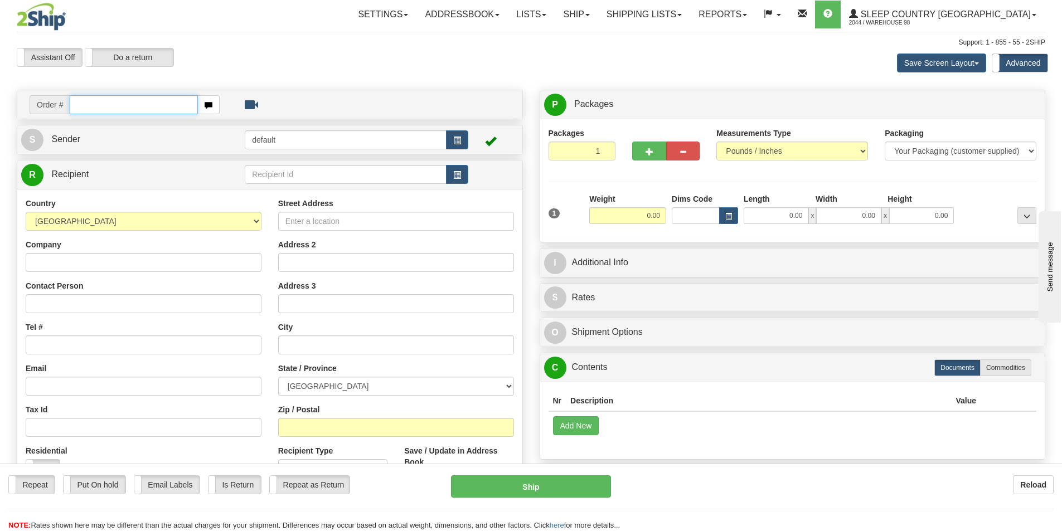
click at [103, 111] on input "text" at bounding box center [134, 104] width 128 height 19
type input "9000i152094"
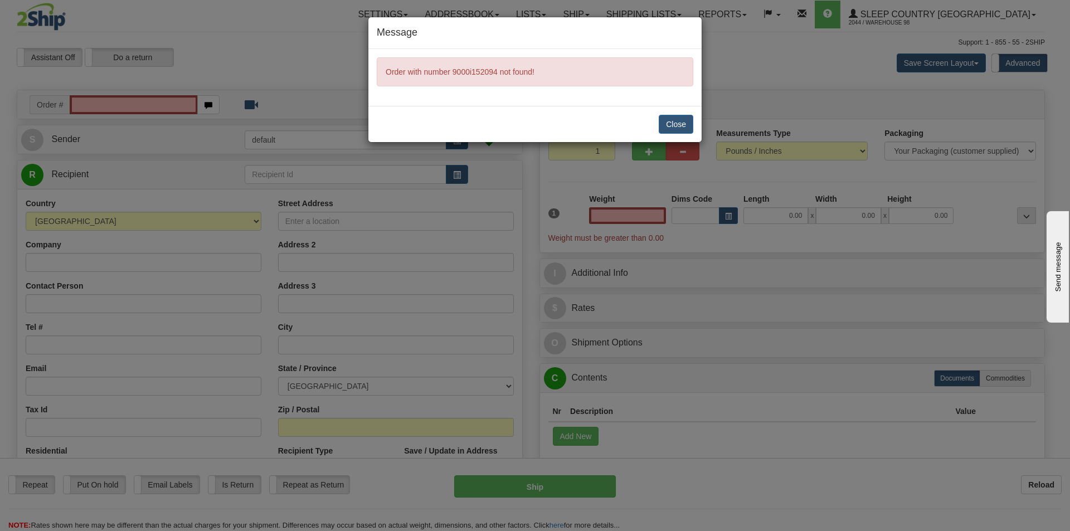
type input "0.00"
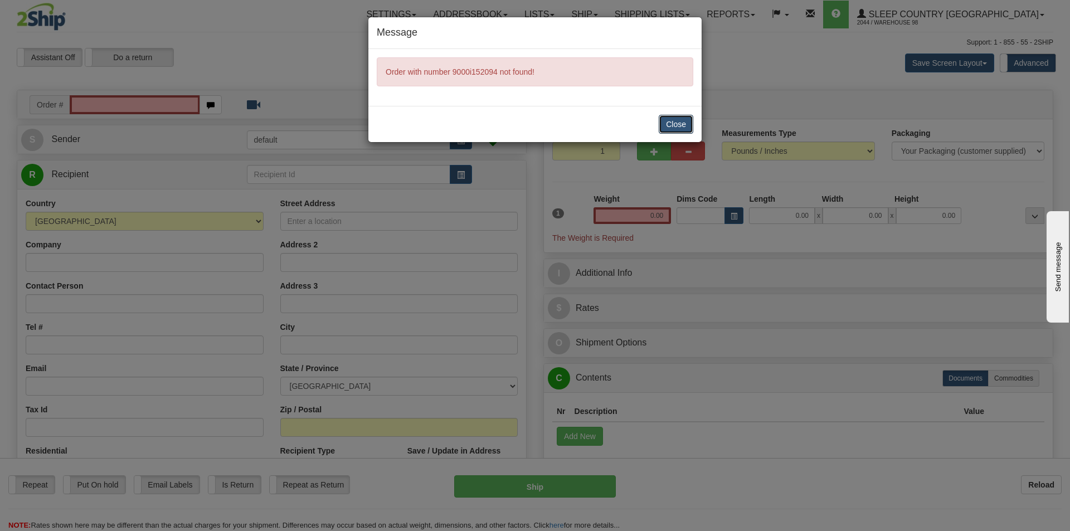
click at [666, 127] on button "Close" at bounding box center [676, 124] width 35 height 19
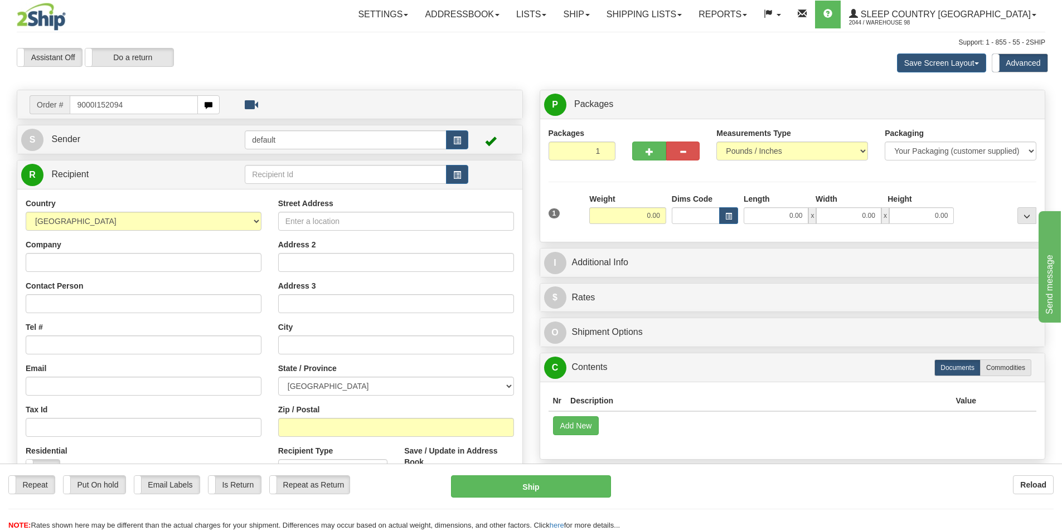
type input "9000I152094"
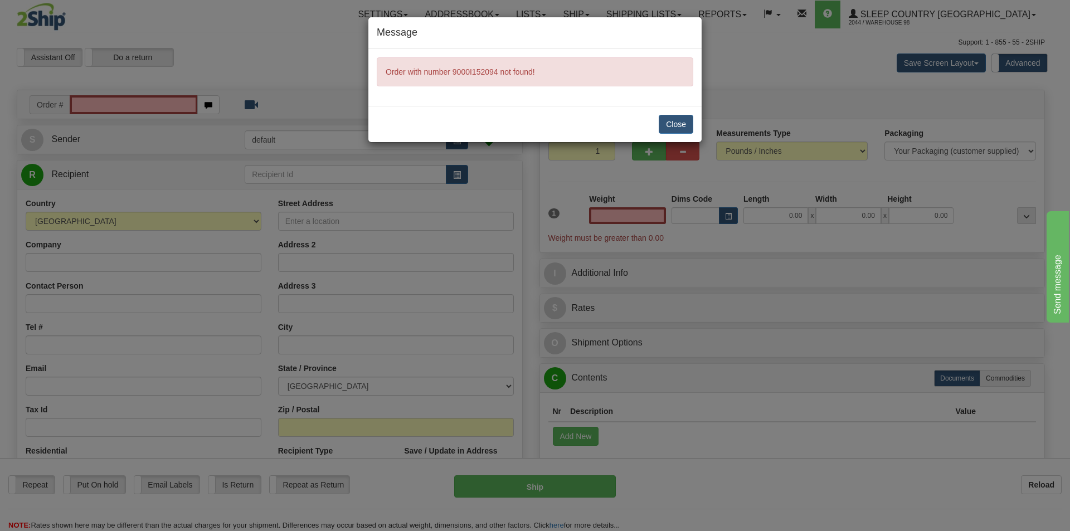
type input "0.00"
click at [673, 127] on button "Close" at bounding box center [676, 124] width 35 height 19
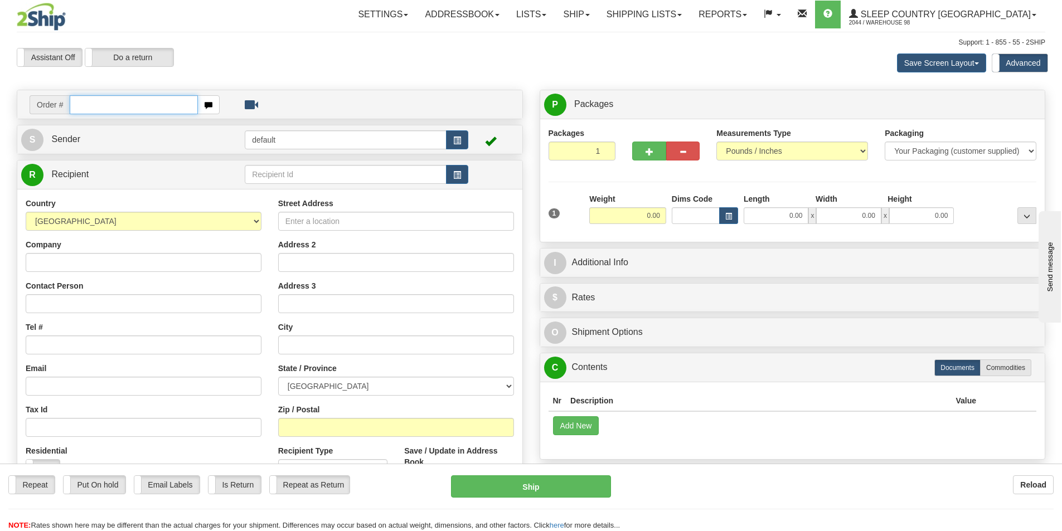
click at [88, 109] on input "text" at bounding box center [134, 104] width 128 height 19
type input "9000I152094"
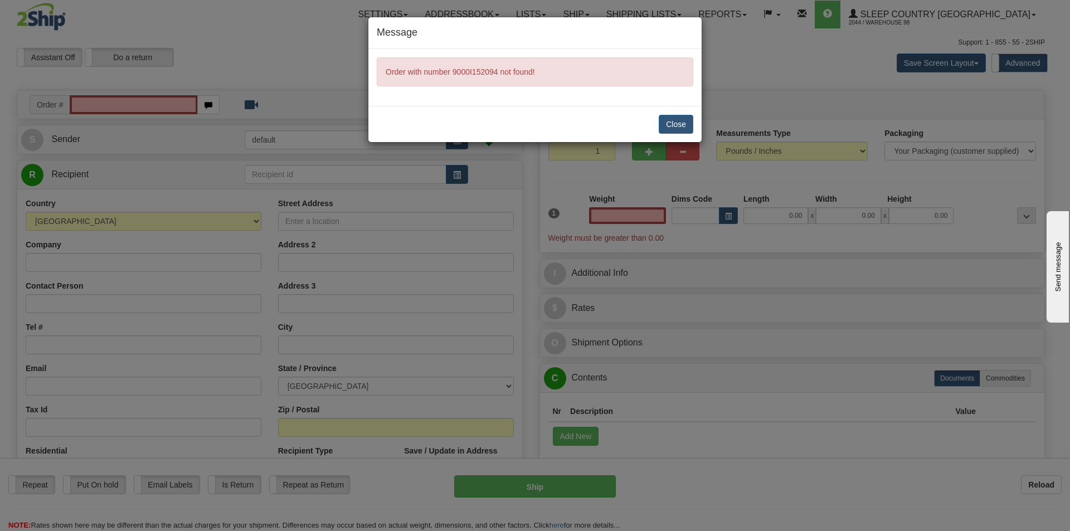
type input "0.00"
click at [675, 125] on button "Close" at bounding box center [676, 124] width 35 height 19
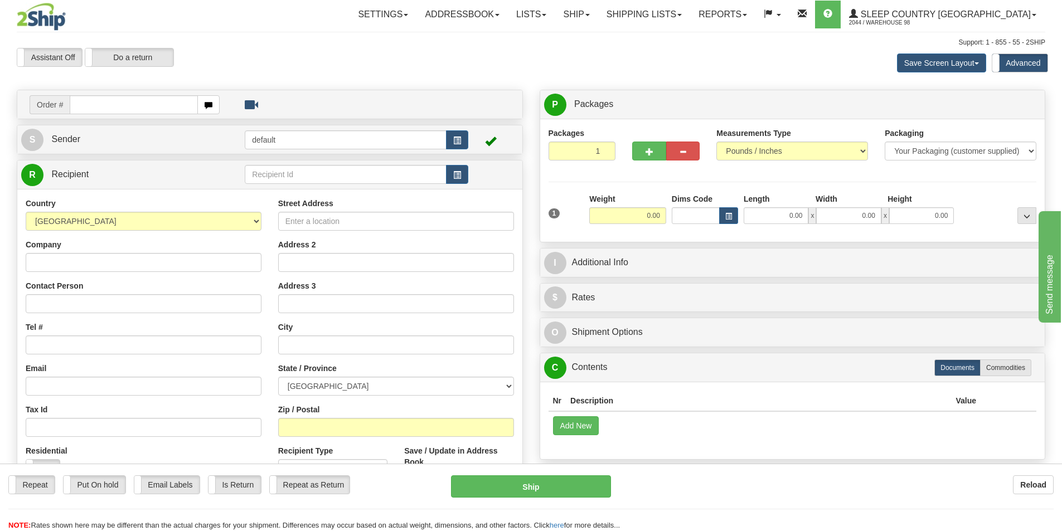
click at [93, 108] on input "text" at bounding box center [134, 104] width 128 height 19
click at [100, 103] on input "text" at bounding box center [134, 104] width 128 height 19
type input "9000I152094"
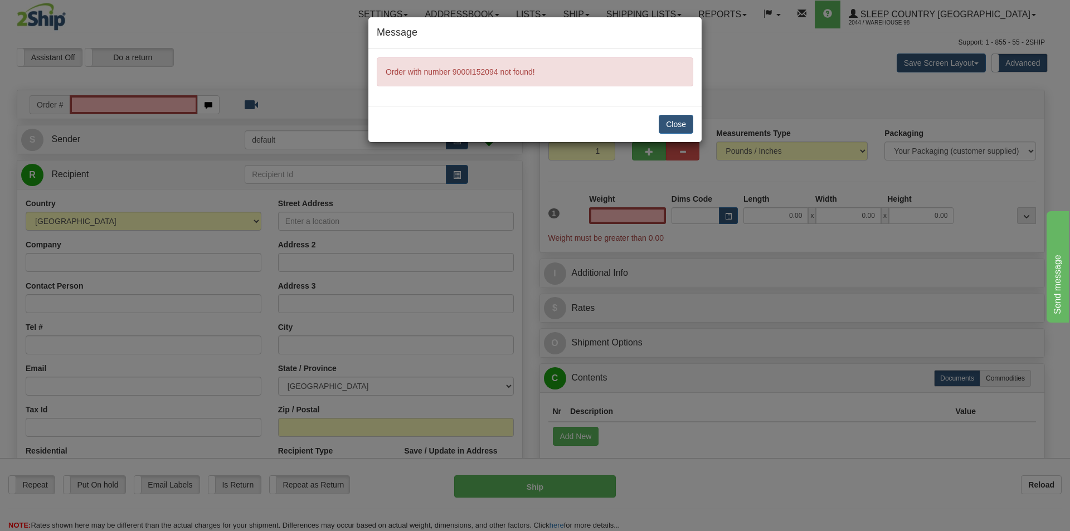
type input "0.00"
click at [680, 125] on button "Close" at bounding box center [676, 124] width 35 height 19
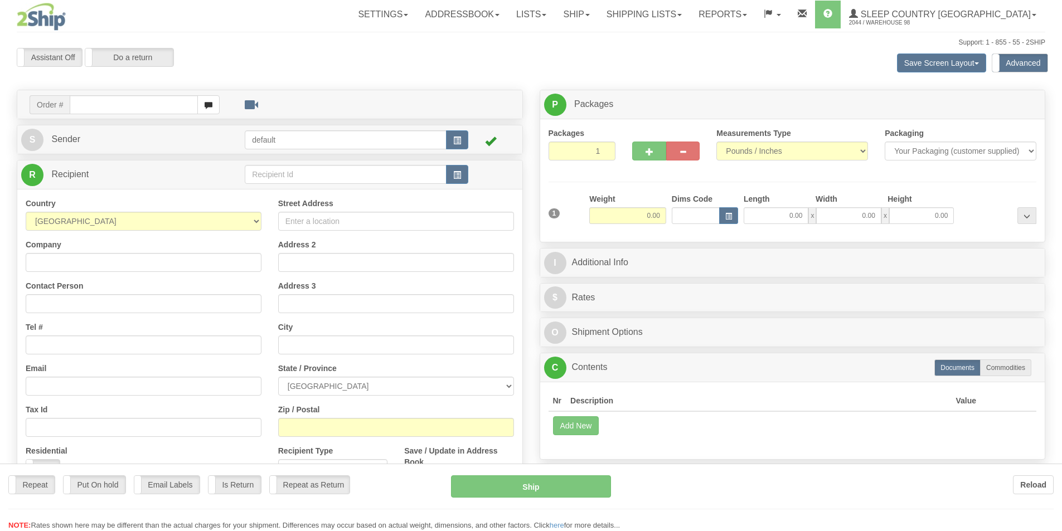
click at [96, 107] on div "Toggle navigation Settings Shipping Preferences Fields Preferences New" at bounding box center [531, 319] width 1062 height 639
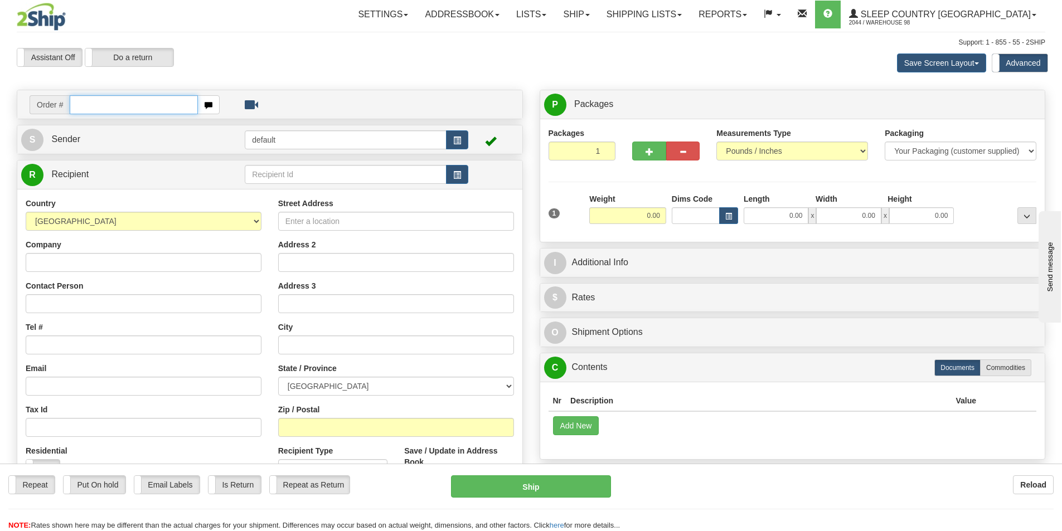
drag, startPoint x: 0, startPoint y: 0, endPoint x: 96, endPoint y: 107, distance: 143.6
click at [96, 107] on input "text" at bounding box center [134, 104] width 128 height 19
type input "9000I152094"
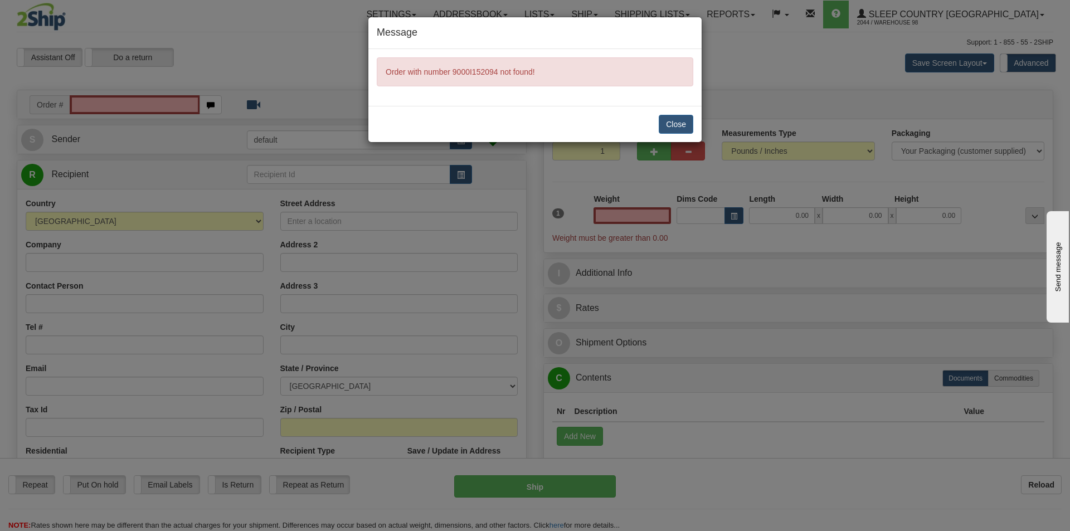
type input "0.00"
click at [668, 119] on button "Close" at bounding box center [676, 124] width 35 height 19
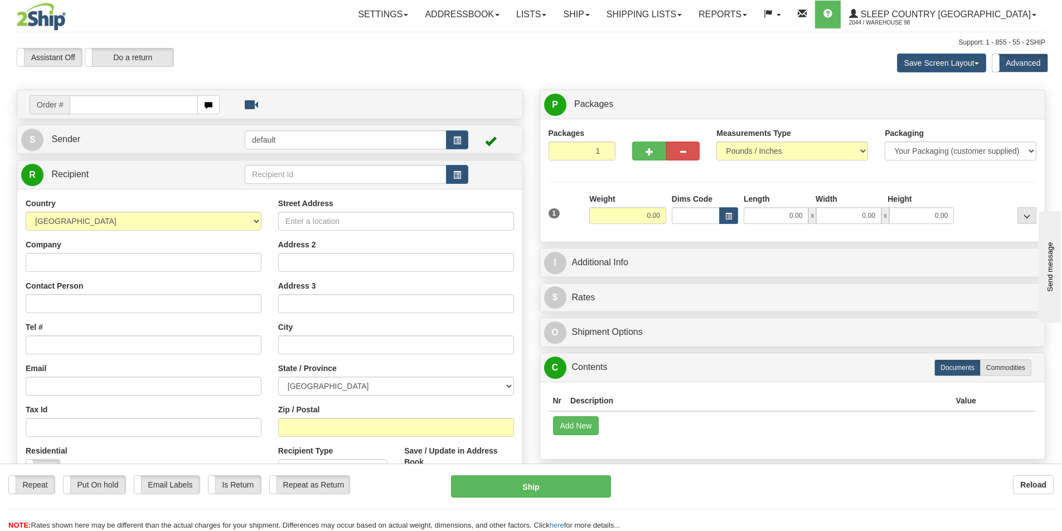
drag, startPoint x: 715, startPoint y: 454, endPoint x: 684, endPoint y: 426, distance: 41.4
click at [715, 454] on div "Nr Description / SKU / Model Pack #/Skid # Quantity Value Add New Get Content L…" at bounding box center [792, 420] width 505 height 77
click at [97, 108] on input "text" at bounding box center [134, 104] width 128 height 19
type input "9000i152094"
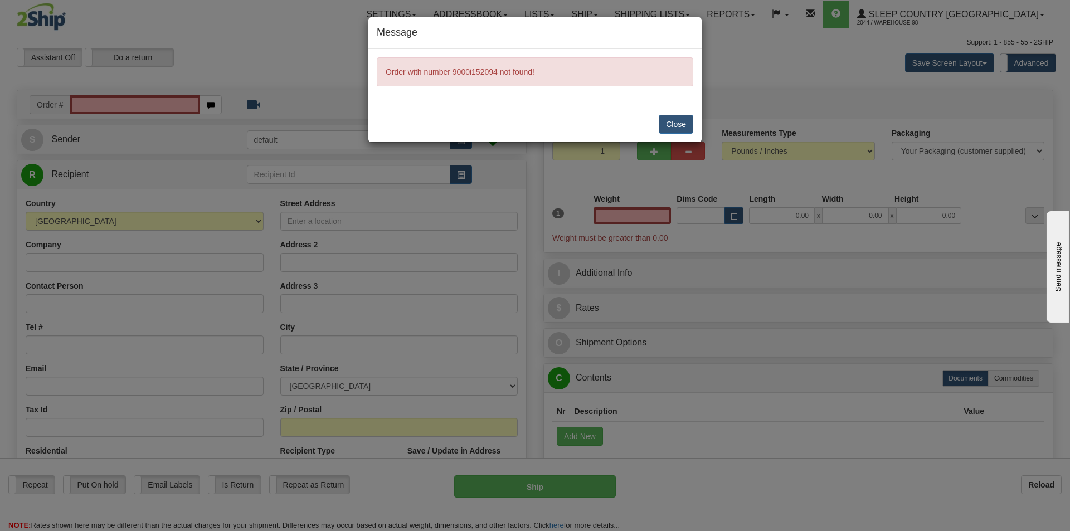
type input "0.00"
click at [670, 124] on button "Close" at bounding box center [676, 124] width 35 height 19
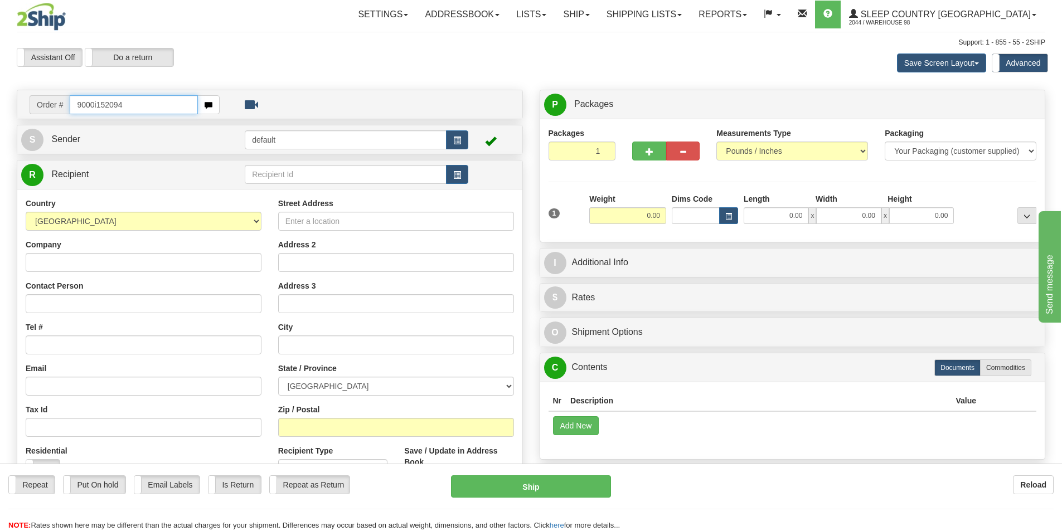
type input "9000i152094"
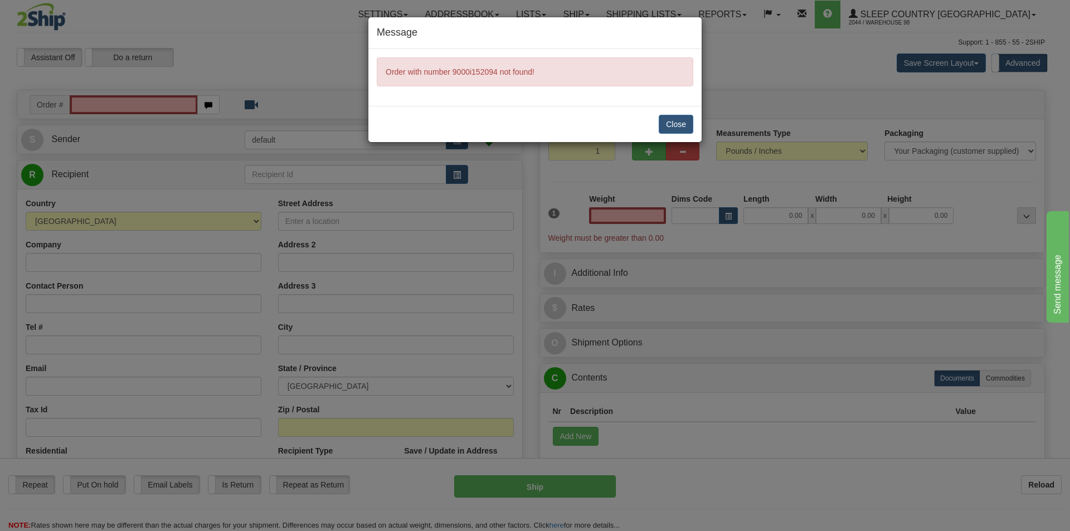
type input "0.00"
click at [673, 127] on button "Close" at bounding box center [676, 124] width 35 height 19
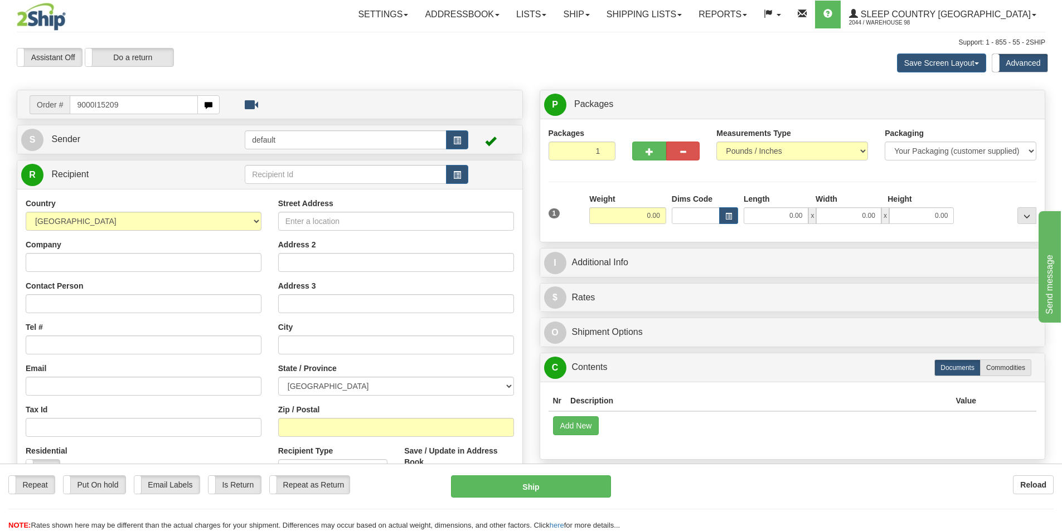
type input "9000I152094"
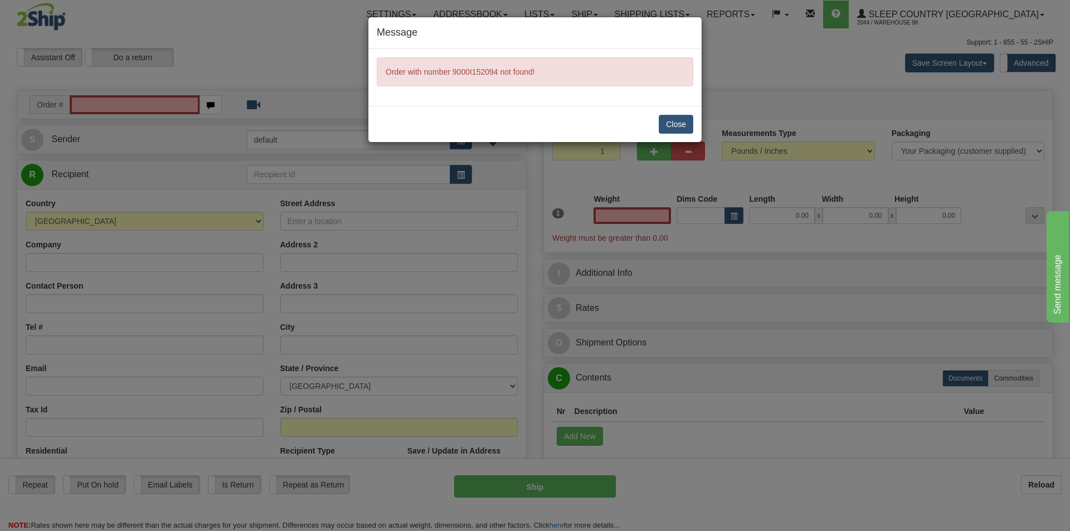
type input "0.00"
click at [671, 129] on button "Close" at bounding box center [676, 124] width 35 height 19
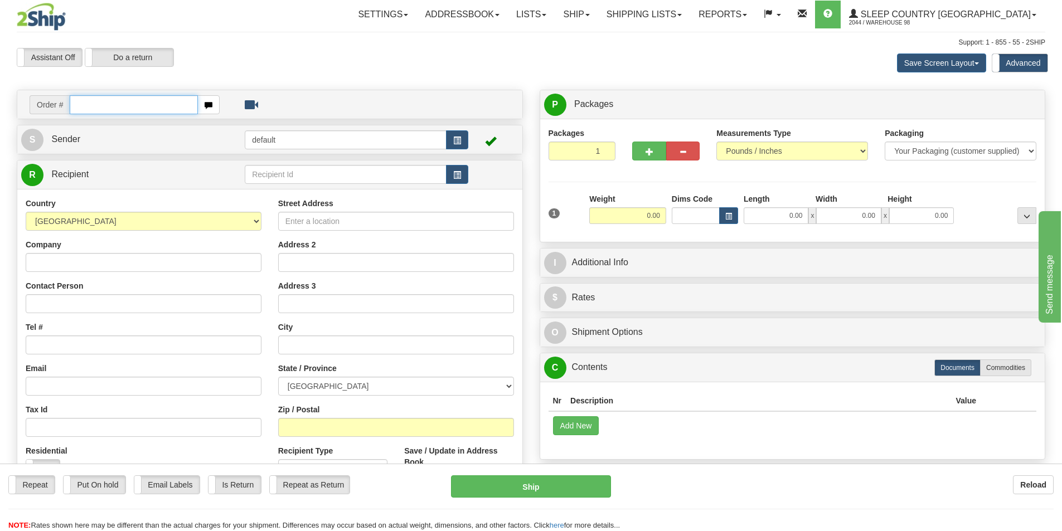
click at [137, 108] on input "text" at bounding box center [134, 104] width 128 height 19
type input "9000i152094"
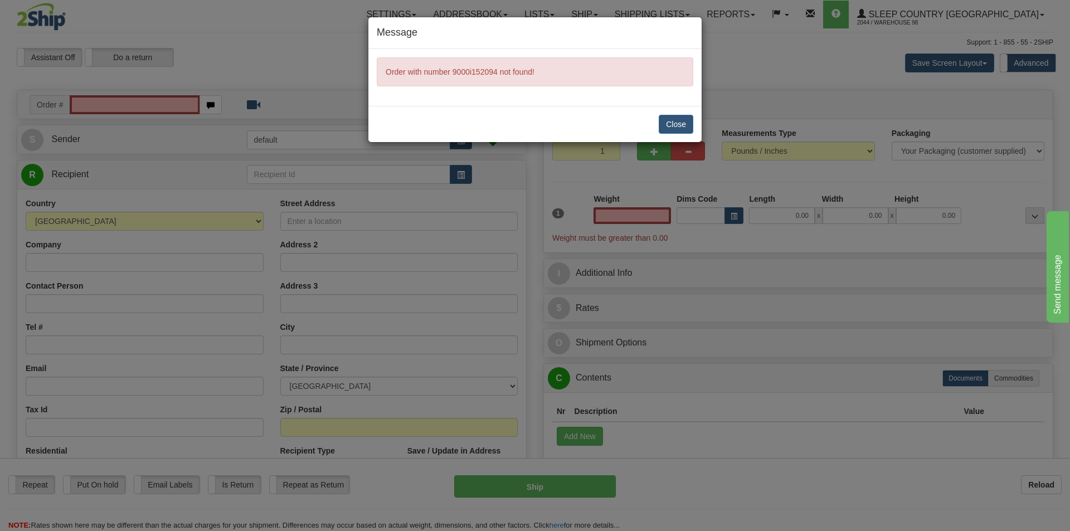
type input "0.00"
click at [676, 121] on button "Close" at bounding box center [676, 124] width 35 height 19
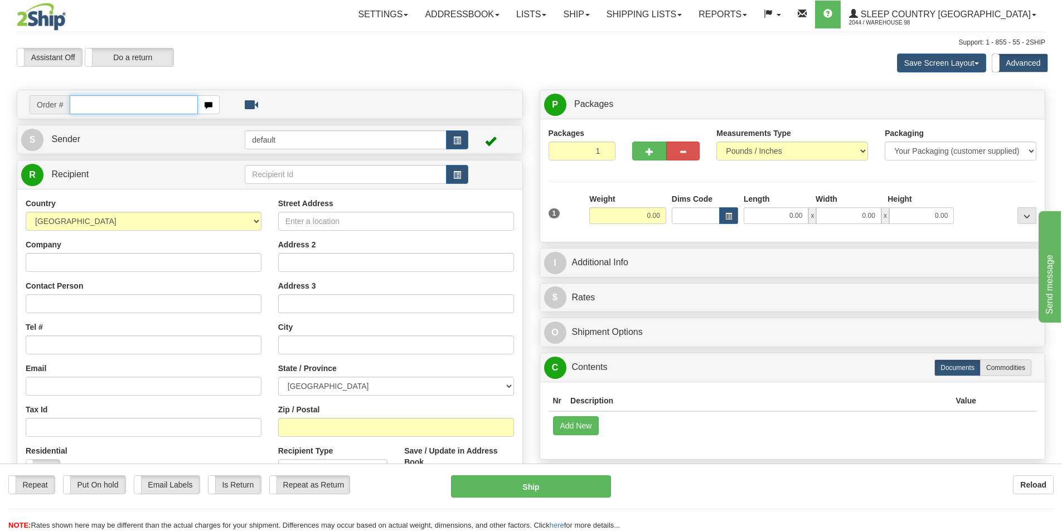
click at [118, 109] on input "text" at bounding box center [134, 104] width 128 height 19
type input "9000i152094"
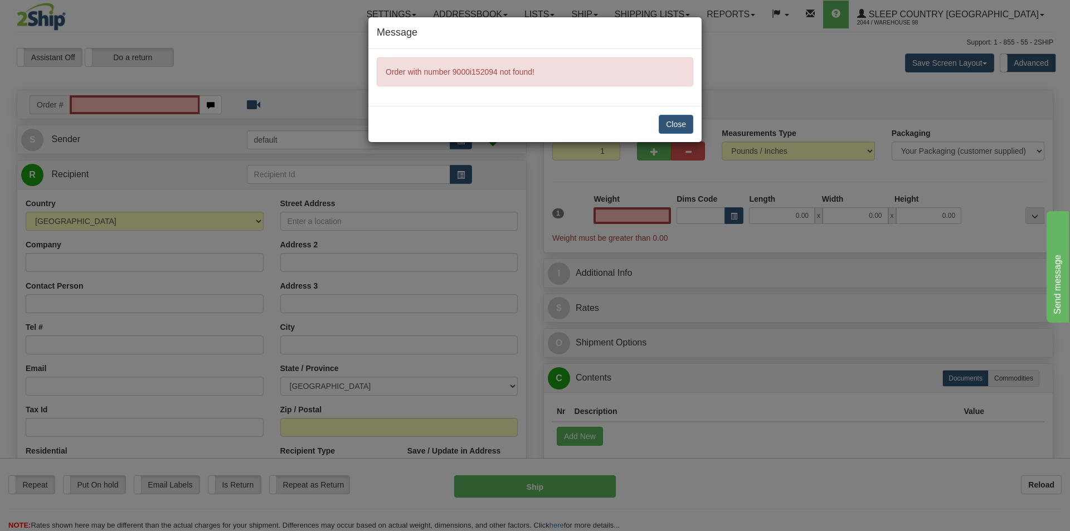
type input "0.00"
click at [689, 121] on button "Close" at bounding box center [676, 124] width 35 height 19
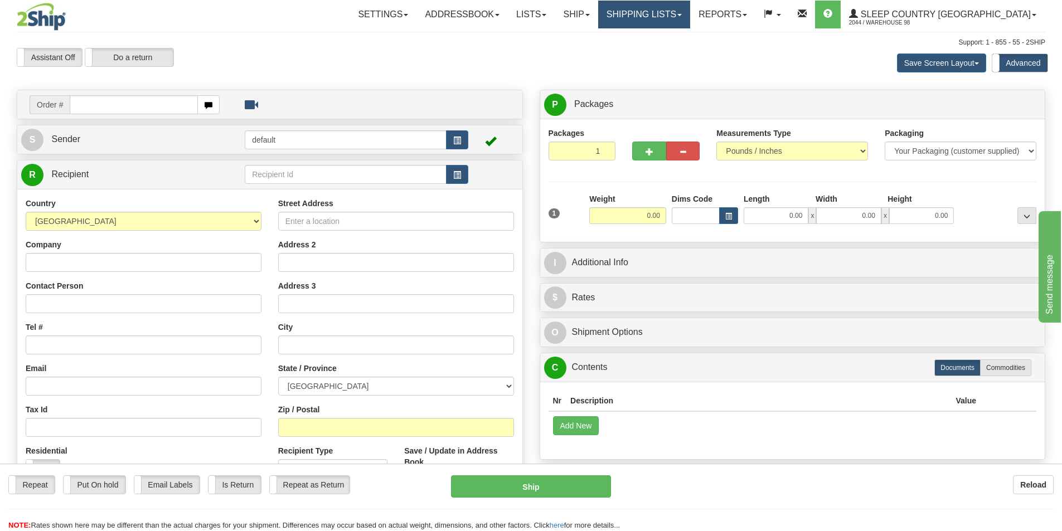
click at [690, 10] on link "Shipping lists" at bounding box center [644, 15] width 92 height 28
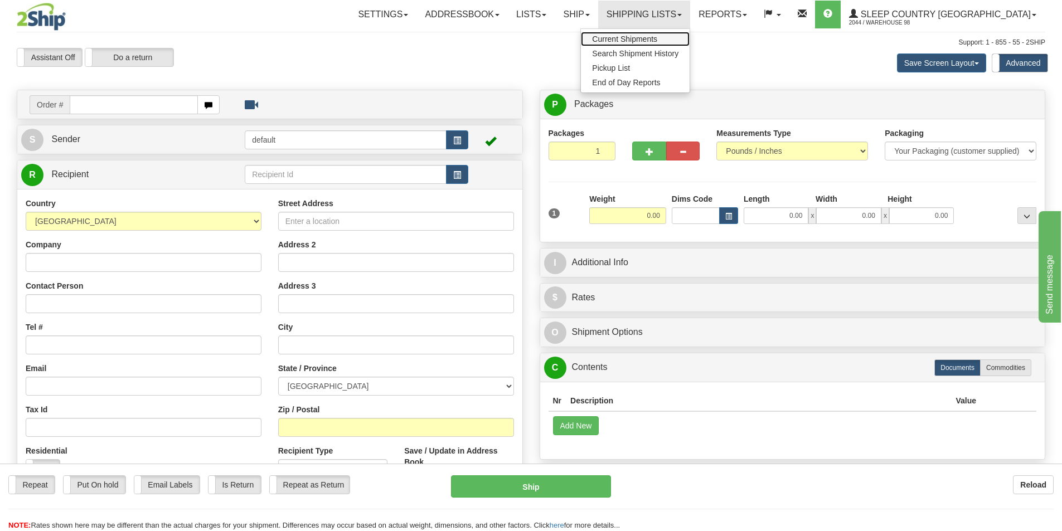
click at [657, 40] on span "Current Shipments" at bounding box center [624, 39] width 65 height 9
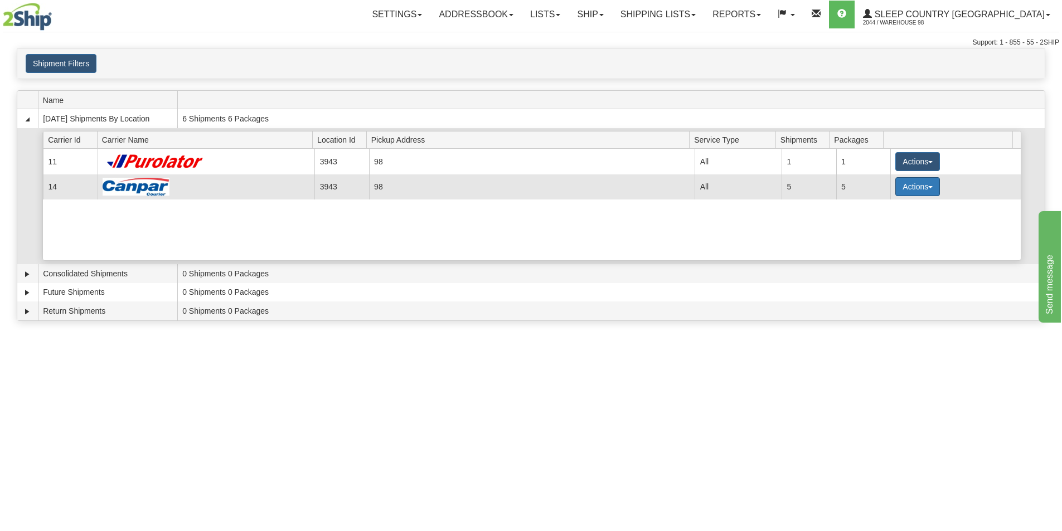
click at [926, 186] on button "Actions" at bounding box center [917, 186] width 45 height 19
click at [880, 223] on span "Close" at bounding box center [874, 222] width 26 height 8
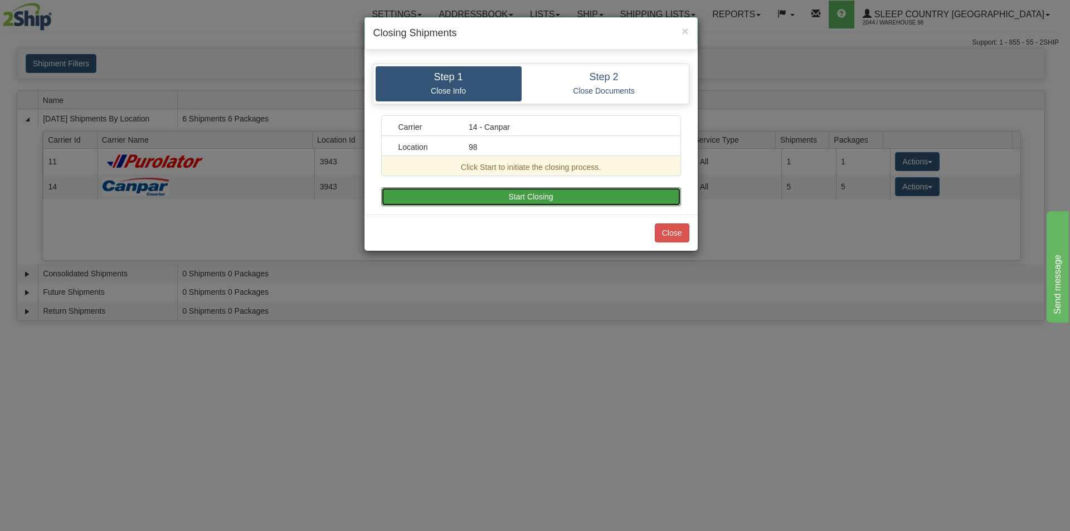
click at [542, 196] on button "Start Closing" at bounding box center [531, 196] width 300 height 19
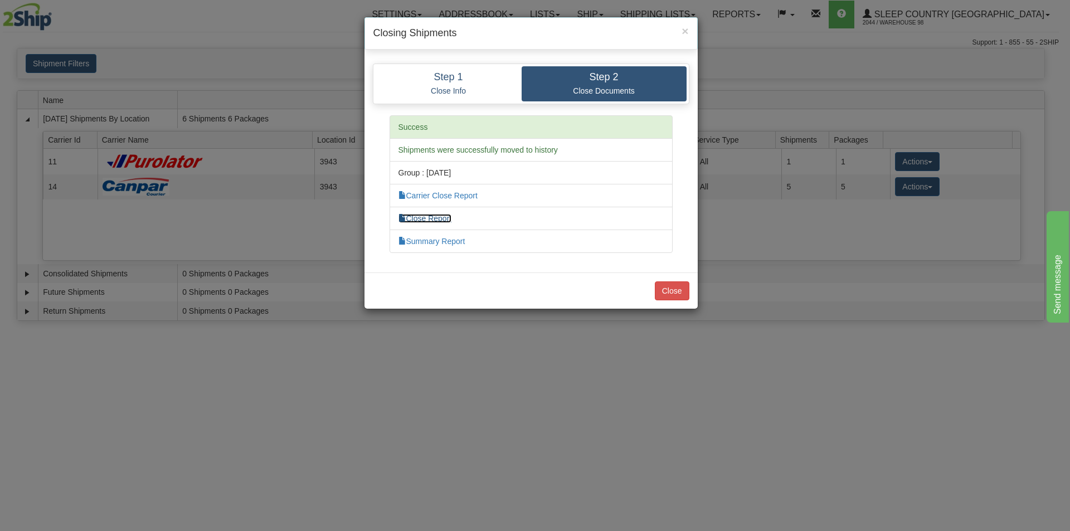
click at [437, 218] on link "Close Report" at bounding box center [424, 218] width 53 height 9
click at [678, 292] on button "Close" at bounding box center [672, 290] width 35 height 19
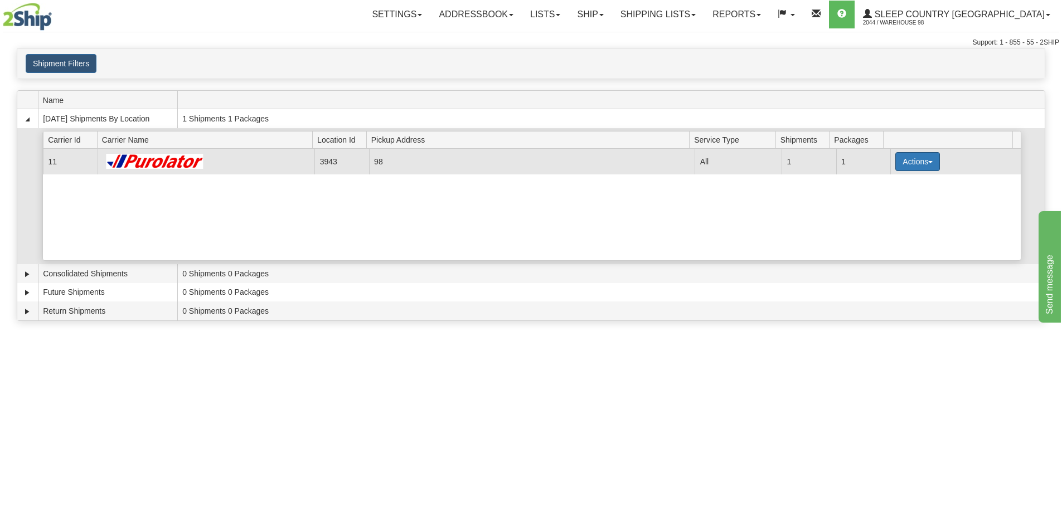
click at [926, 159] on button "Actions" at bounding box center [917, 161] width 45 height 19
click at [880, 211] on span "Pickup" at bounding box center [876, 211] width 30 height 8
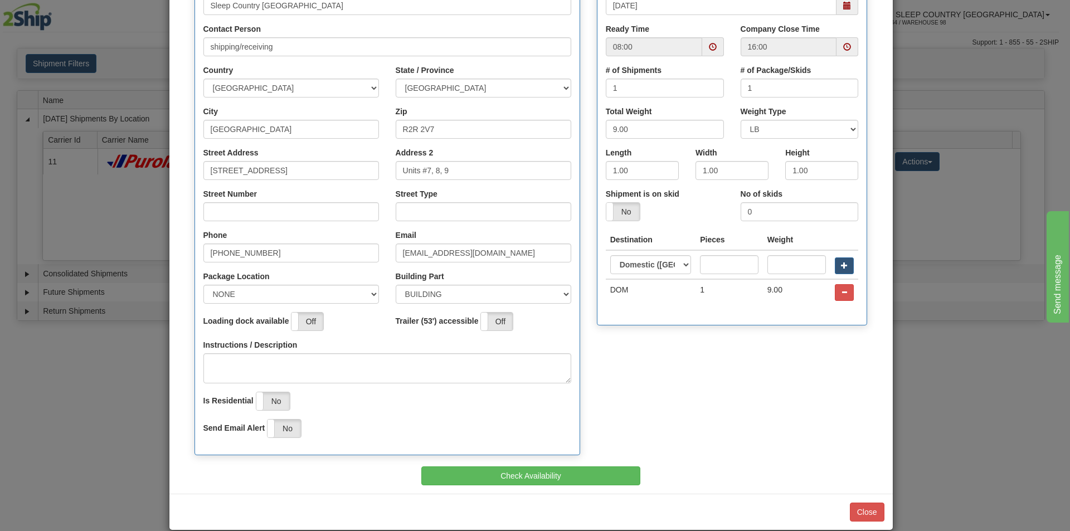
scroll to position [167, 0]
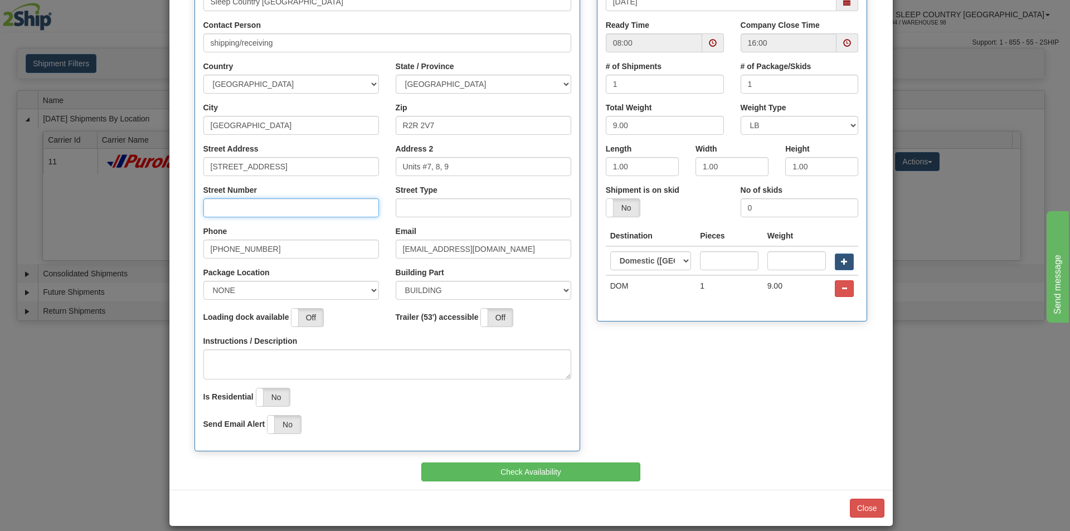
click at [226, 208] on input "Street Number" at bounding box center [291, 207] width 176 height 19
type input "111"
click at [432, 206] on input "Street Type" at bounding box center [484, 207] width 176 height 19
type input "street"
click at [365, 290] on select "NONE FRONT REAR SIDE" at bounding box center [291, 290] width 176 height 19
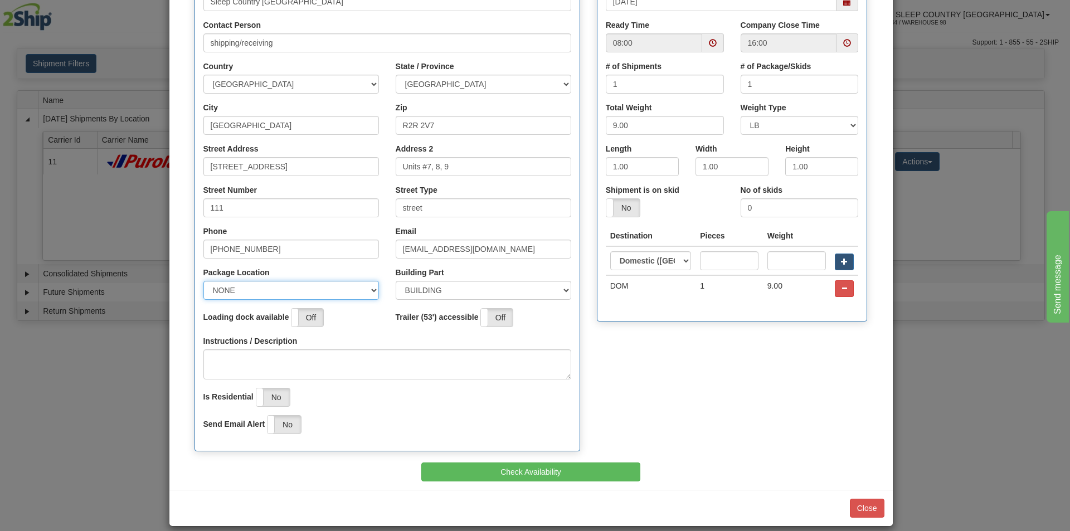
select select "2"
click at [203, 281] on select "NONE FRONT REAR SIDE" at bounding box center [291, 290] width 176 height 19
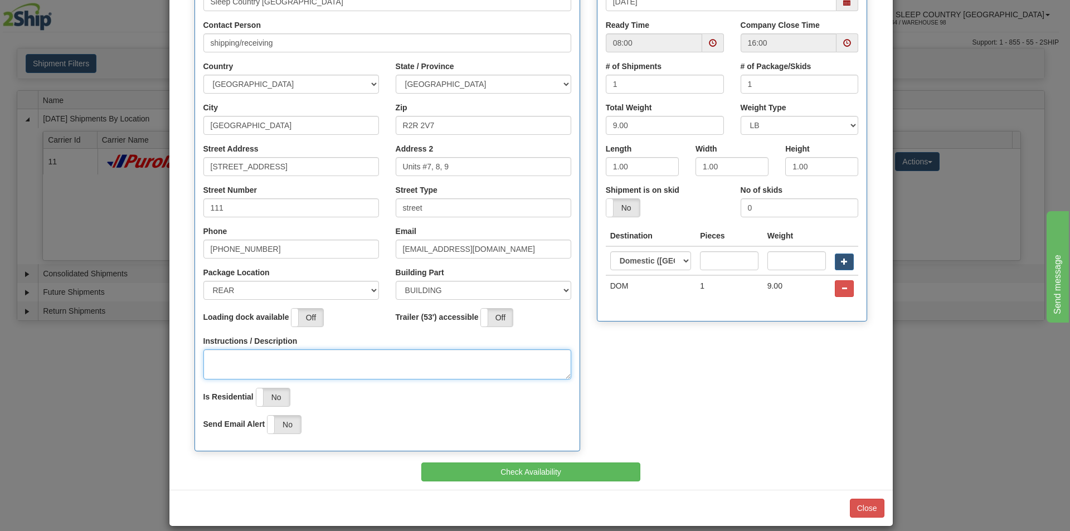
click at [233, 359] on textarea "Instructions / Description" at bounding box center [387, 364] width 368 height 30
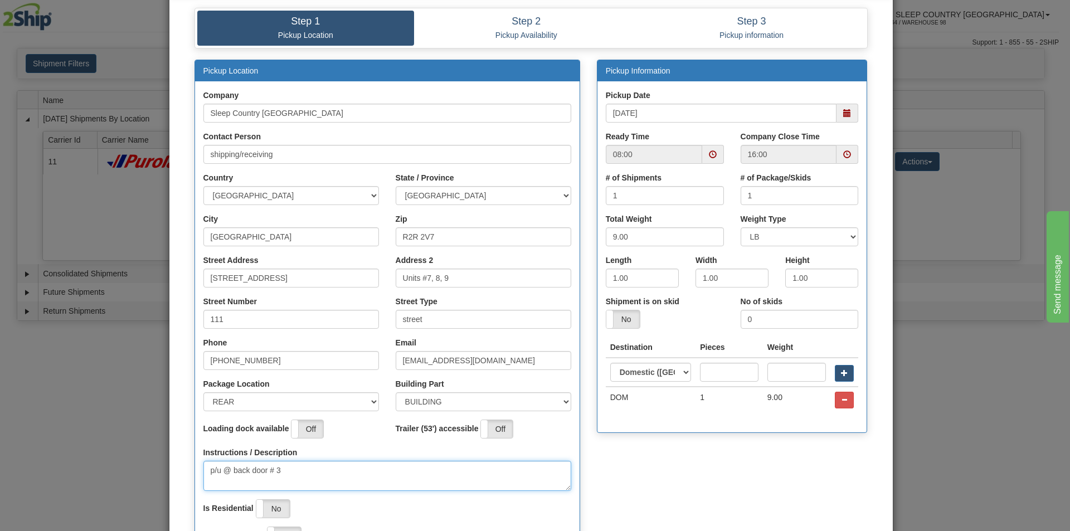
scroll to position [0, 0]
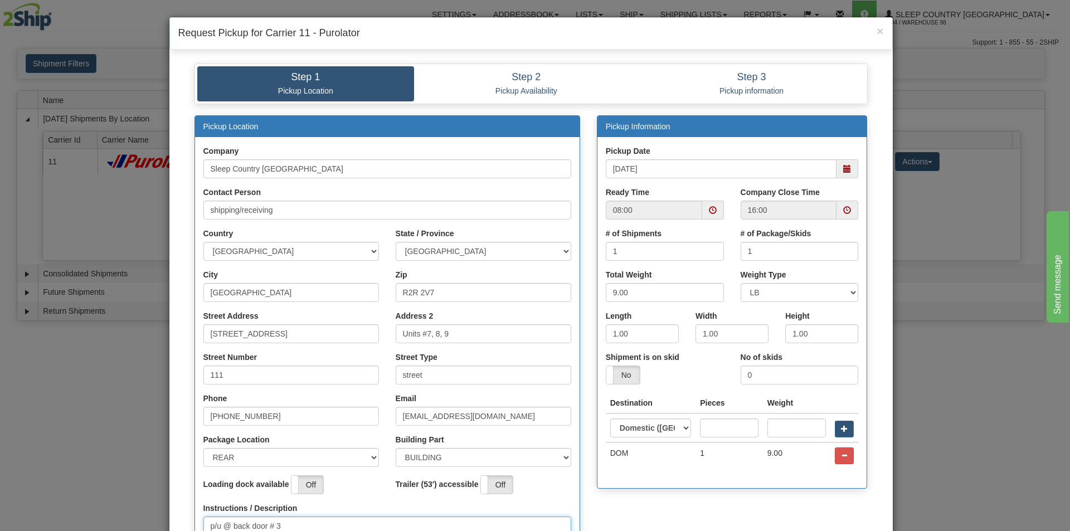
click at [709, 212] on span at bounding box center [713, 210] width 8 height 8
type textarea "p/u @ back door # 3"
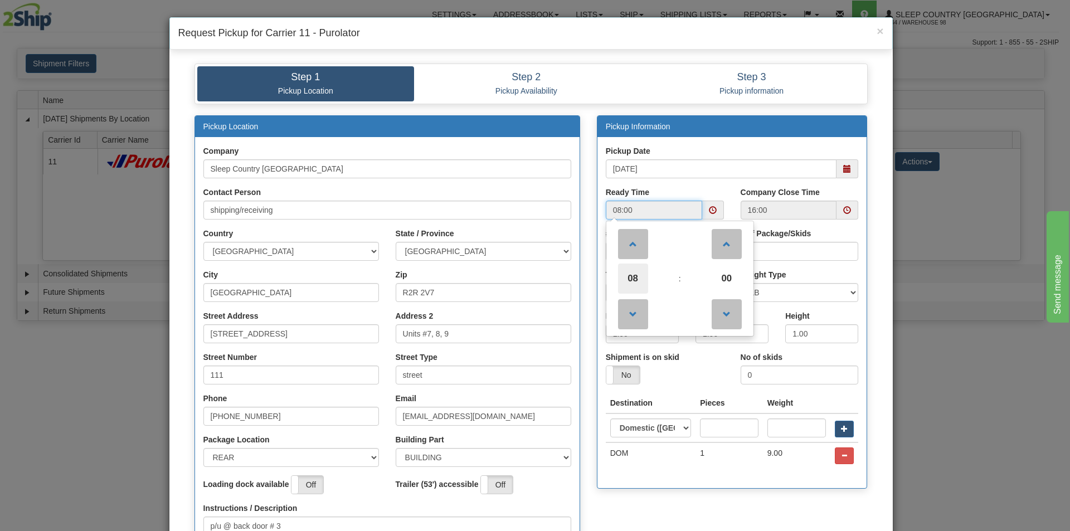
click at [631, 278] on span "08" at bounding box center [633, 279] width 30 height 30
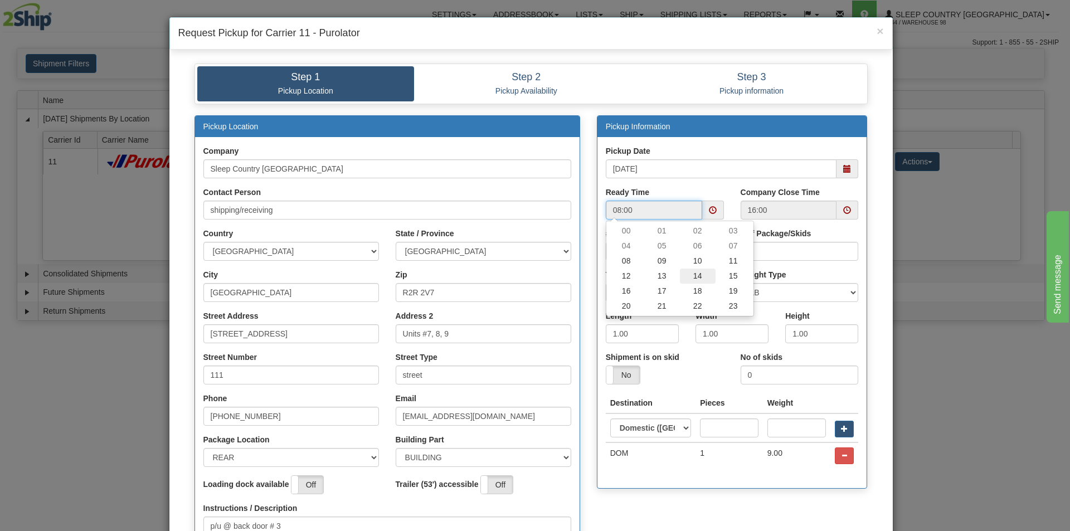
click at [689, 276] on td "14" at bounding box center [698, 276] width 36 height 15
type input "14:00"
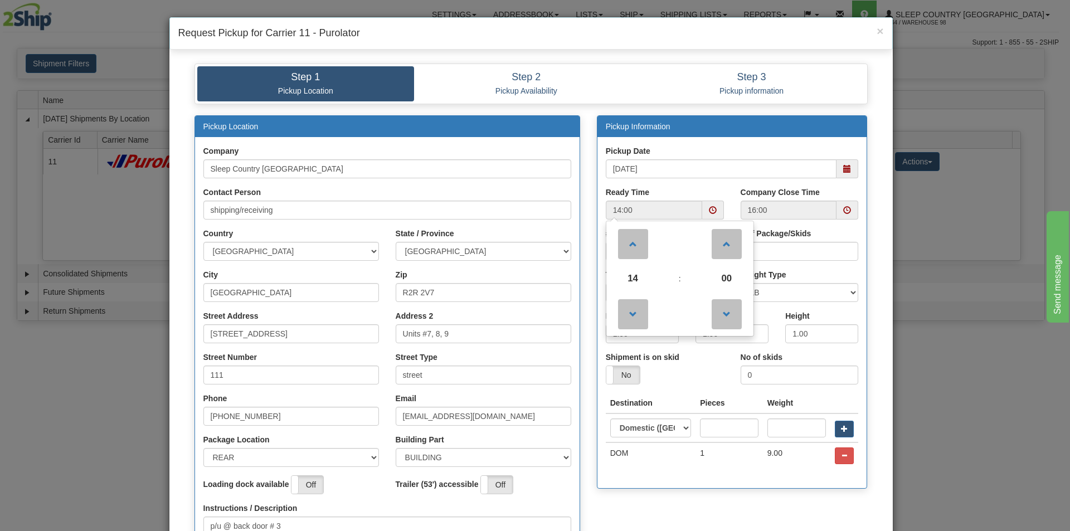
drag, startPoint x: 694, startPoint y: 470, endPoint x: 599, endPoint y: 440, distance: 99.9
click at [694, 469] on div "Destination Pieces Weight DOM" at bounding box center [732, 436] width 270 height 87
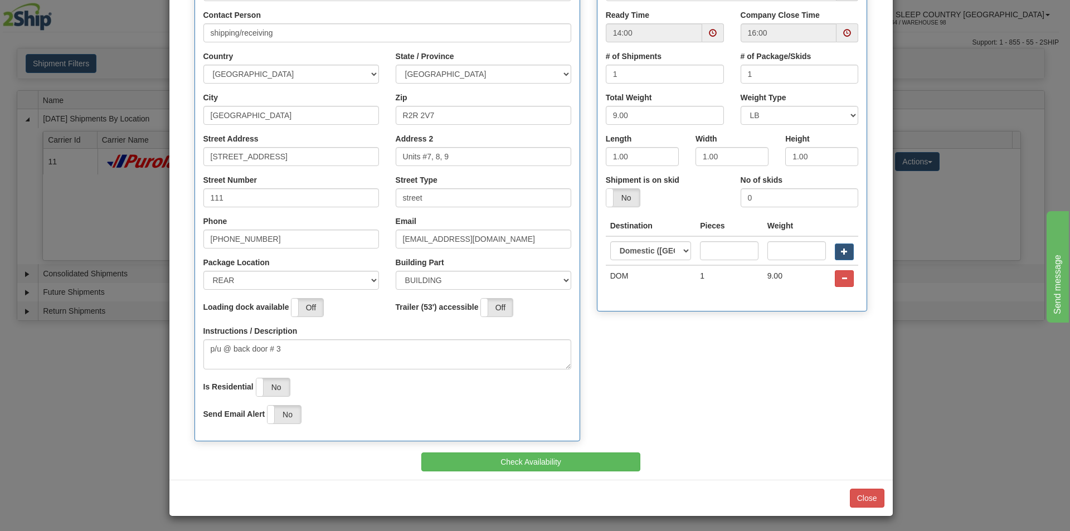
scroll to position [179, 0]
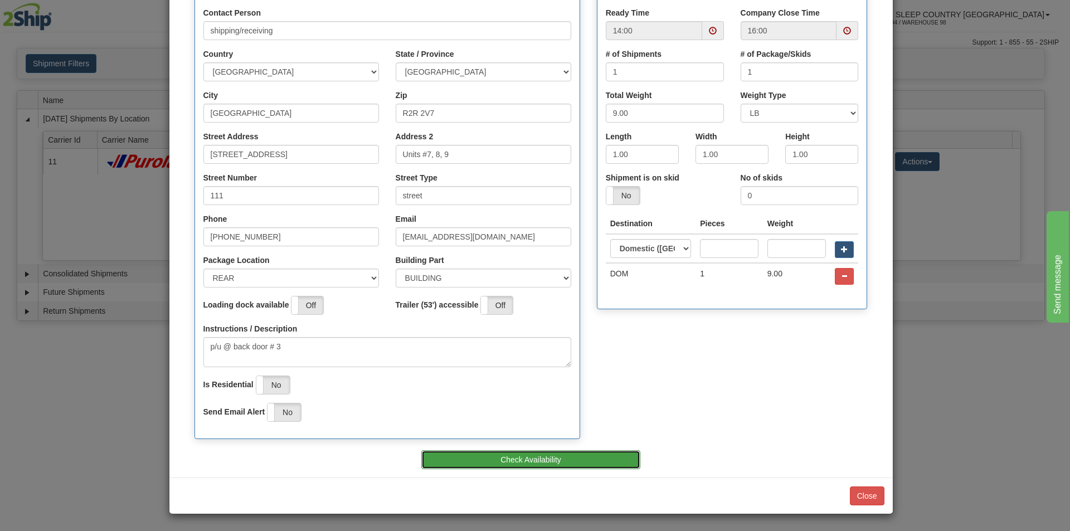
click at [515, 455] on button "Check Availability" at bounding box center [530, 459] width 219 height 19
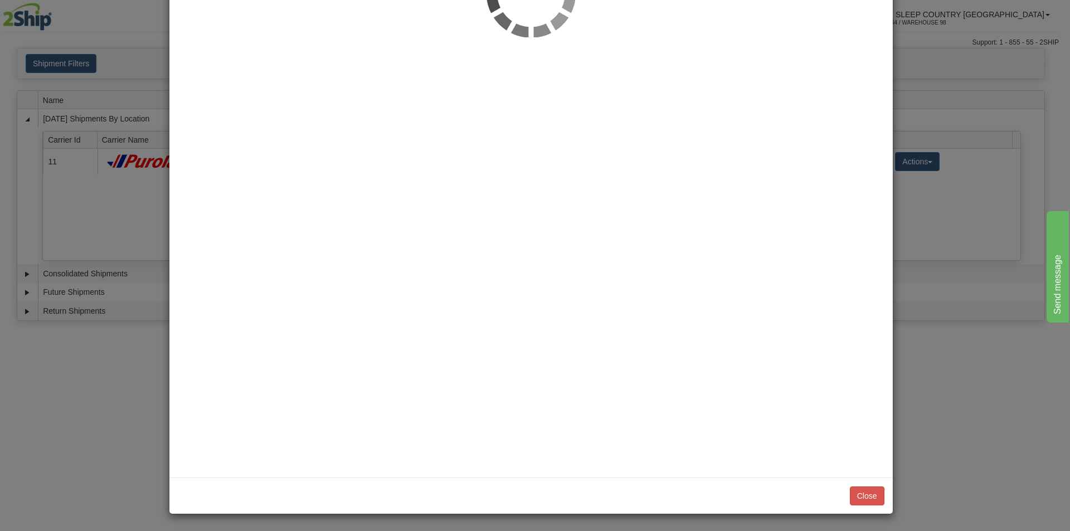
scroll to position [0, 0]
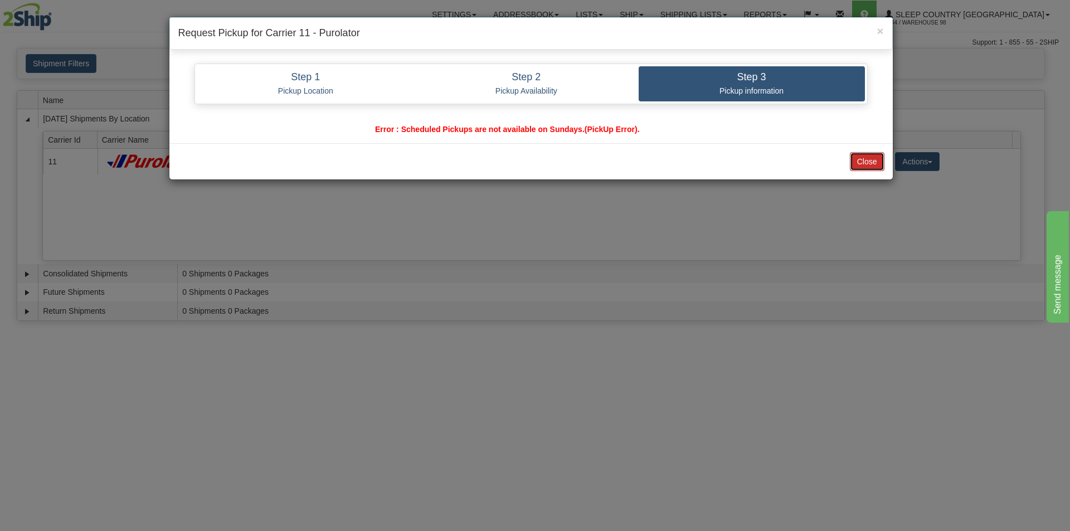
click at [868, 159] on button "Close" at bounding box center [867, 161] width 35 height 19
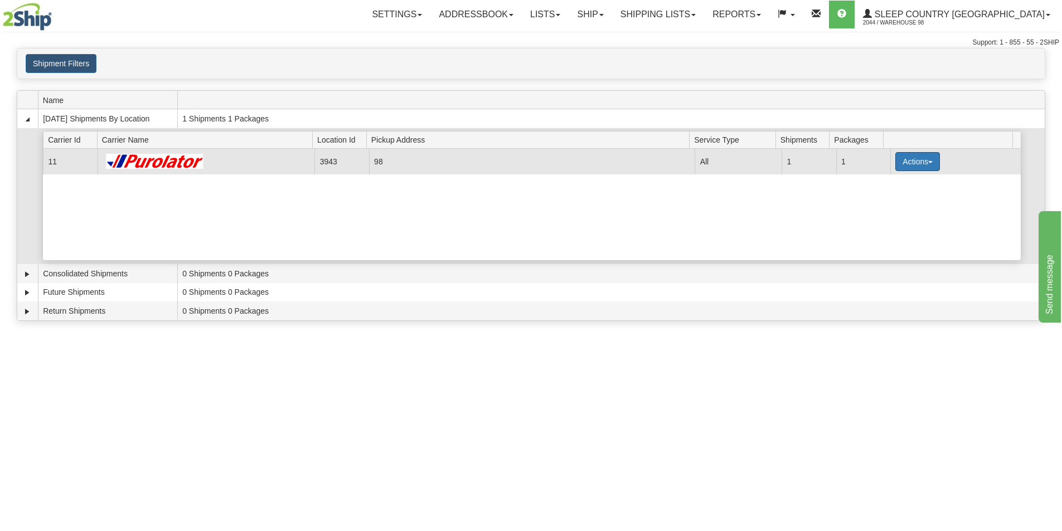
click at [928, 160] on button "Actions" at bounding box center [917, 161] width 45 height 19
click at [879, 210] on span "Pickup" at bounding box center [876, 211] width 30 height 8
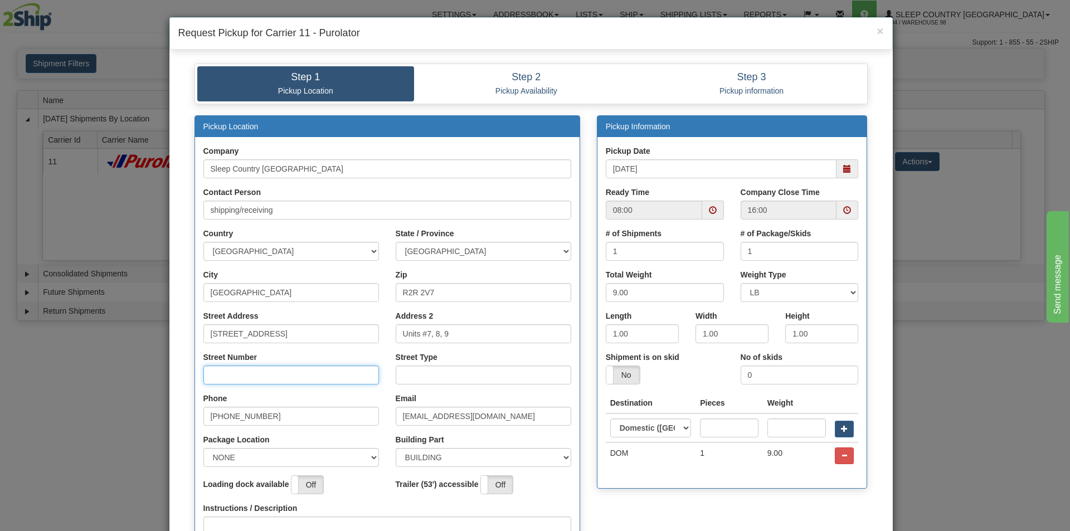
click at [273, 378] on input "Street Number" at bounding box center [291, 375] width 176 height 19
type input "111"
click at [406, 377] on input "Street Type" at bounding box center [484, 375] width 176 height 19
type input "street"
click at [362, 453] on select "NONE FRONT REAR SIDE" at bounding box center [291, 457] width 176 height 19
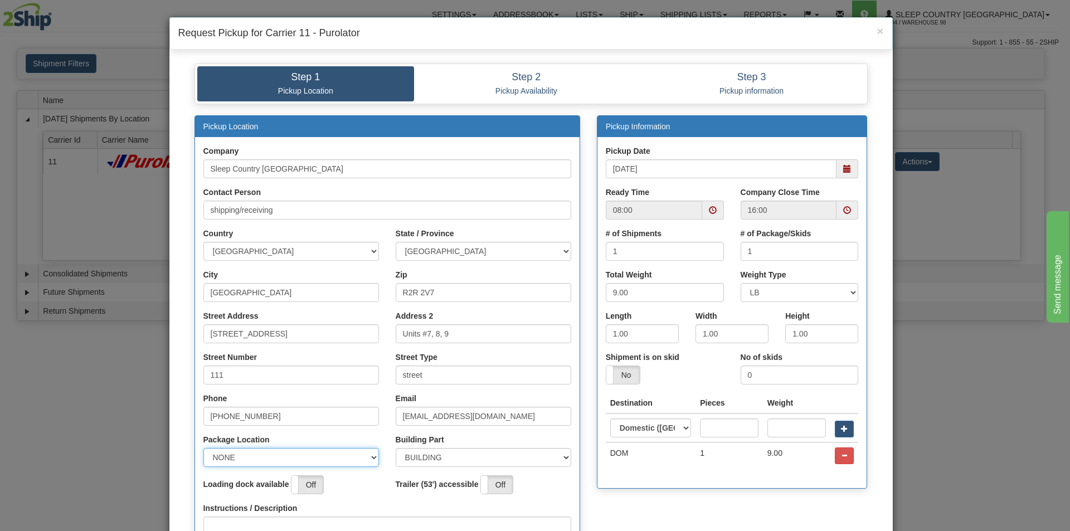
select select "2"
click at [203, 448] on select "NONE FRONT REAR SIDE" at bounding box center [291, 457] width 176 height 19
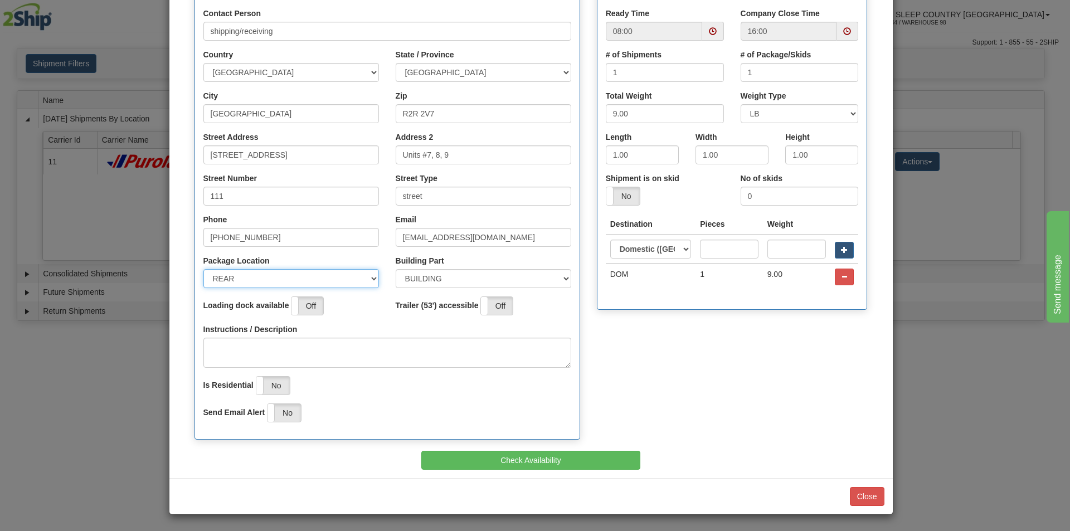
scroll to position [179, 0]
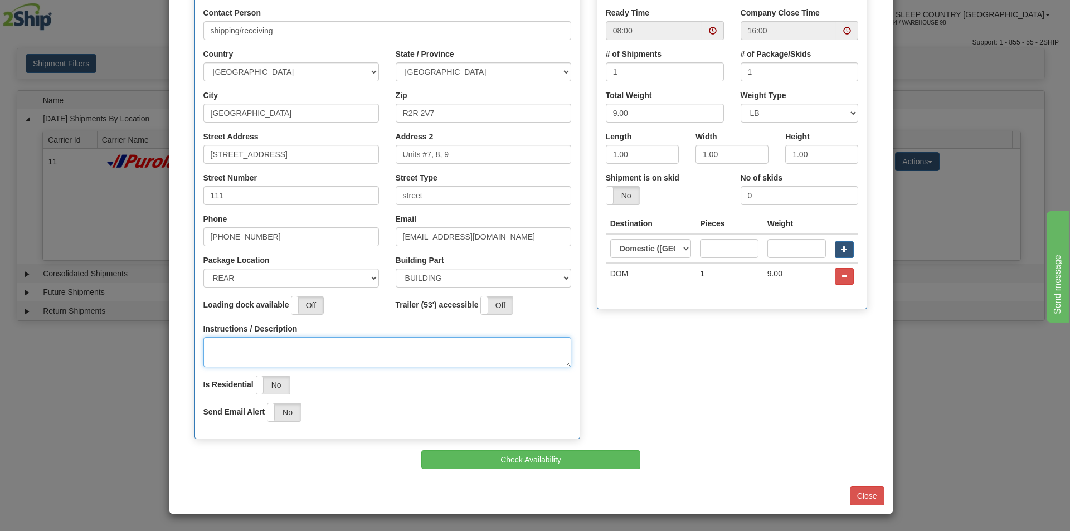
click at [228, 348] on textarea "Instructions / Description" at bounding box center [387, 352] width 368 height 30
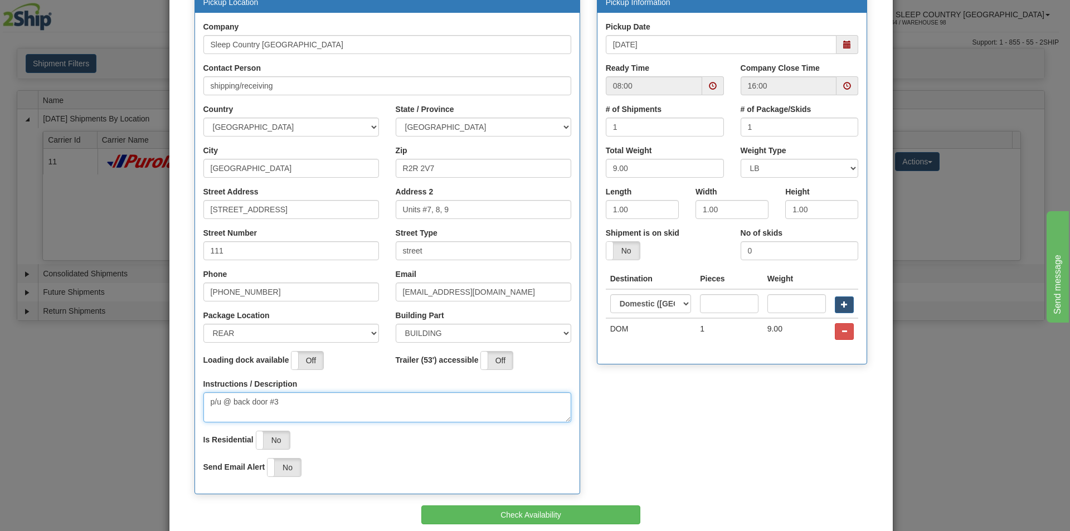
scroll to position [124, 0]
click at [843, 46] on span at bounding box center [847, 45] width 8 height 8
type textarea "p/u @ back door #3"
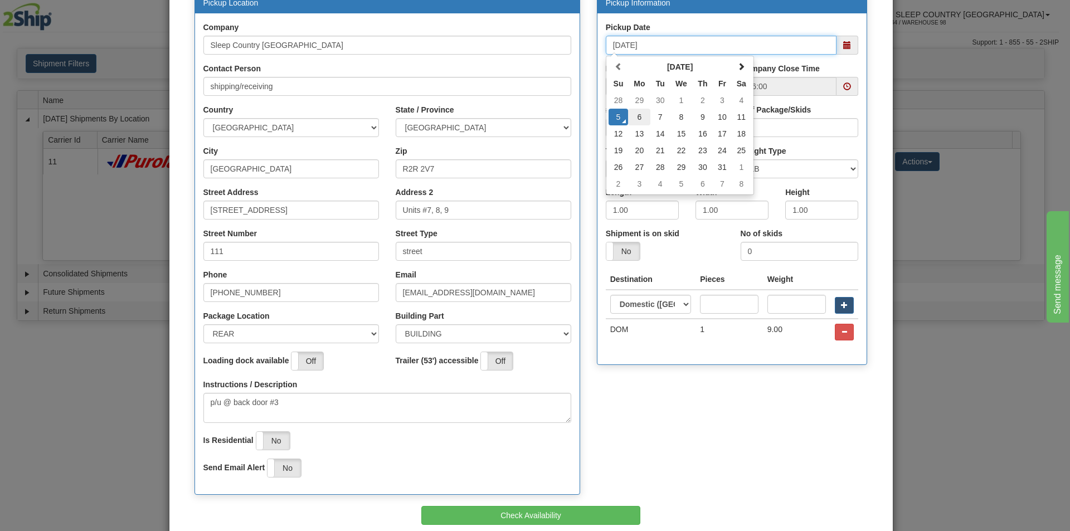
click at [636, 113] on td "6" at bounding box center [639, 117] width 22 height 17
type input "[DATE]"
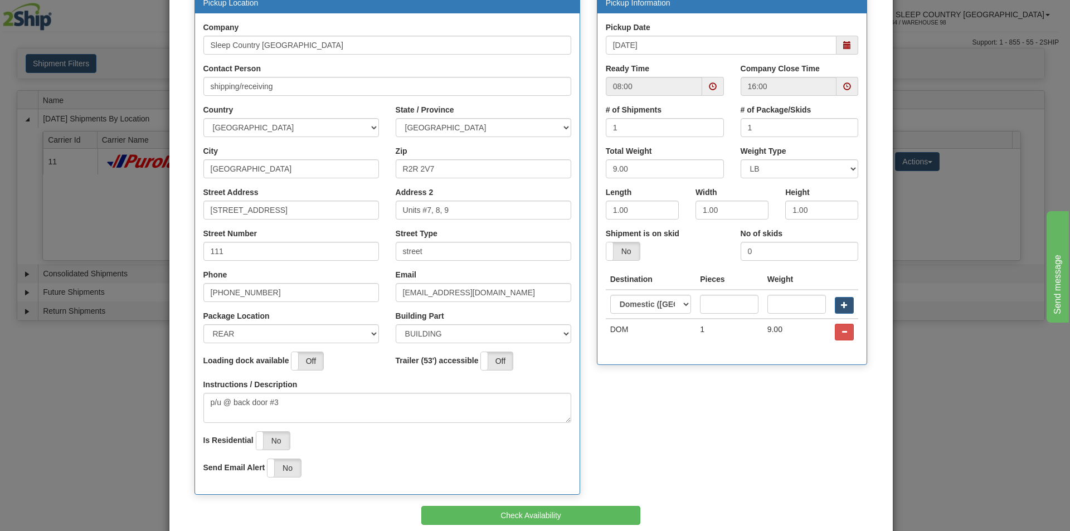
click at [709, 87] on span at bounding box center [713, 86] width 8 height 8
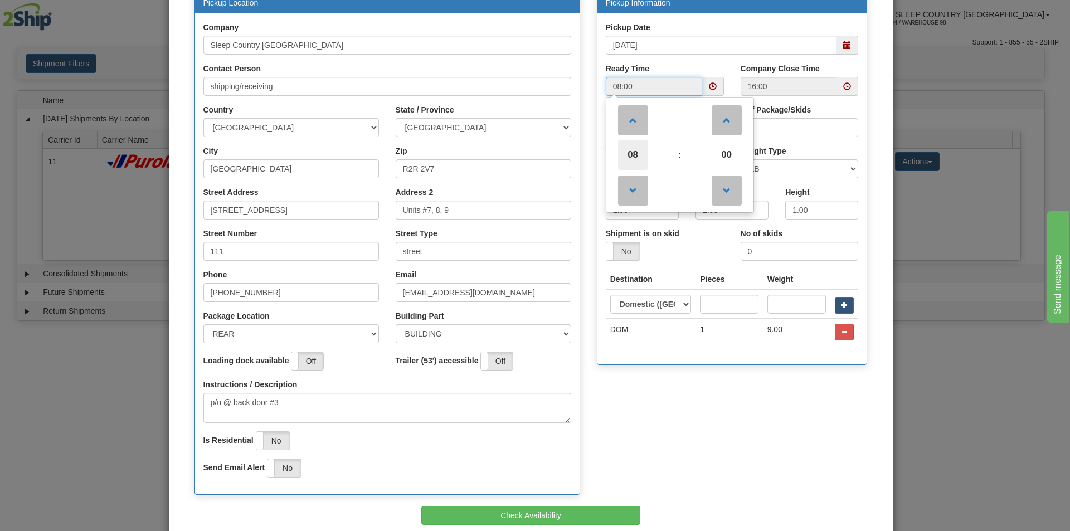
click at [637, 154] on span "08" at bounding box center [633, 155] width 30 height 30
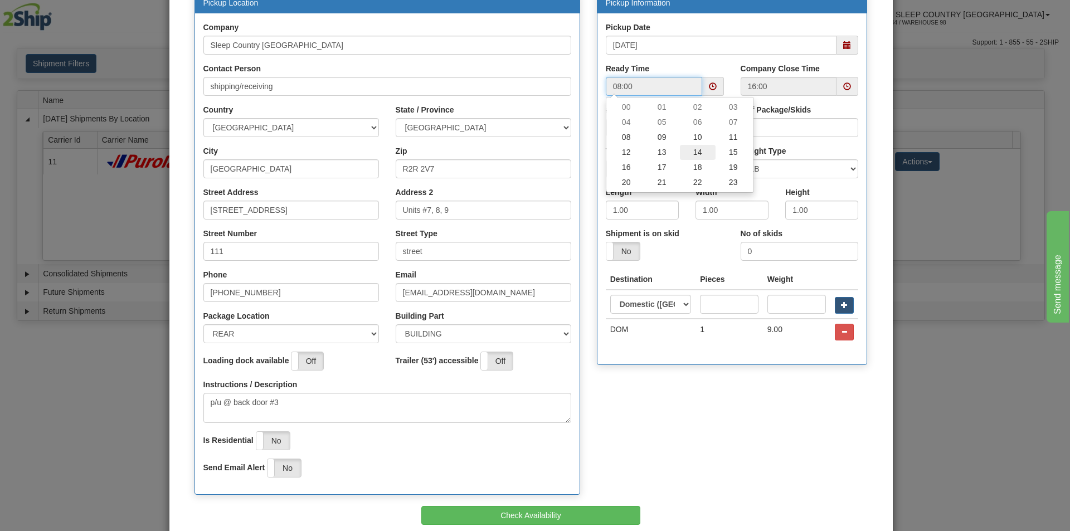
click at [692, 150] on td "14" at bounding box center [698, 152] width 36 height 15
type input "14:00"
click at [696, 435] on div "Pickup Location Company Sleep Country [GEOGRAPHIC_DATA] Contact Person shipping…" at bounding box center [531, 249] width 690 height 515
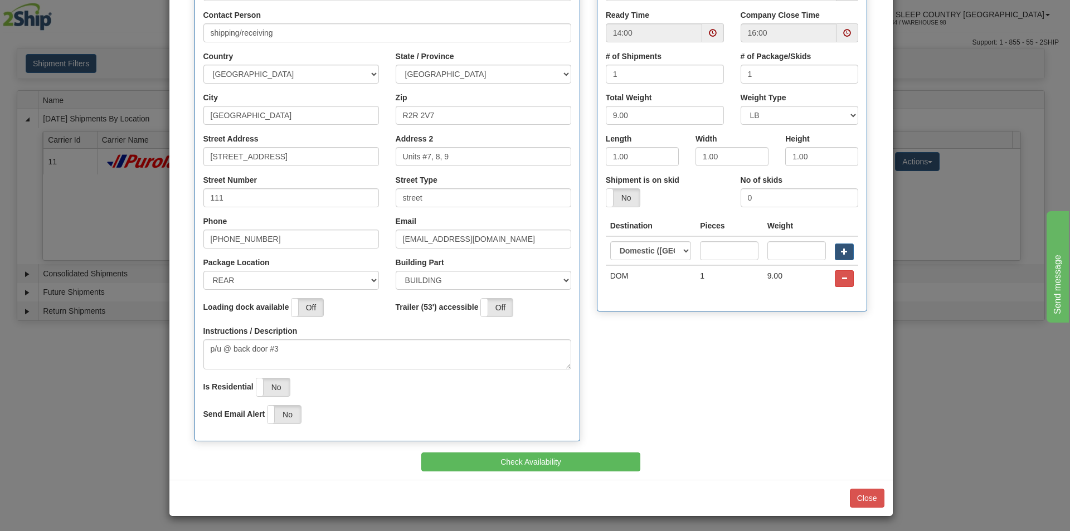
scroll to position [179, 0]
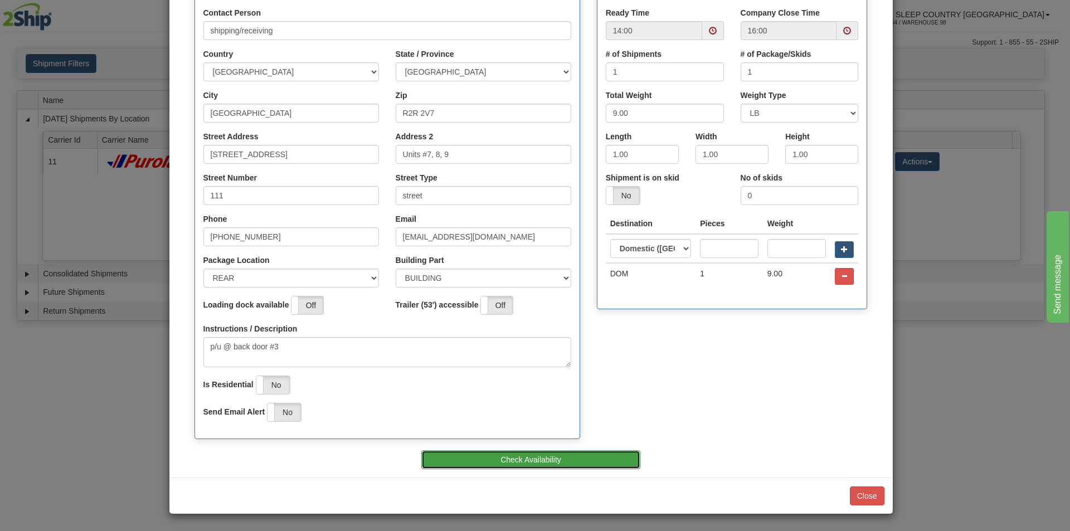
click at [526, 460] on button "Check Availability" at bounding box center [530, 459] width 219 height 19
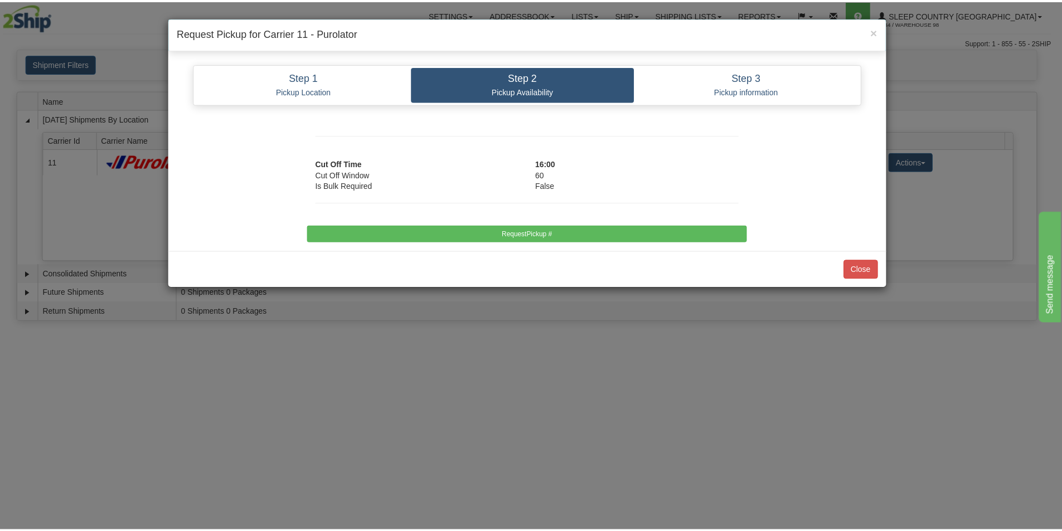
scroll to position [0, 0]
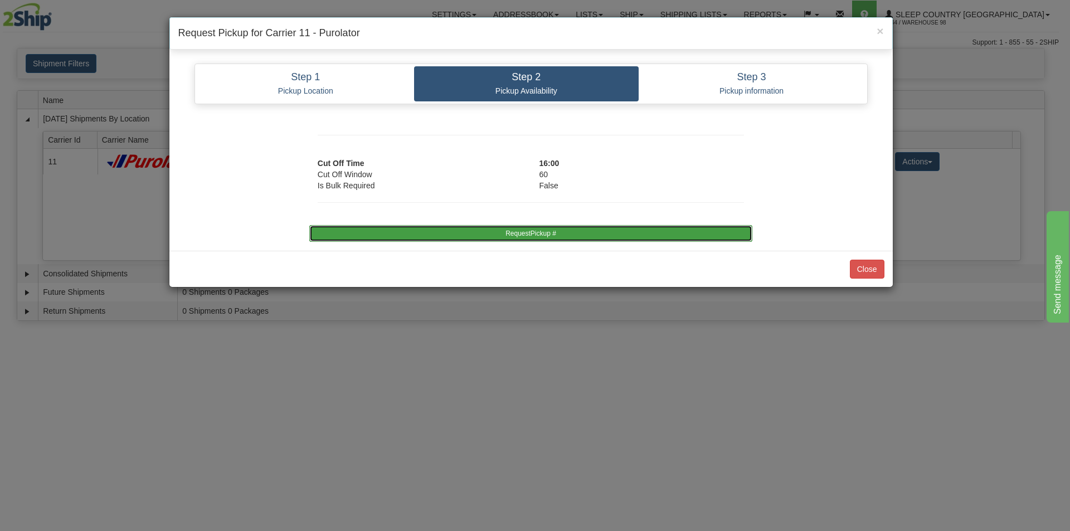
click at [599, 238] on button "RequestPickup #" at bounding box center [530, 233] width 443 height 17
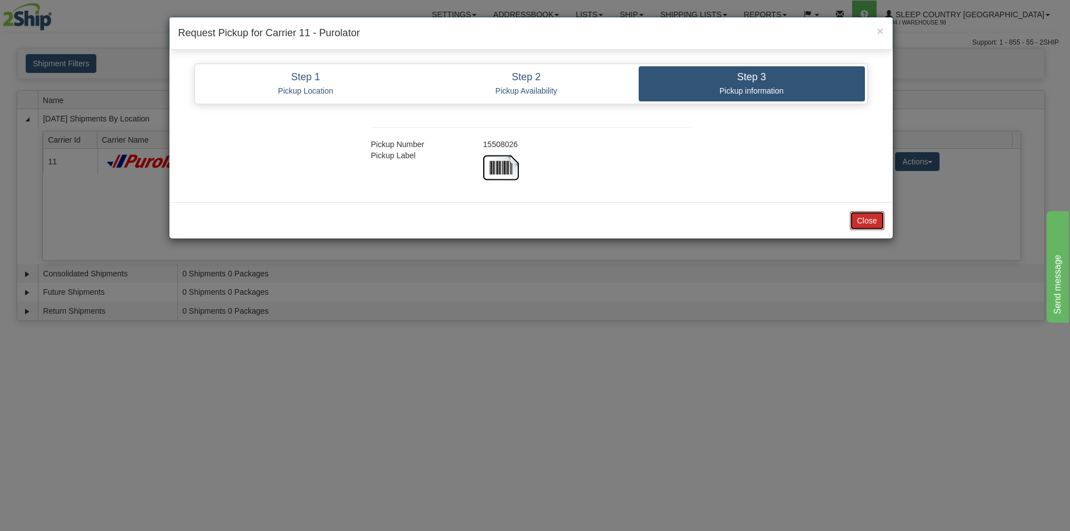
click at [872, 219] on button "Close" at bounding box center [867, 220] width 35 height 19
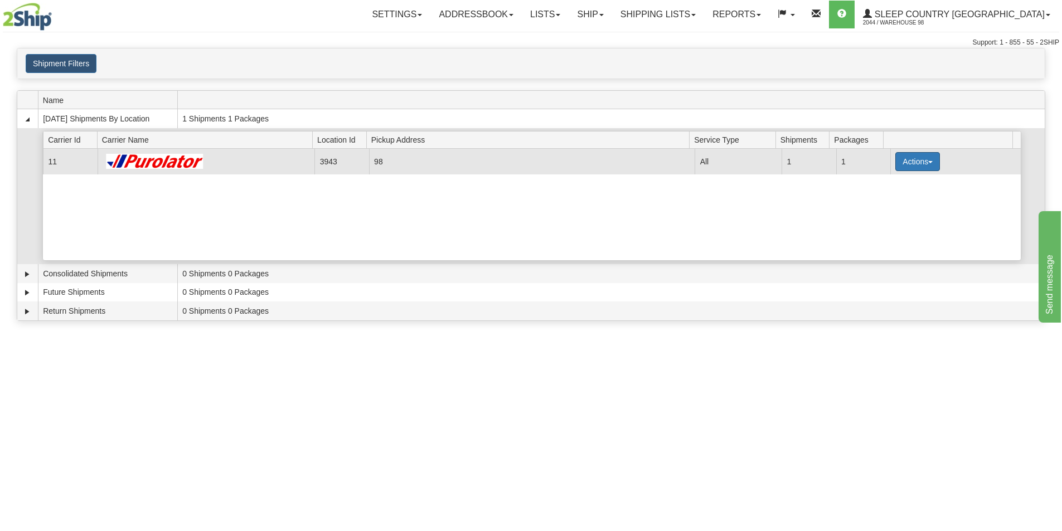
click at [923, 159] on button "Actions" at bounding box center [917, 161] width 45 height 19
click at [879, 197] on span "Close" at bounding box center [874, 197] width 26 height 8
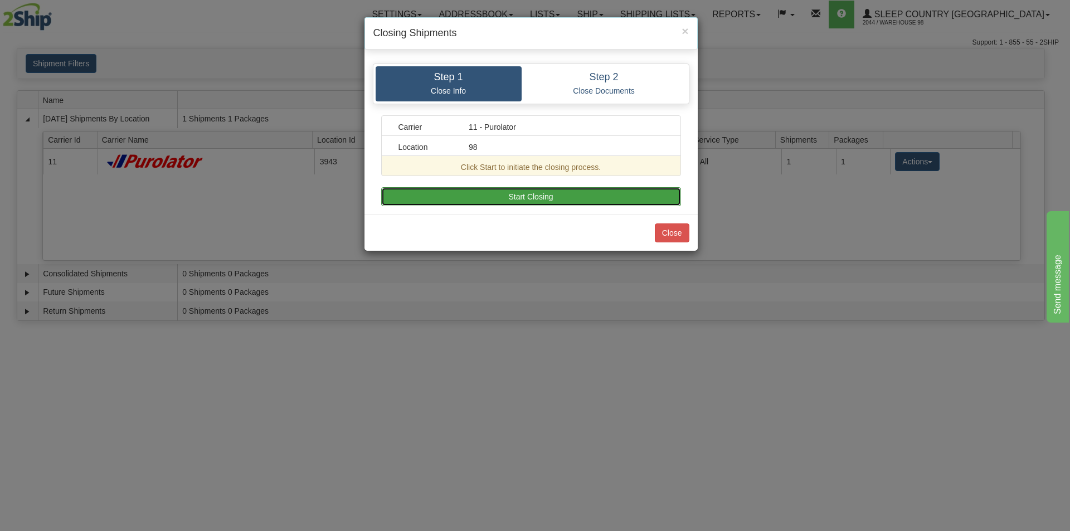
click at [513, 197] on button "Start Closing" at bounding box center [531, 196] width 300 height 19
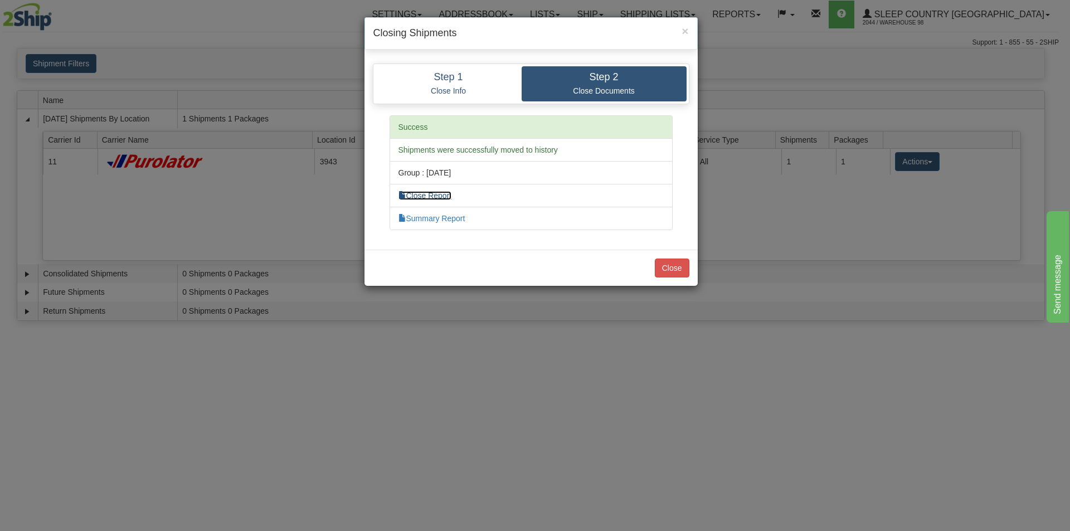
click at [434, 196] on link "Close Report" at bounding box center [424, 195] width 53 height 9
click at [678, 264] on button "Close" at bounding box center [672, 268] width 35 height 19
